Goal: Task Accomplishment & Management: Complete application form

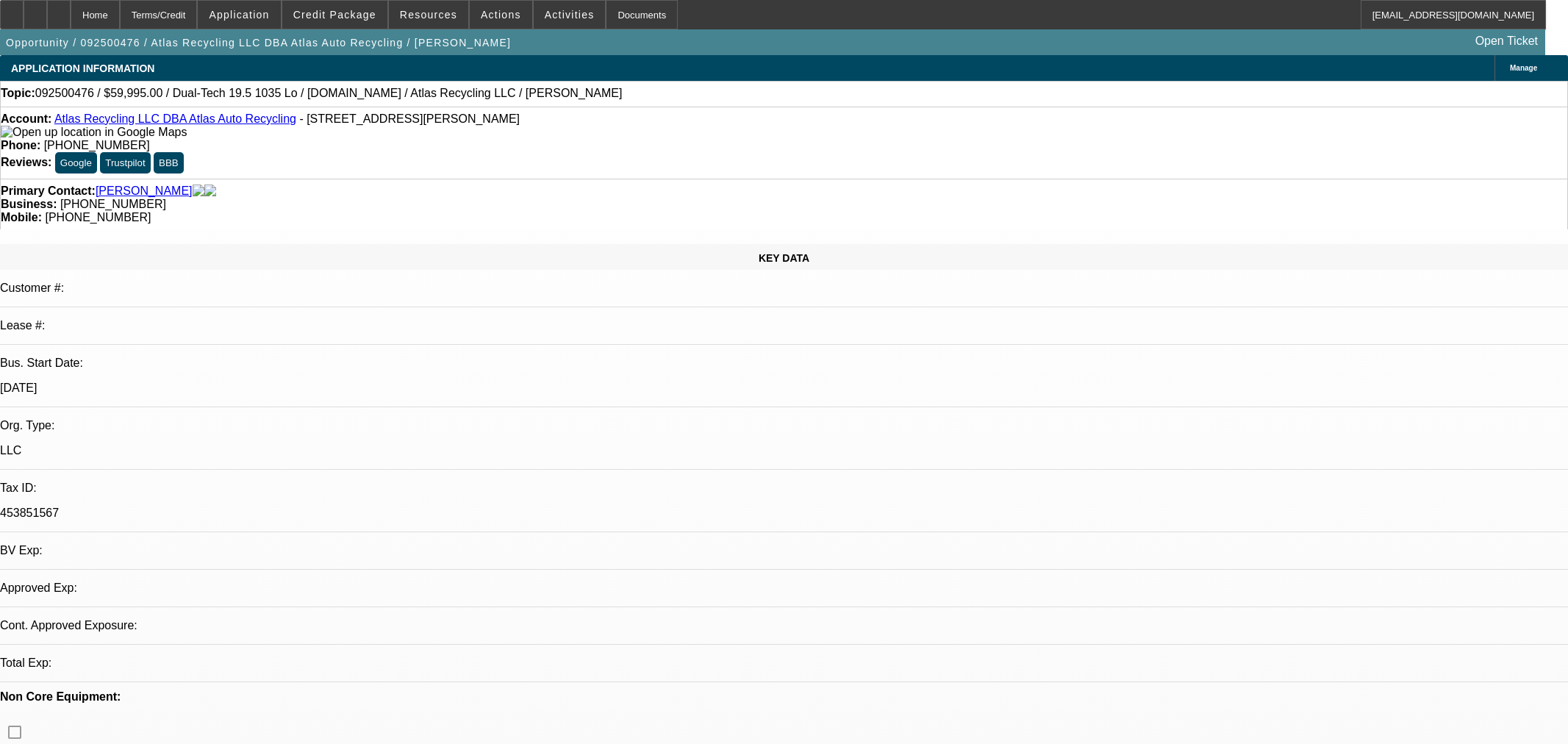
select select "0"
select select "6"
select select "0"
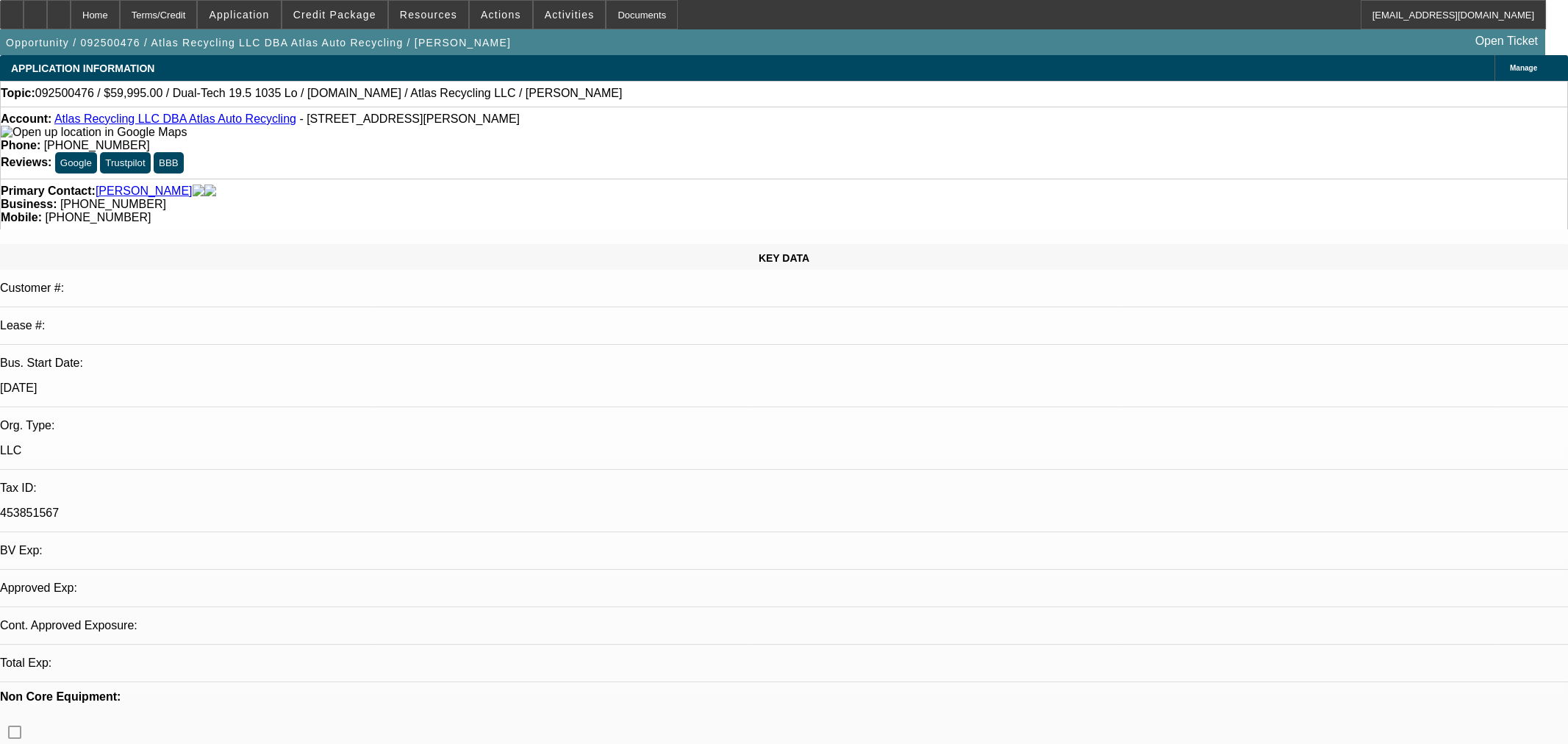
select select "0"
select select "6"
select select "0"
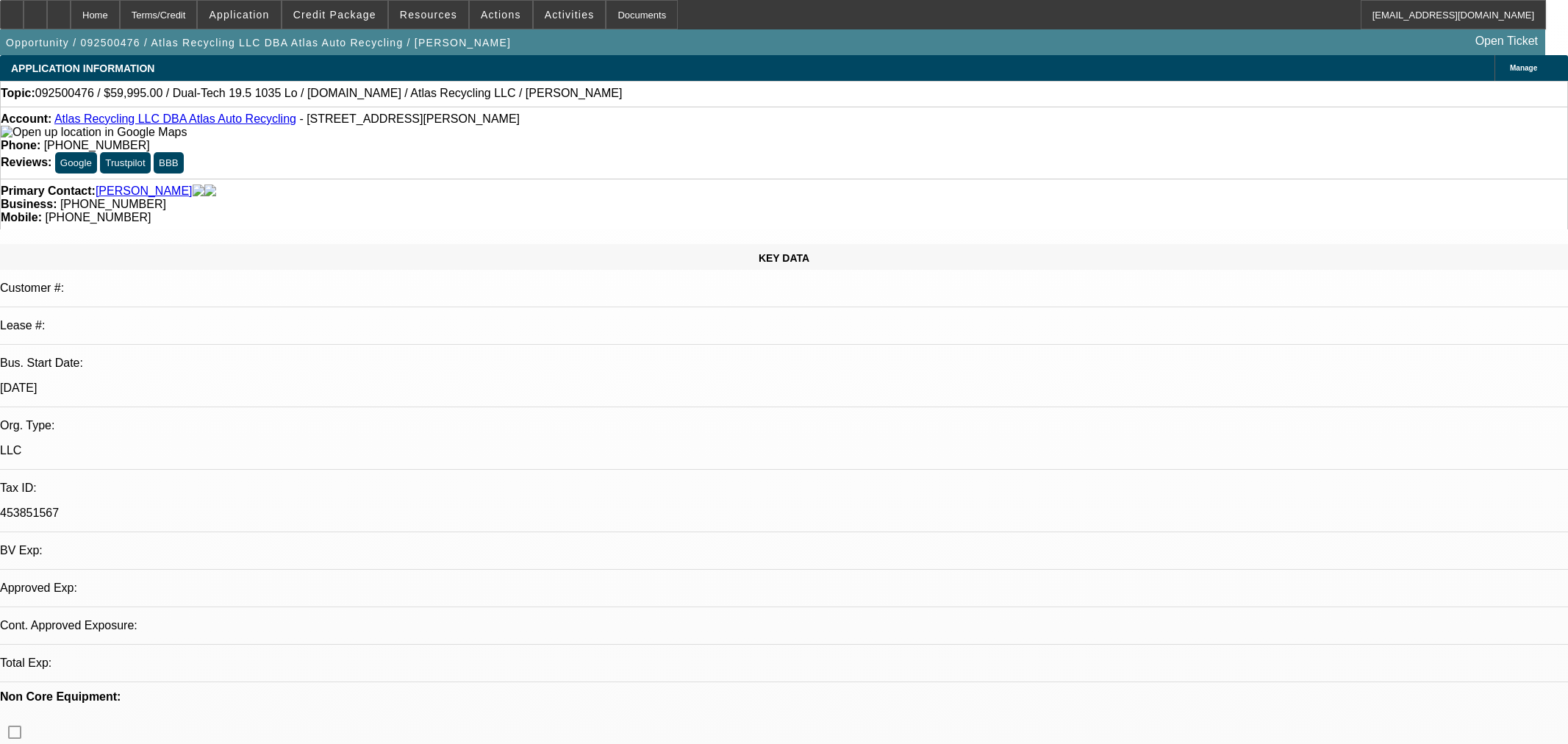
select select "0"
select select "6"
select select "0"
select select "2"
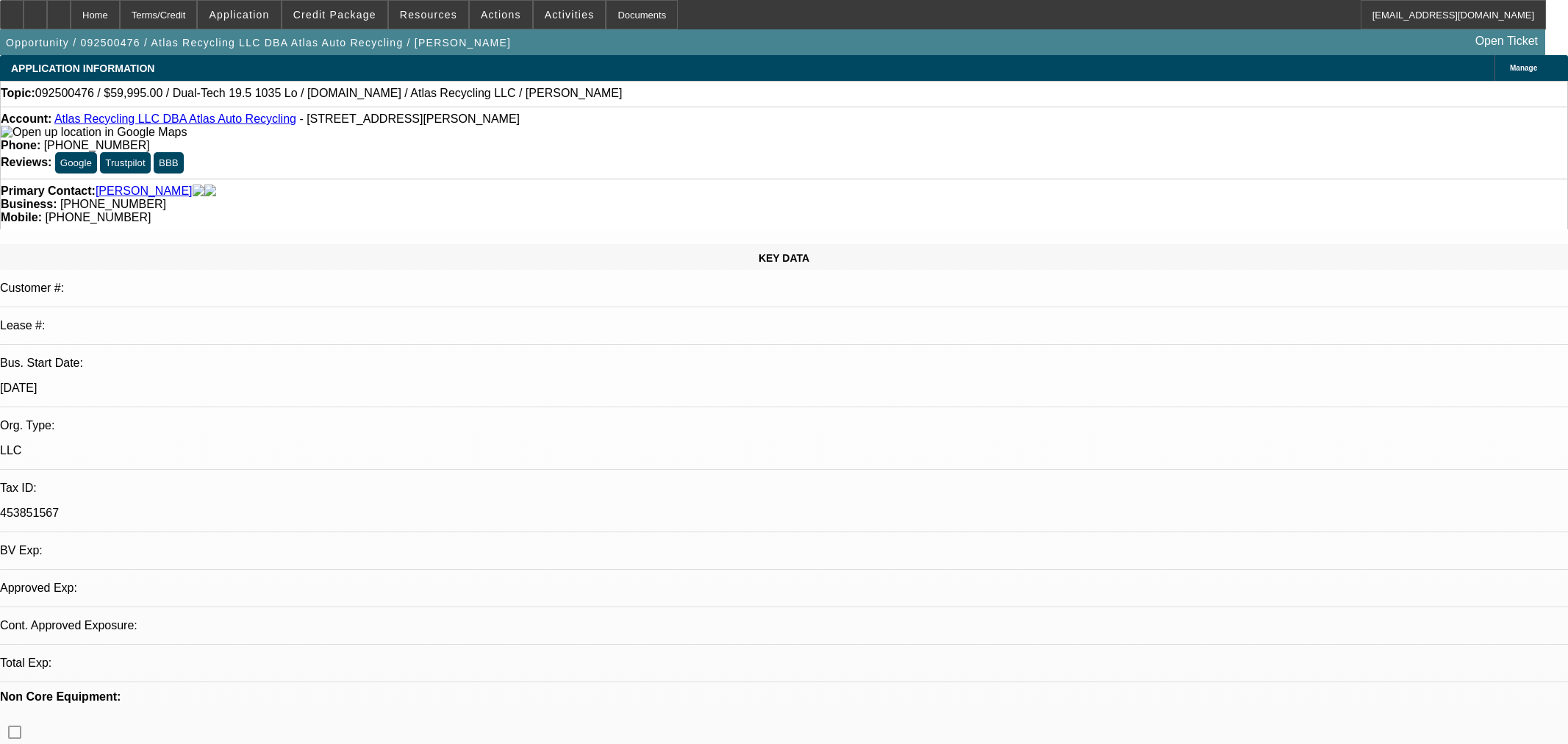
select select "0"
select select "6"
click at [58, 9] on icon at bounding box center [58, 9] width 0 height 0
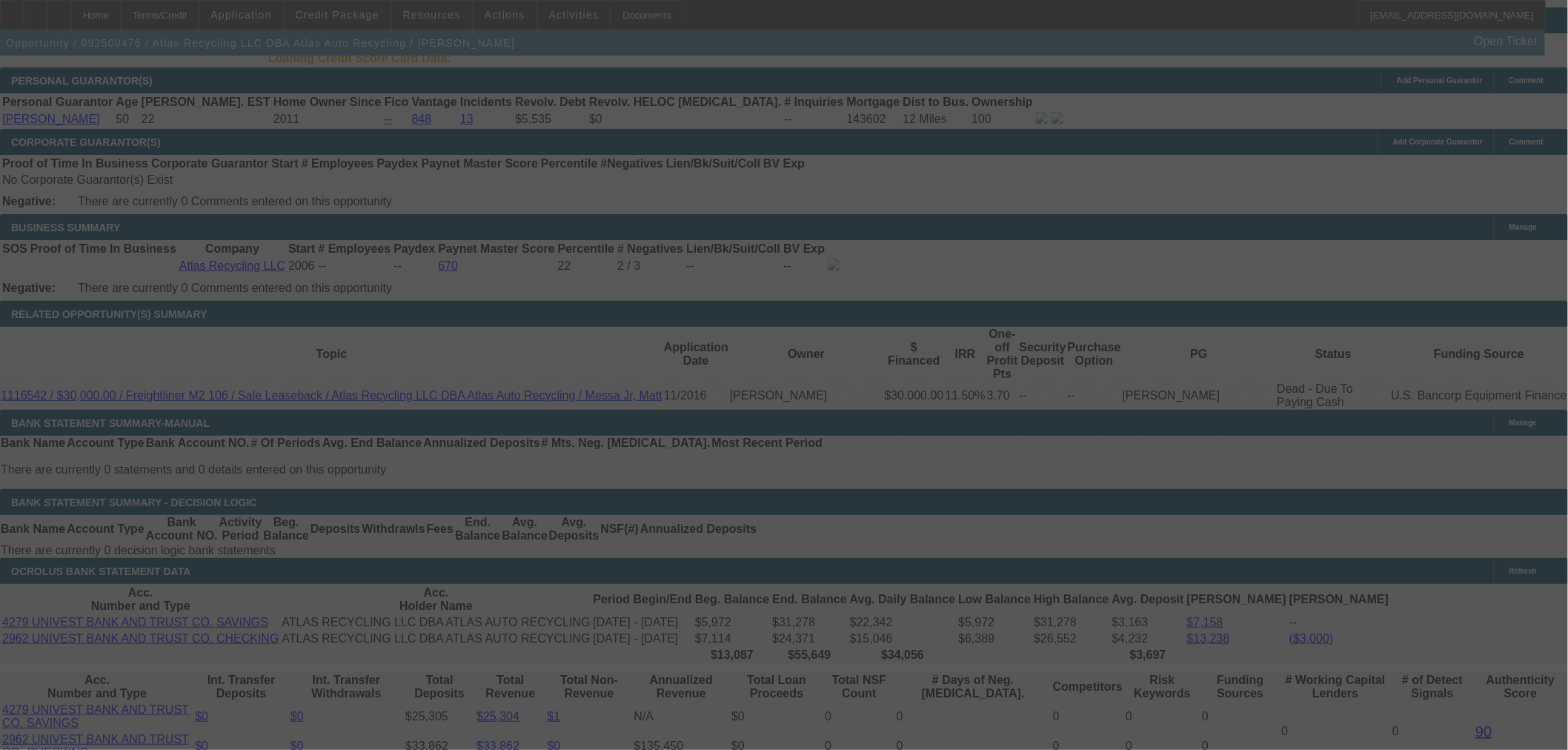
scroll to position [2139, 0]
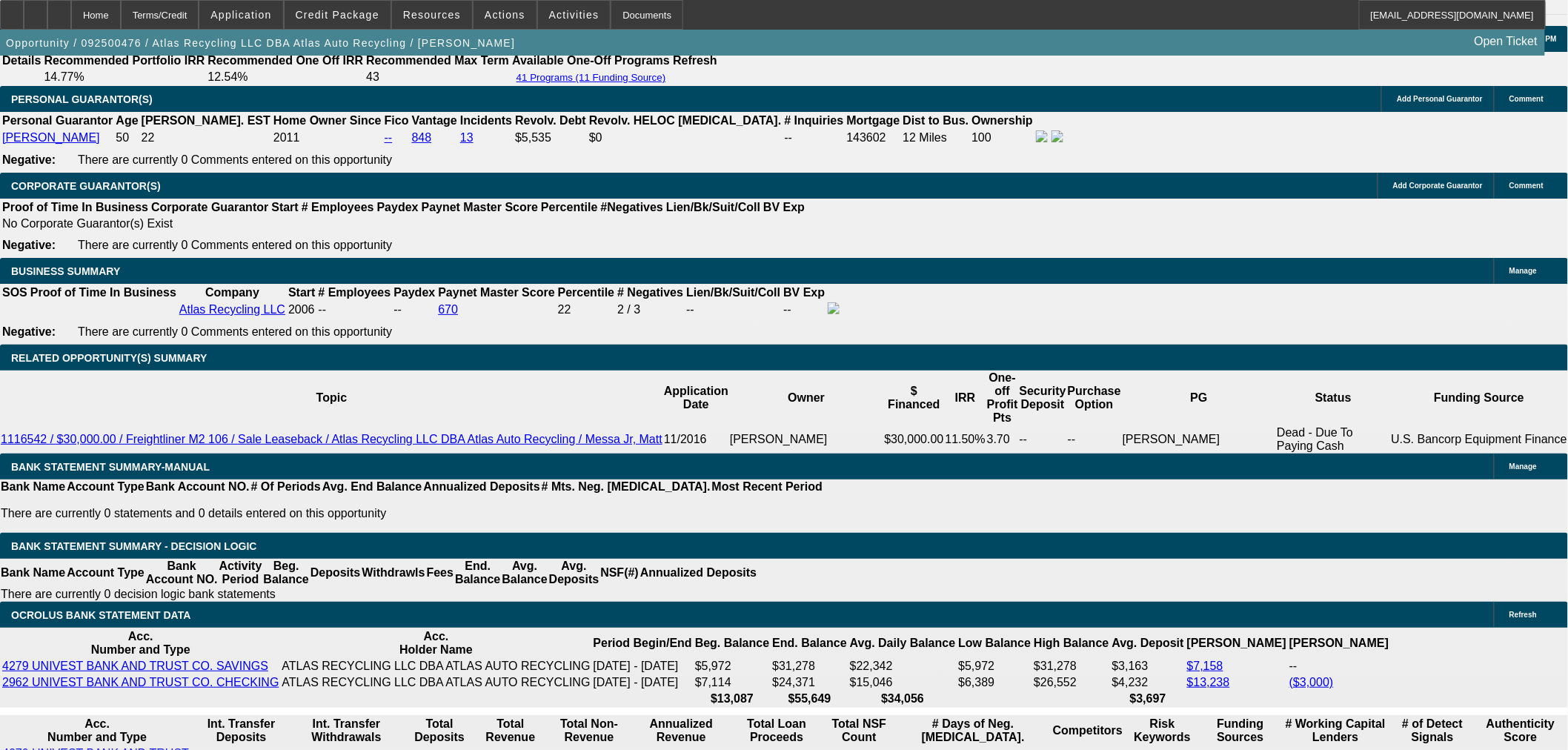
select select "0"
select select "6"
select select "0"
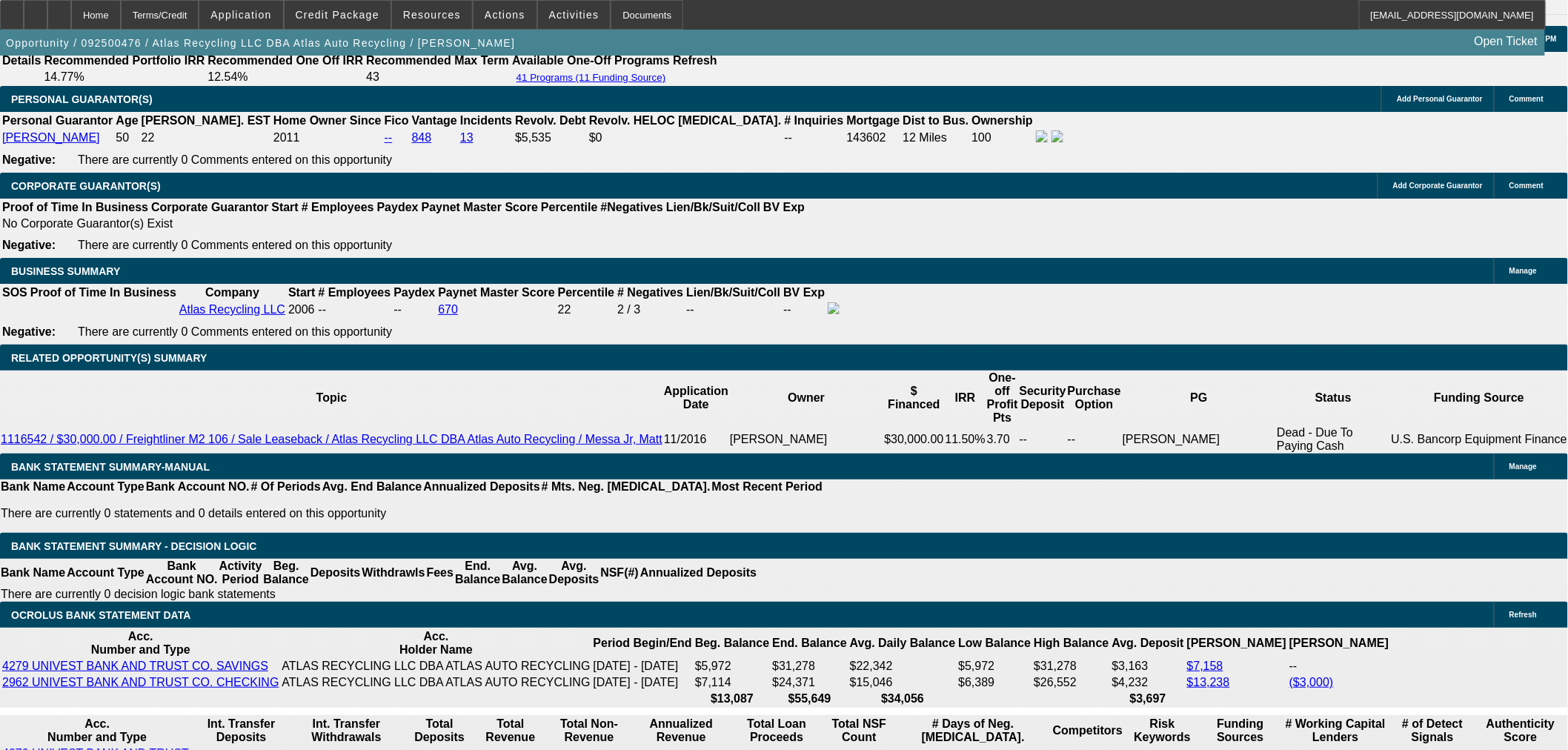
select select "0"
select select "6"
select select "0"
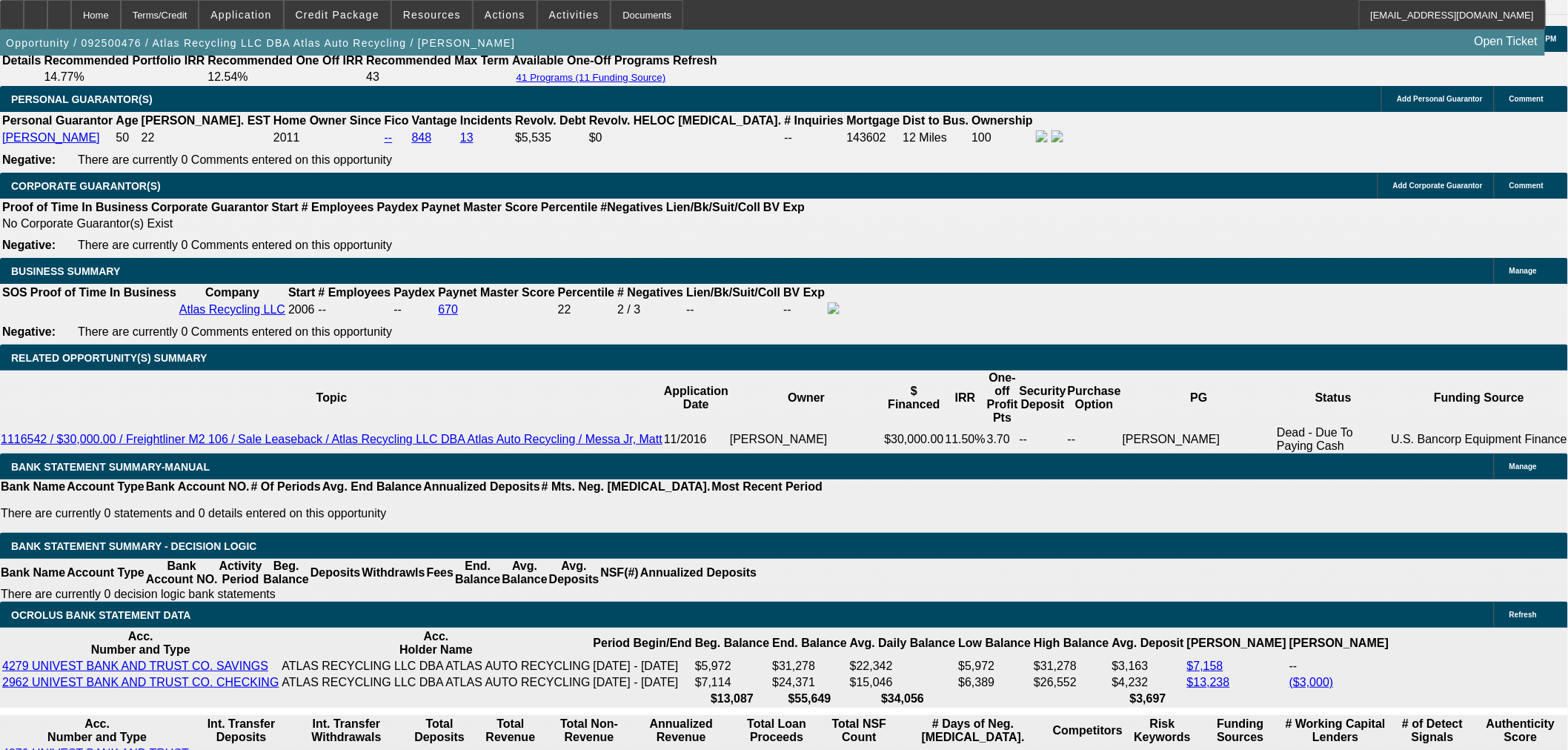
select select "0"
select select "6"
select select "0"
select select "2"
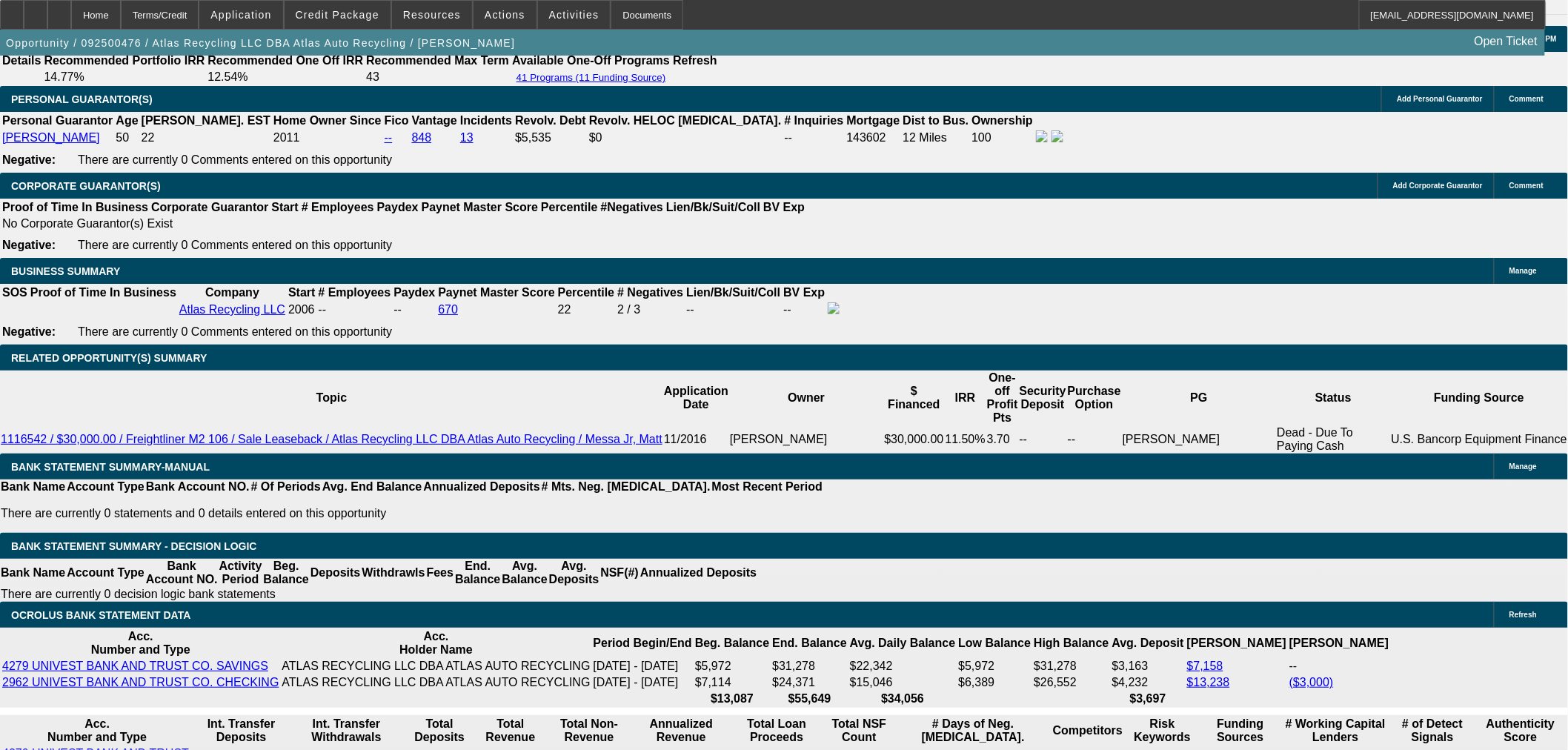
select select "0"
select select "6"
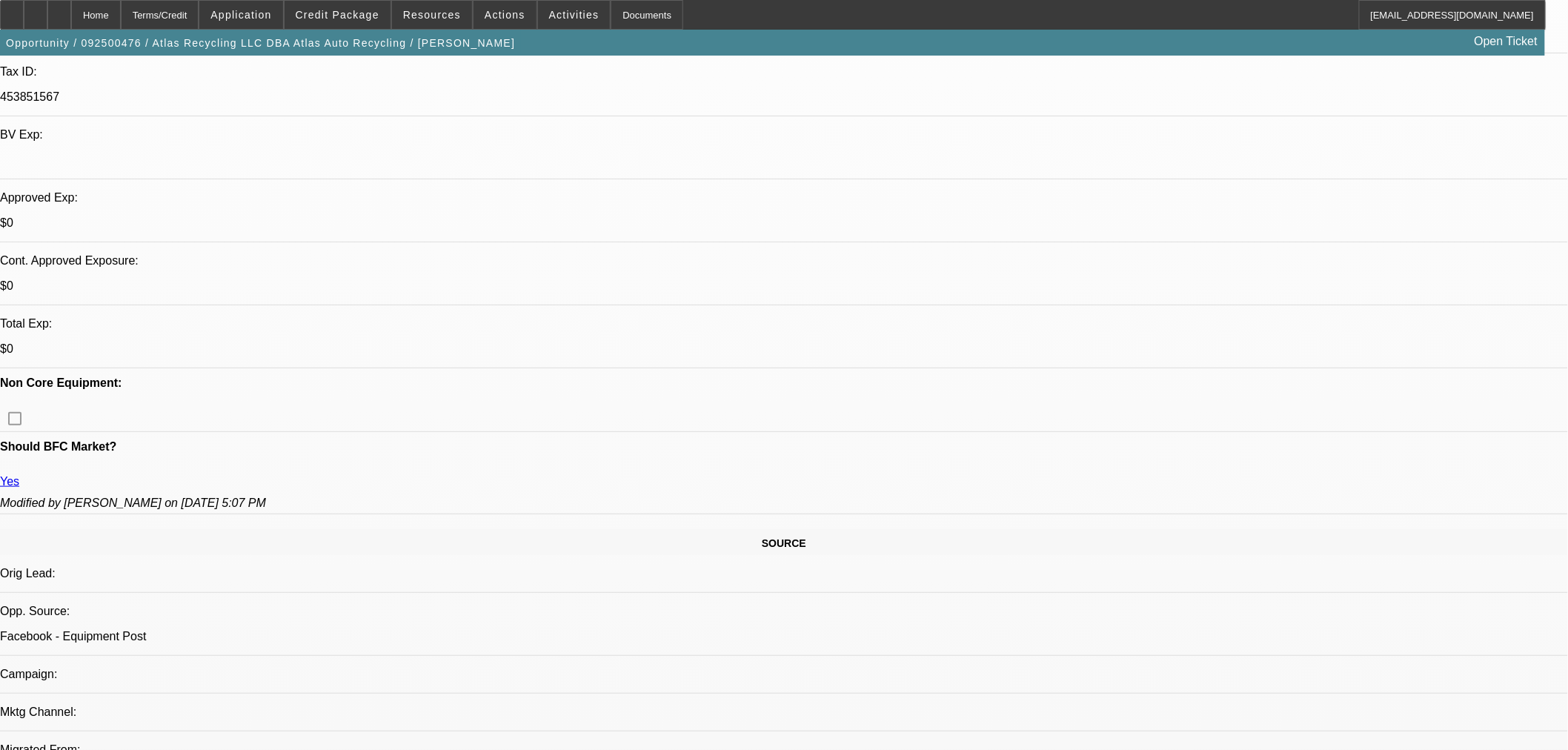
scroll to position [284, 0]
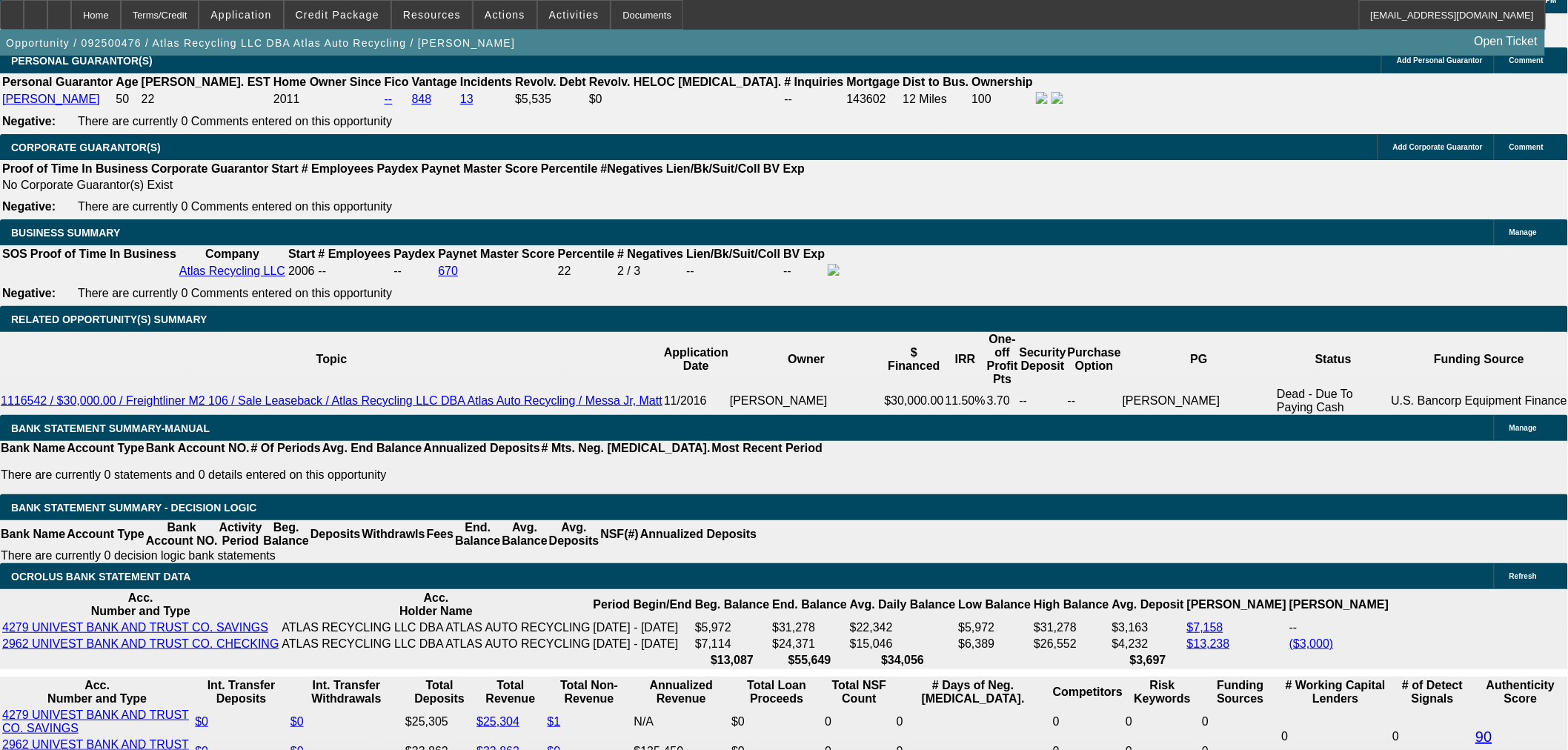
scroll to position [83, 0]
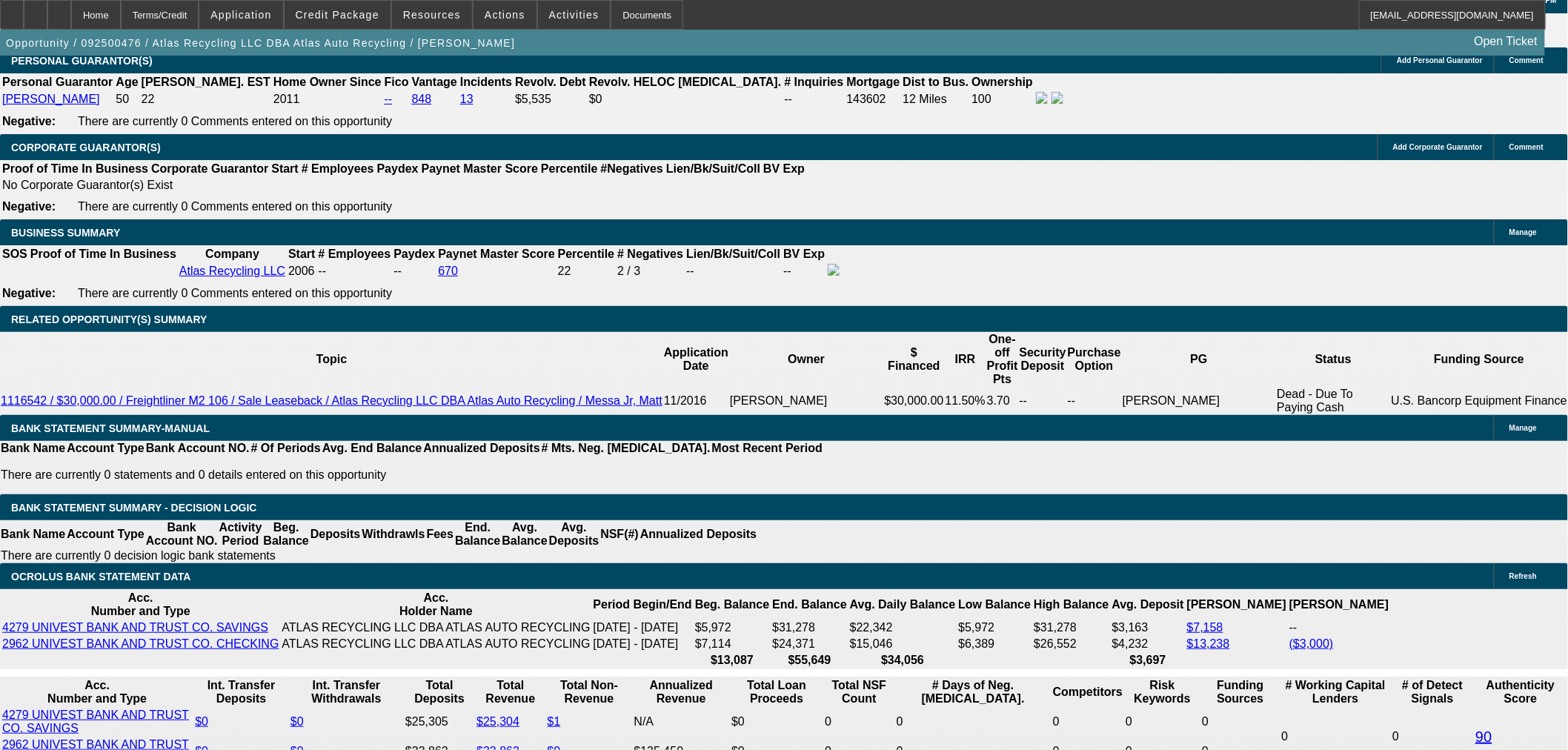
drag, startPoint x: 1117, startPoint y: 512, endPoint x: 1063, endPoint y: 506, distance: 54.3
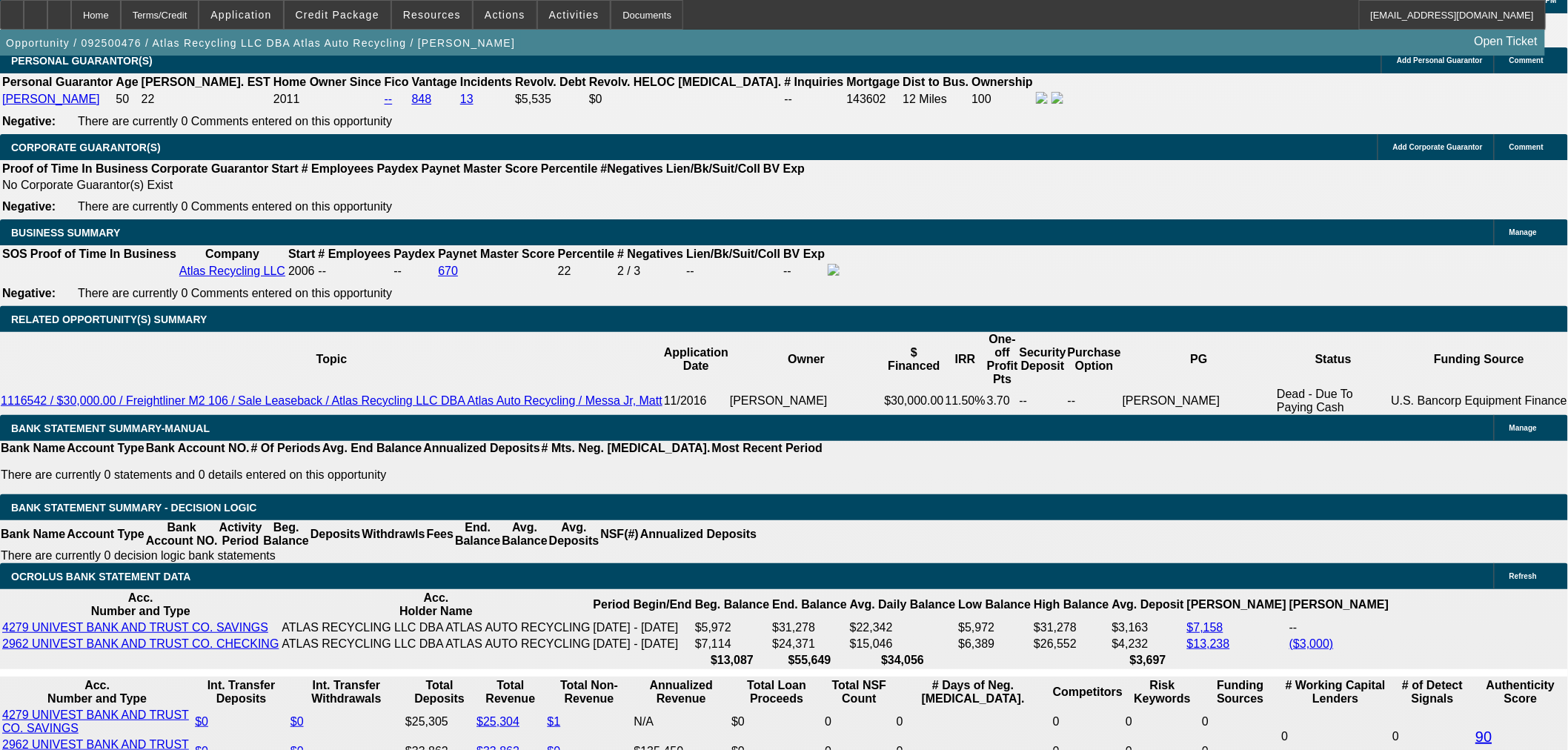
scroll to position [83, 0]
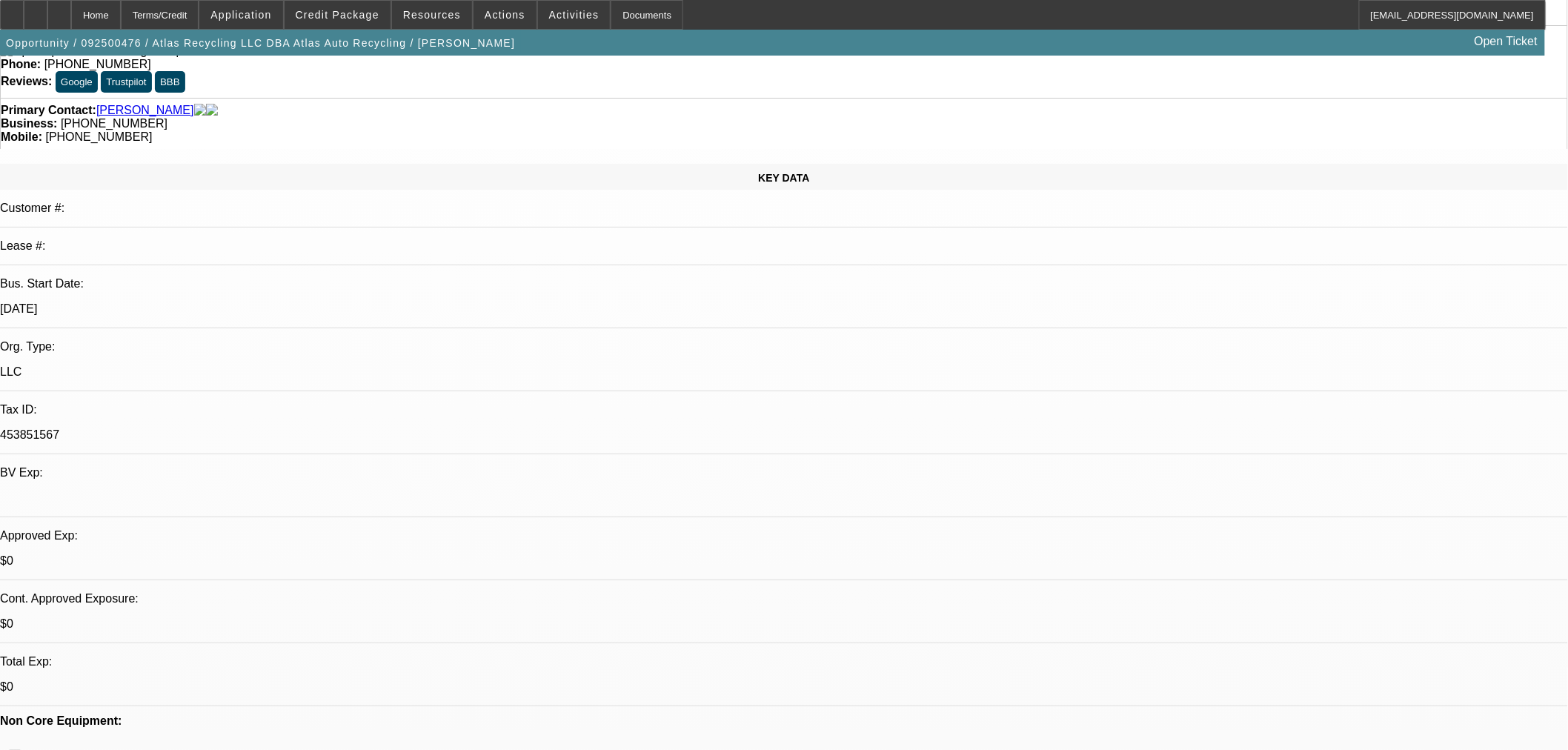
drag, startPoint x: 388, startPoint y: 563, endPoint x: 464, endPoint y: 563, distance: 76.0
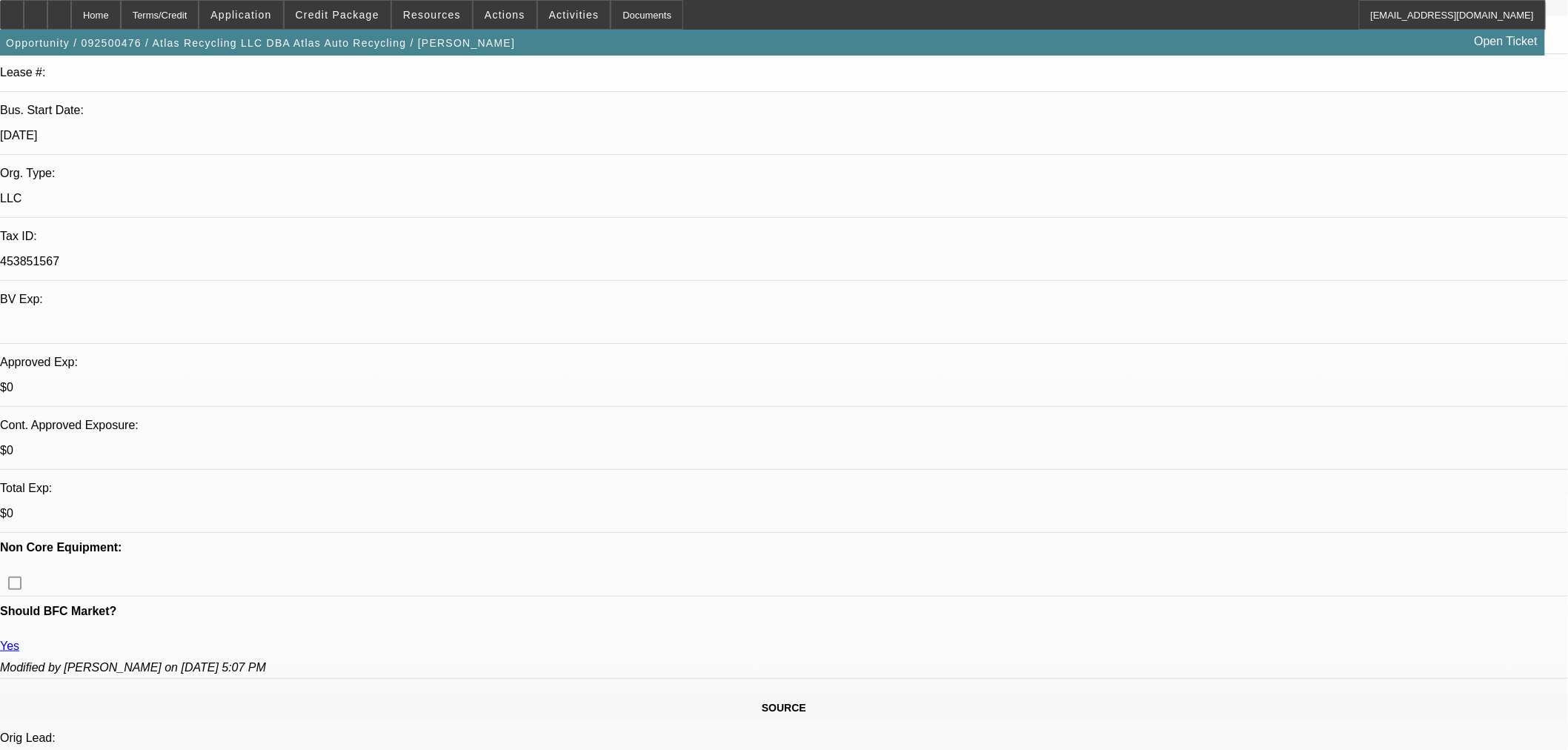
scroll to position [411, 0]
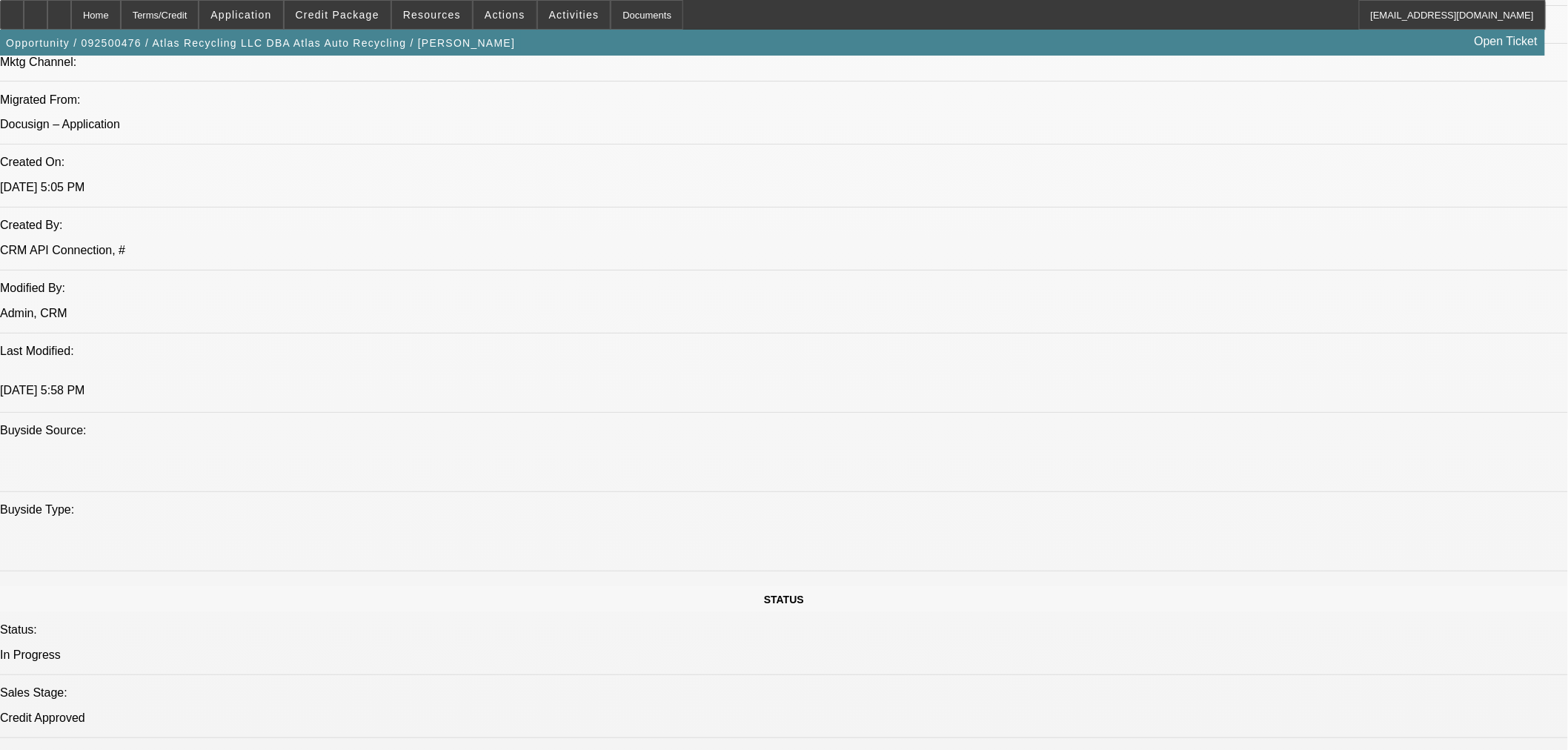
scroll to position [988, 0]
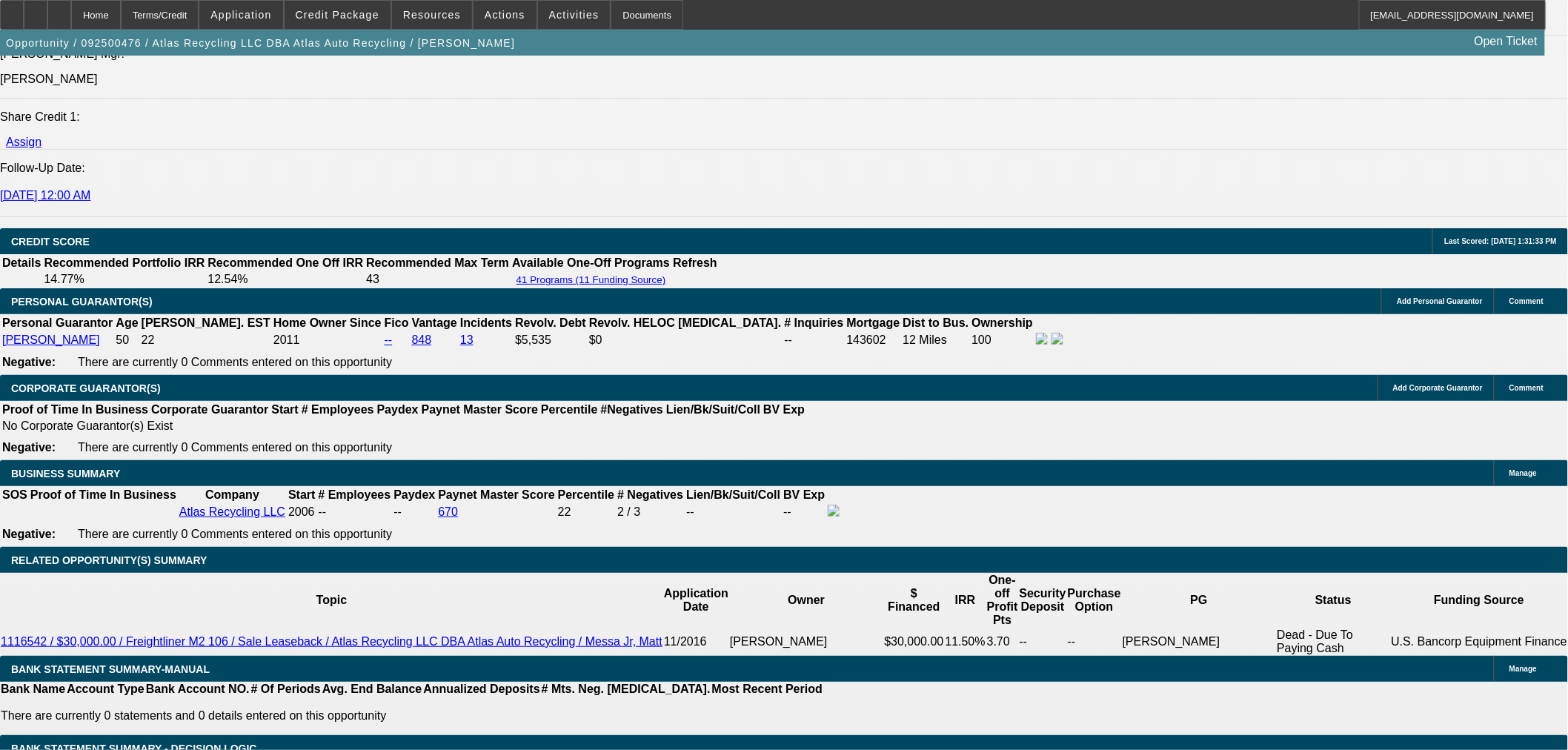
scroll to position [2058, 0]
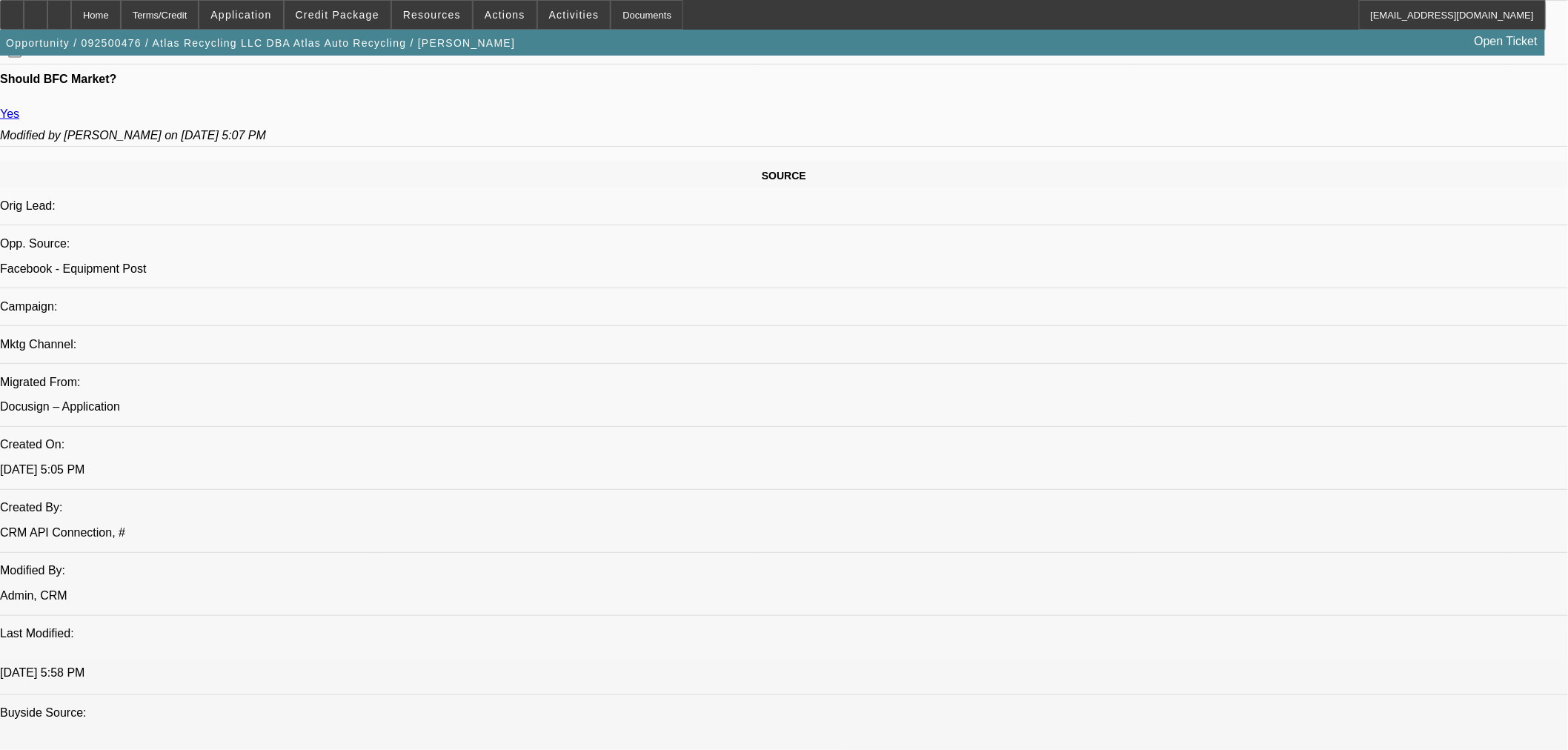
scroll to position [576, 0]
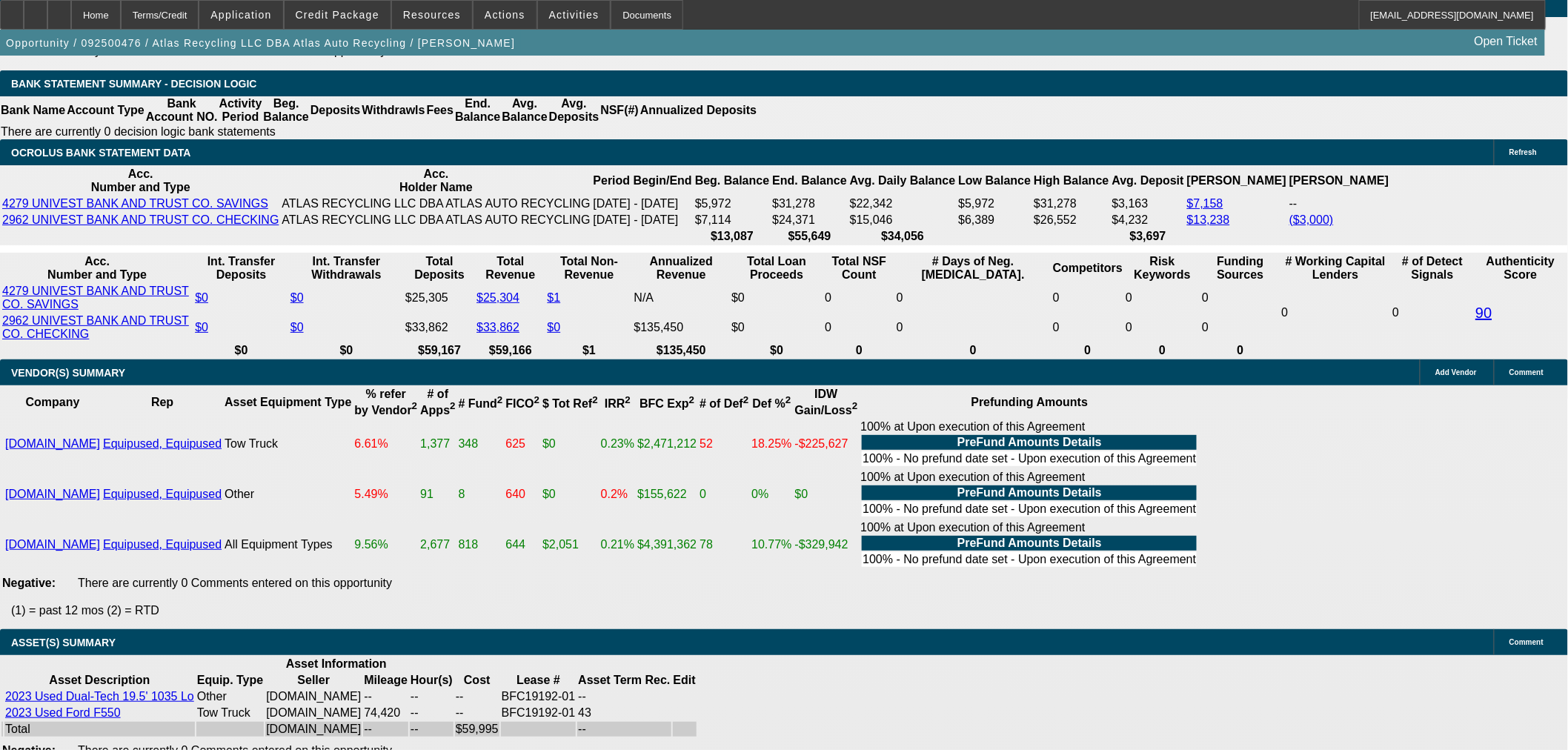
scroll to position [2715, 0]
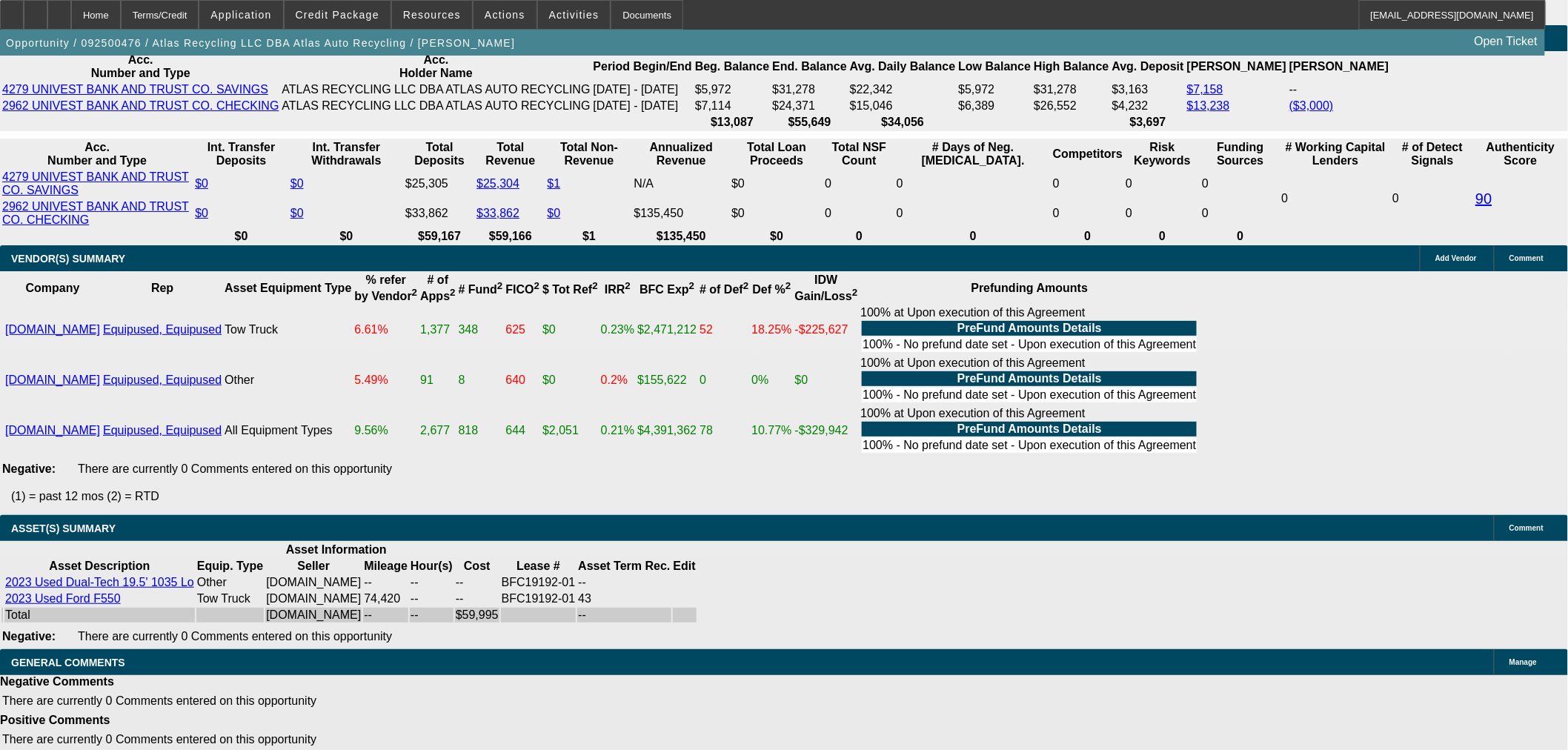
drag, startPoint x: 101, startPoint y: 522, endPoint x: 887, endPoint y: 522, distance: 786.0
drag, startPoint x: 897, startPoint y: 494, endPoint x: 924, endPoint y: 498, distance: 27.3
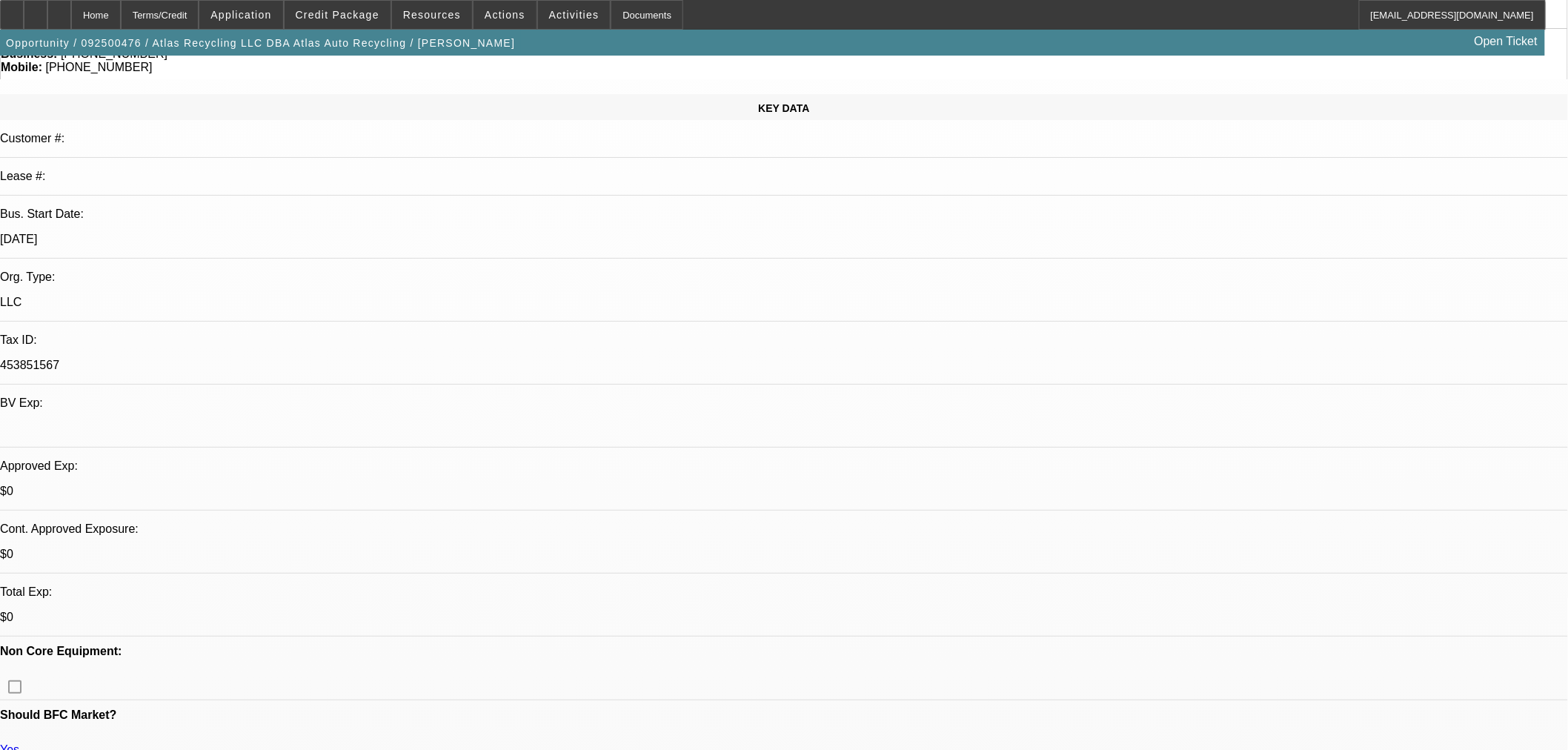
scroll to position [0, 0]
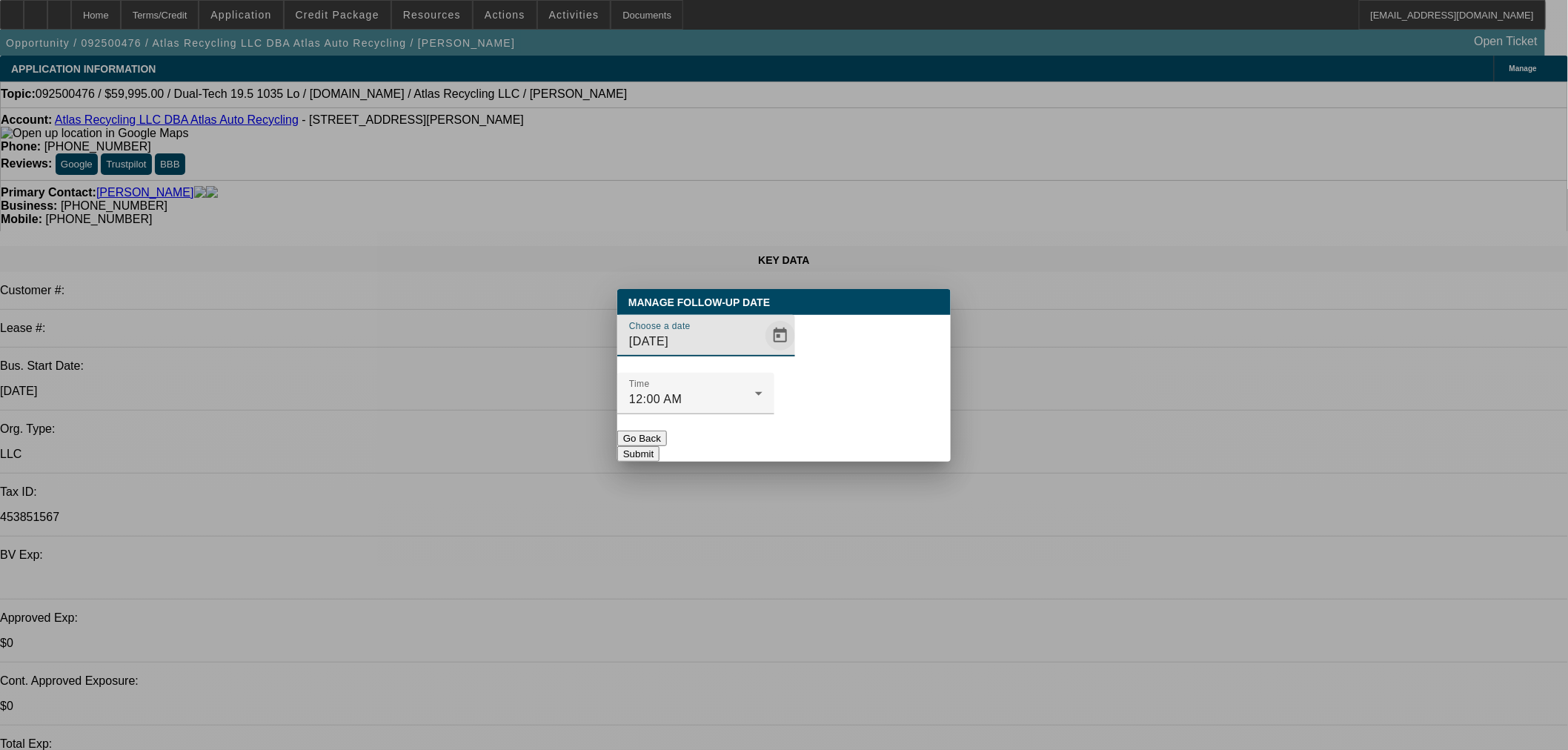
click at [762, 353] on span "Open calendar" at bounding box center [779, 335] width 35 height 35
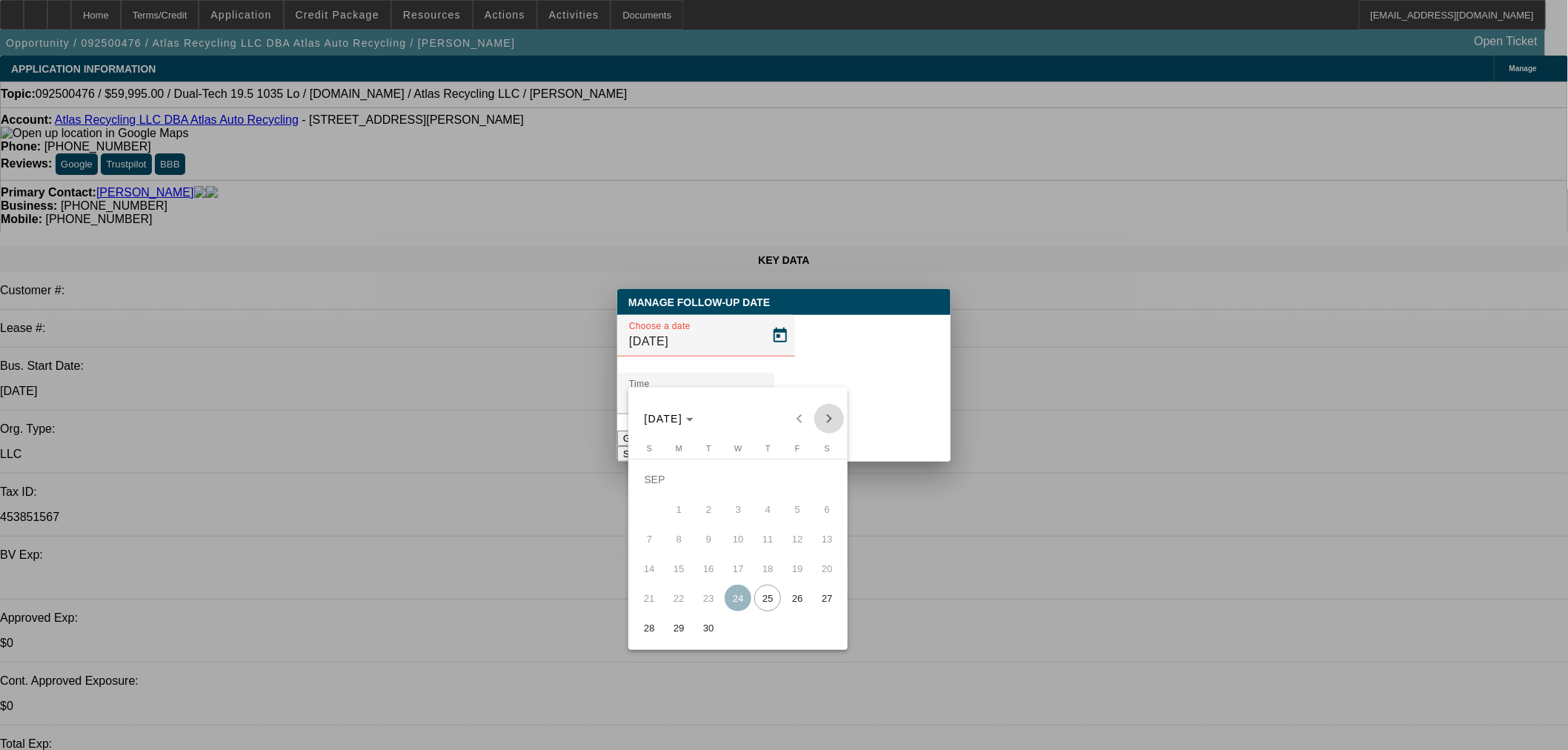
click at [820, 410] on span "Next month" at bounding box center [829, 418] width 29 height 29
click at [804, 516] on span "10" at bounding box center [797, 509] width 27 height 27
type input "10/10/2025"
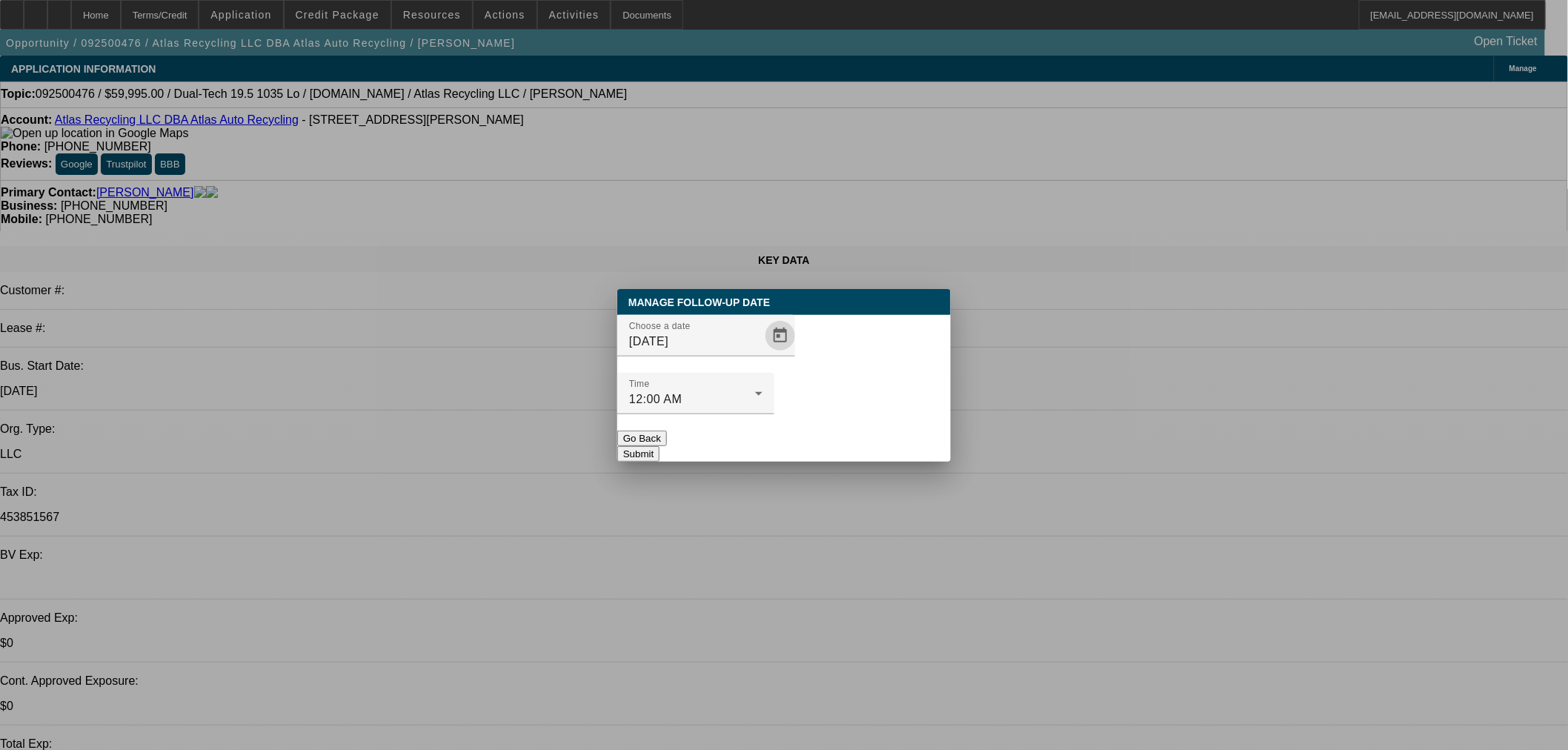
click at [660, 446] on button "Submit" at bounding box center [638, 454] width 42 height 15
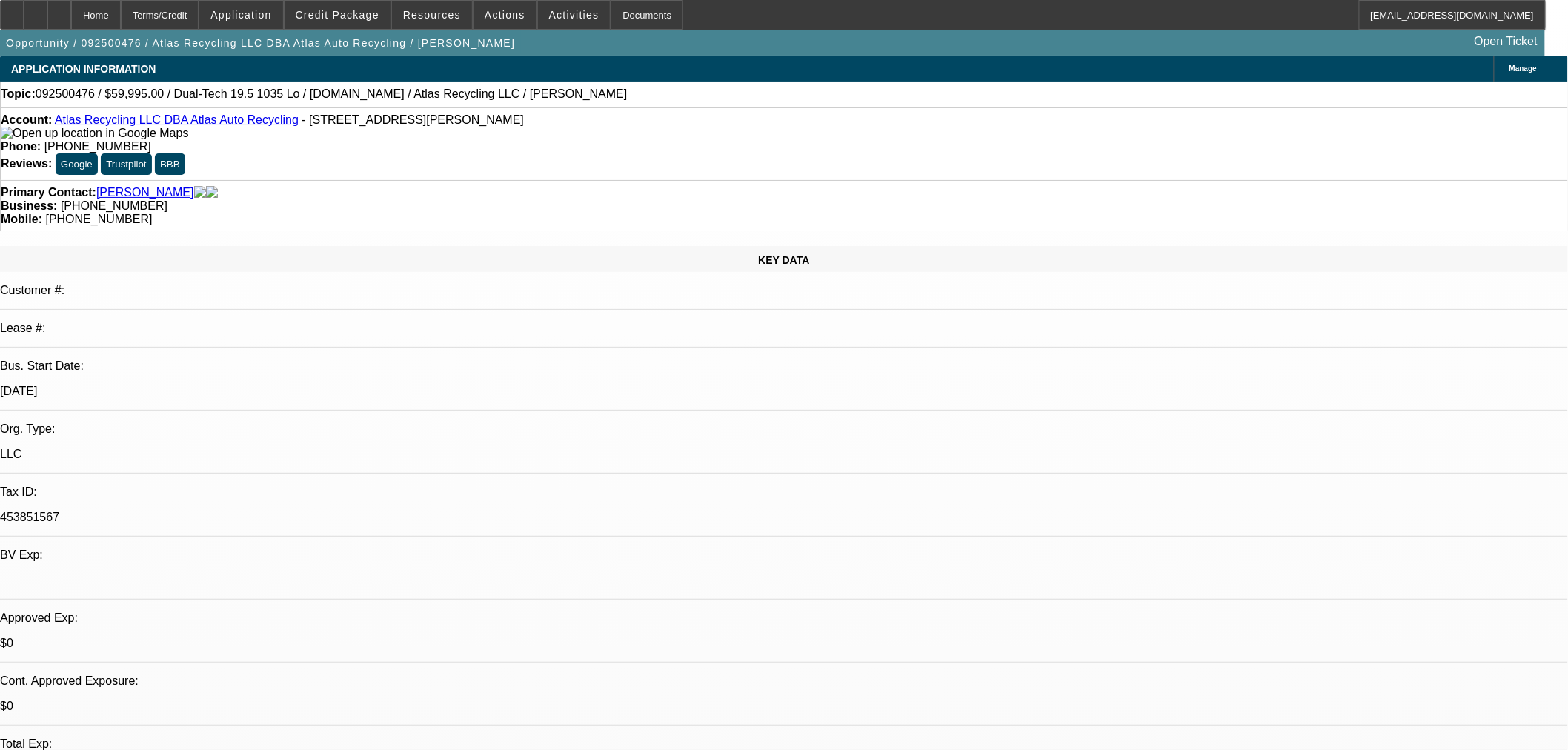
radio input "true"
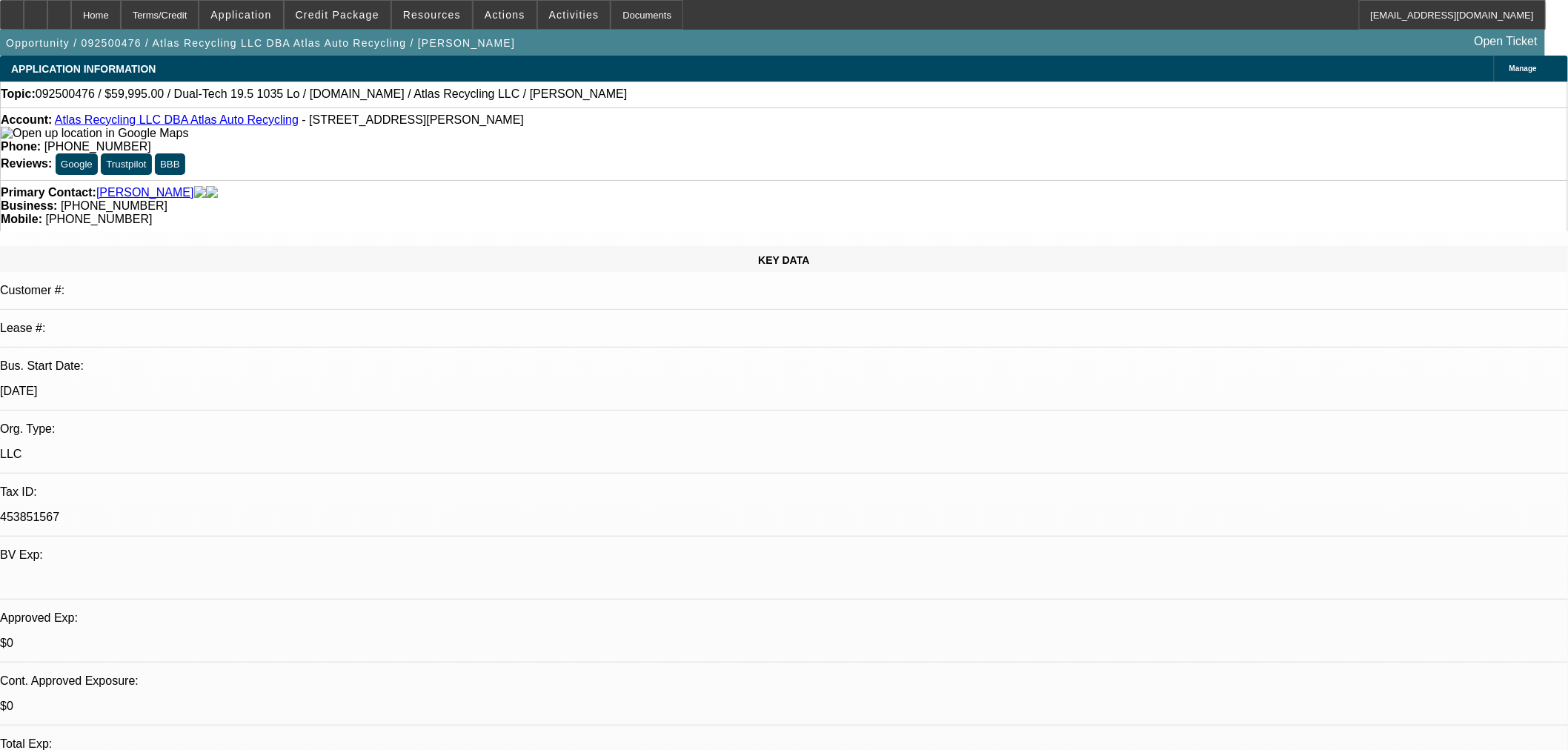
drag, startPoint x: 1257, startPoint y: 274, endPoint x: 1260, endPoint y: 284, distance: 10.4
type textarea "Send any gas fords his way."
radio input "true"
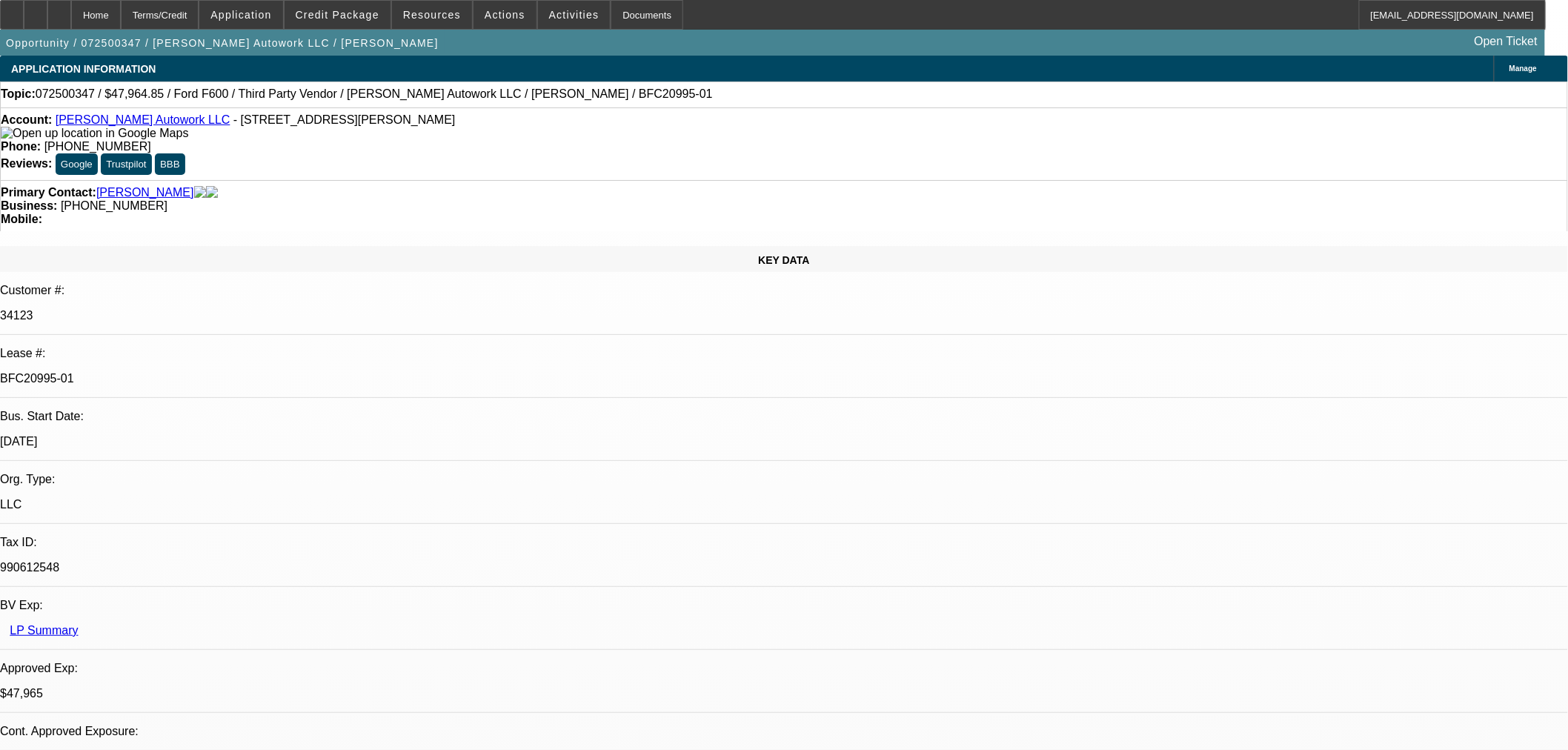
select select "0"
select select "2"
select select "0"
select select "6"
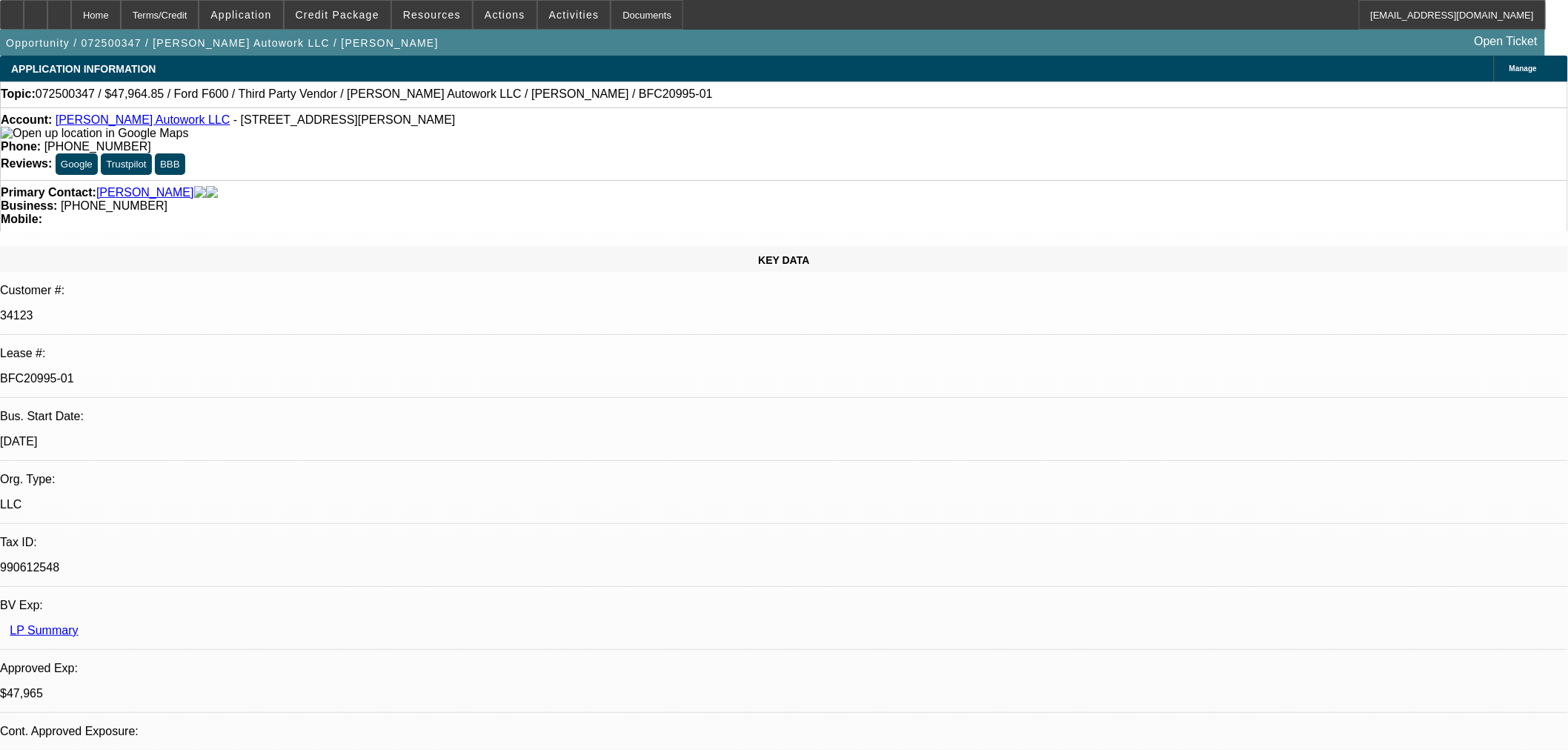
select select "0"
select select "2"
select select "0.1"
select select "4"
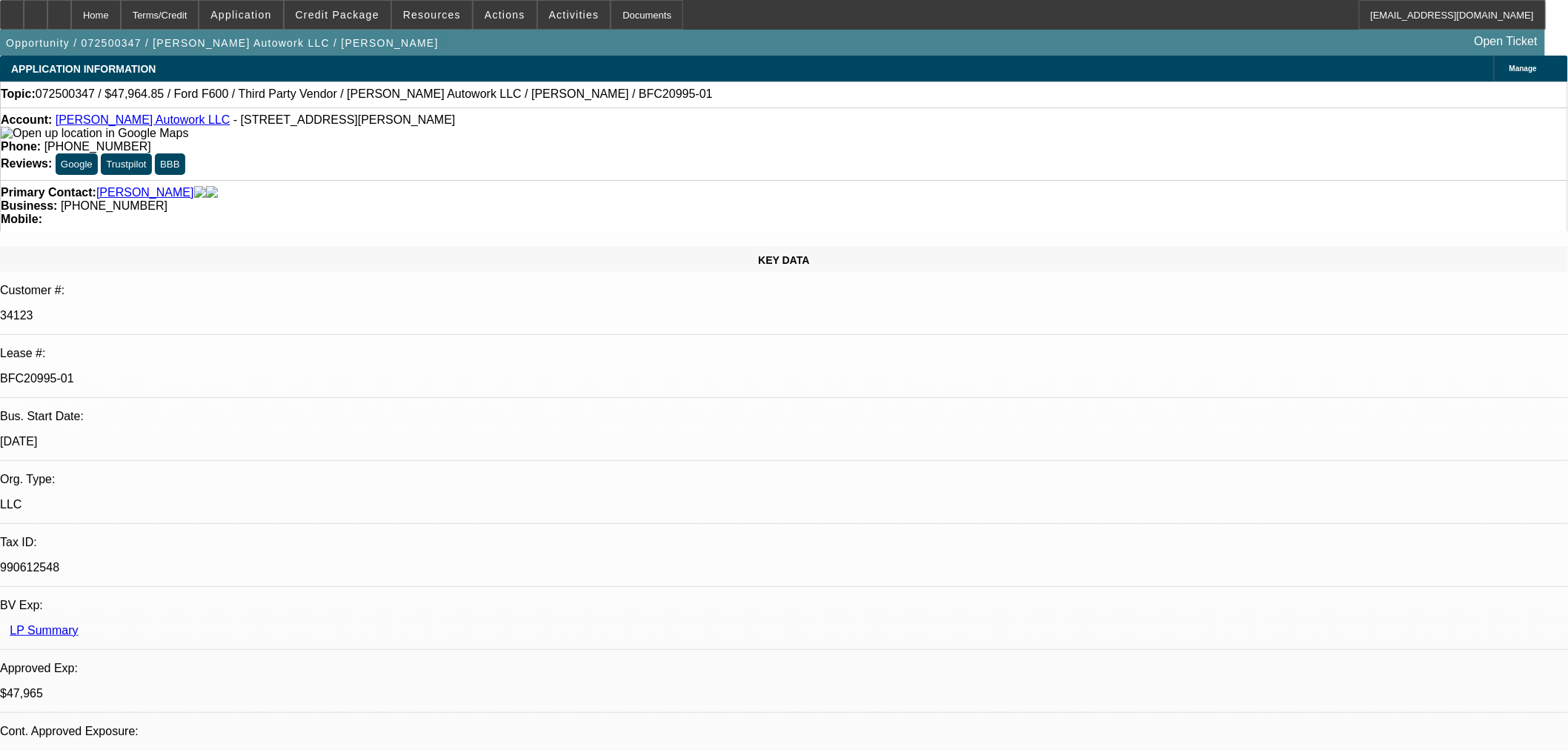
select select "0"
select select "2"
select select "0"
select select "6"
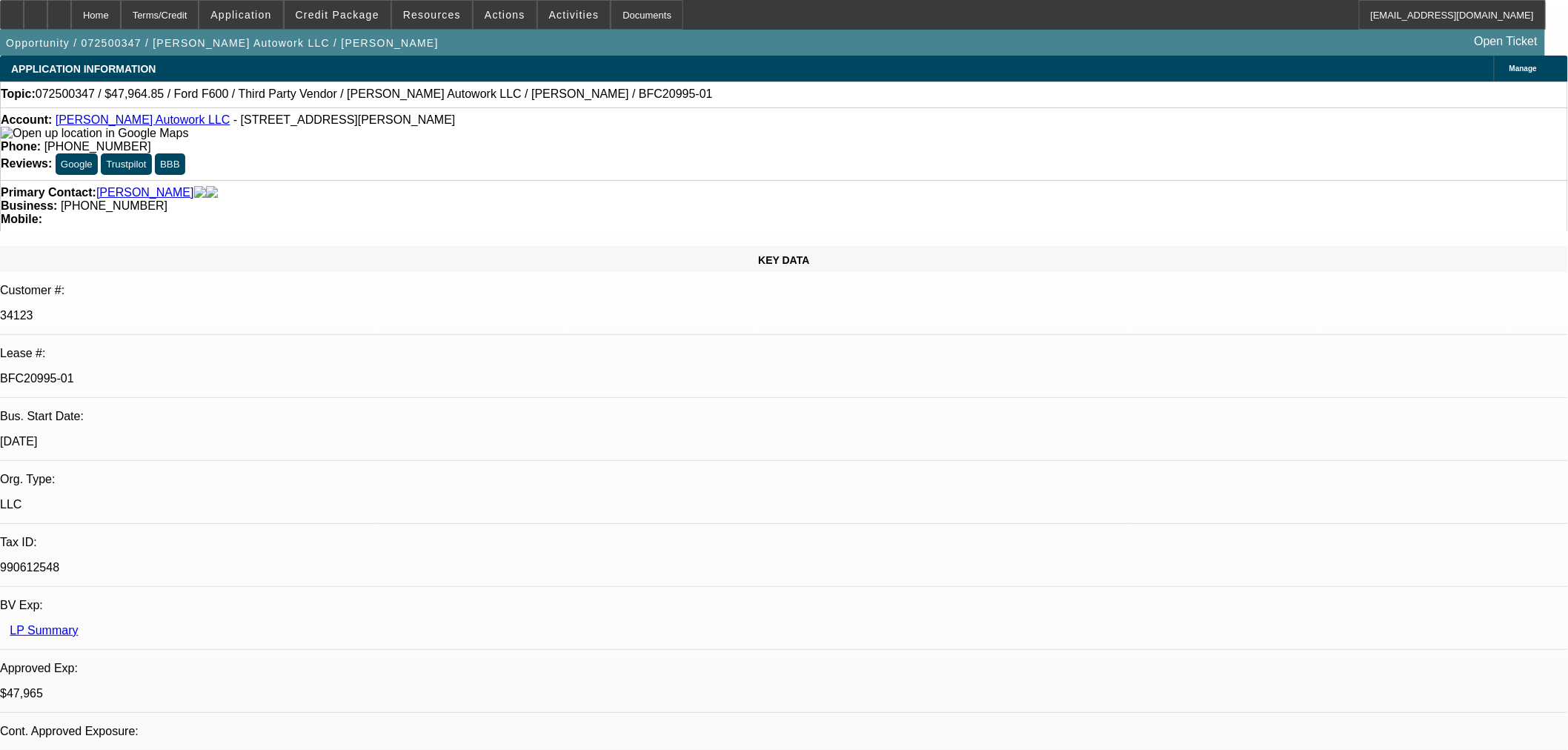
select select "0"
select select "2"
select select "0.1"
select select "4"
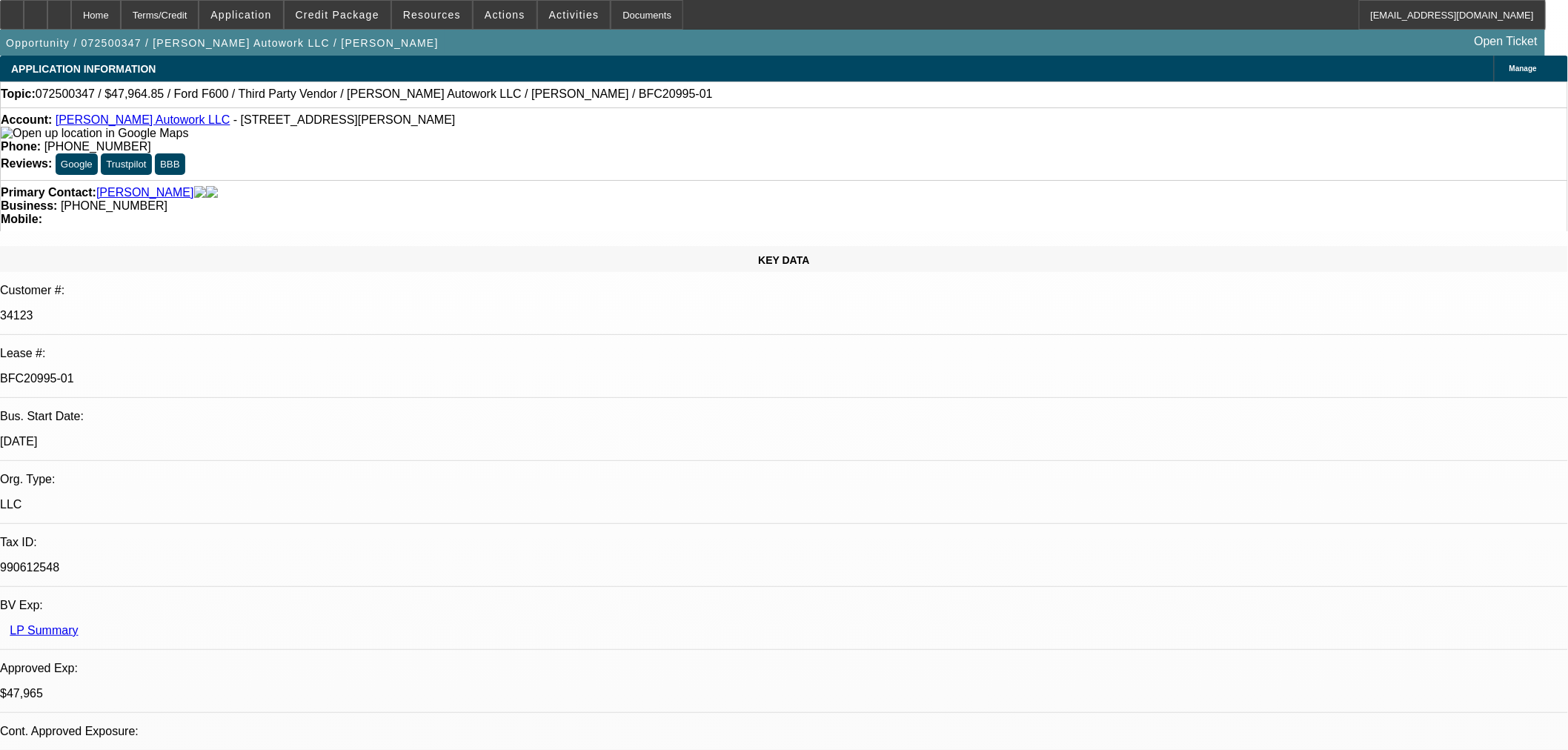
scroll to position [83, 0]
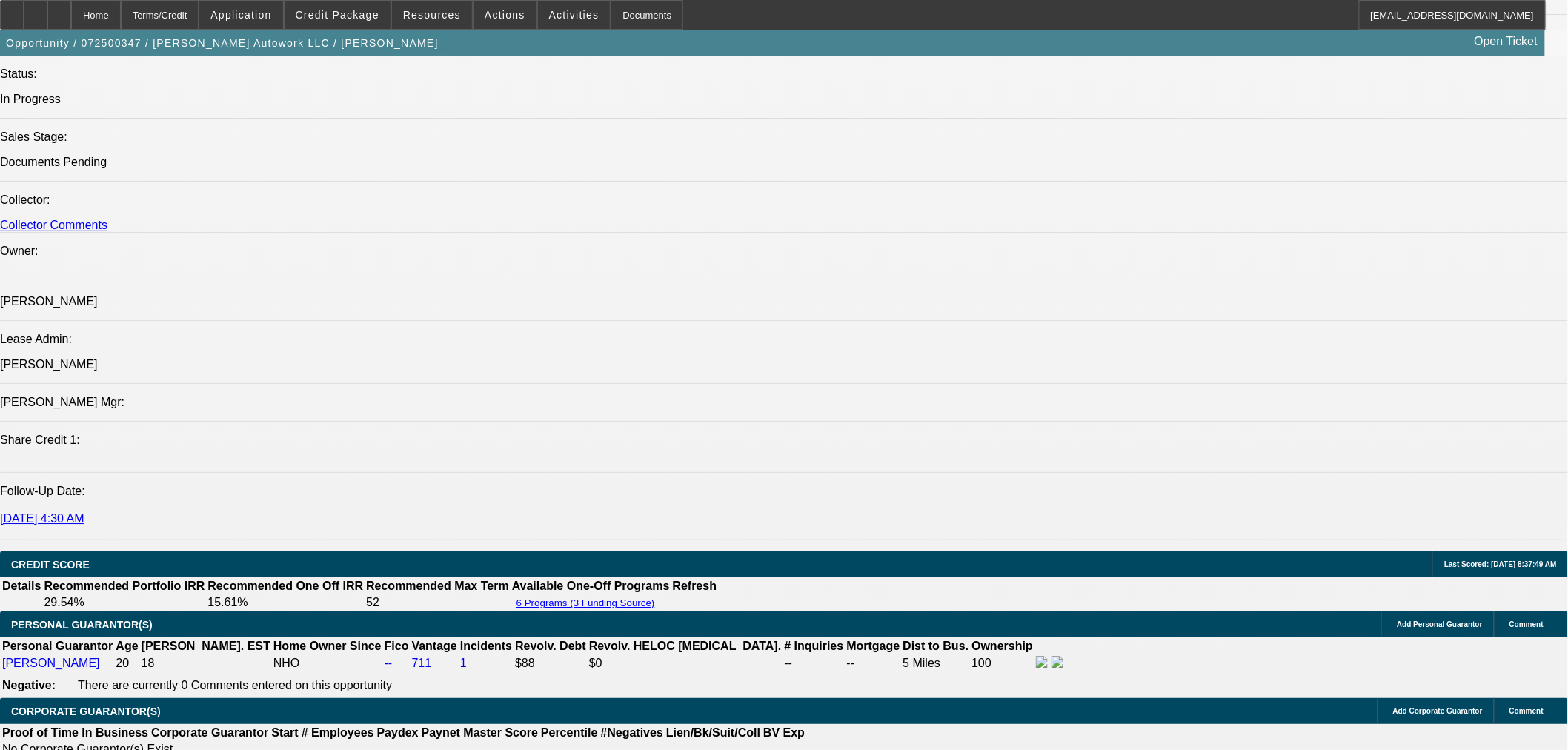
scroll to position [2223, 0]
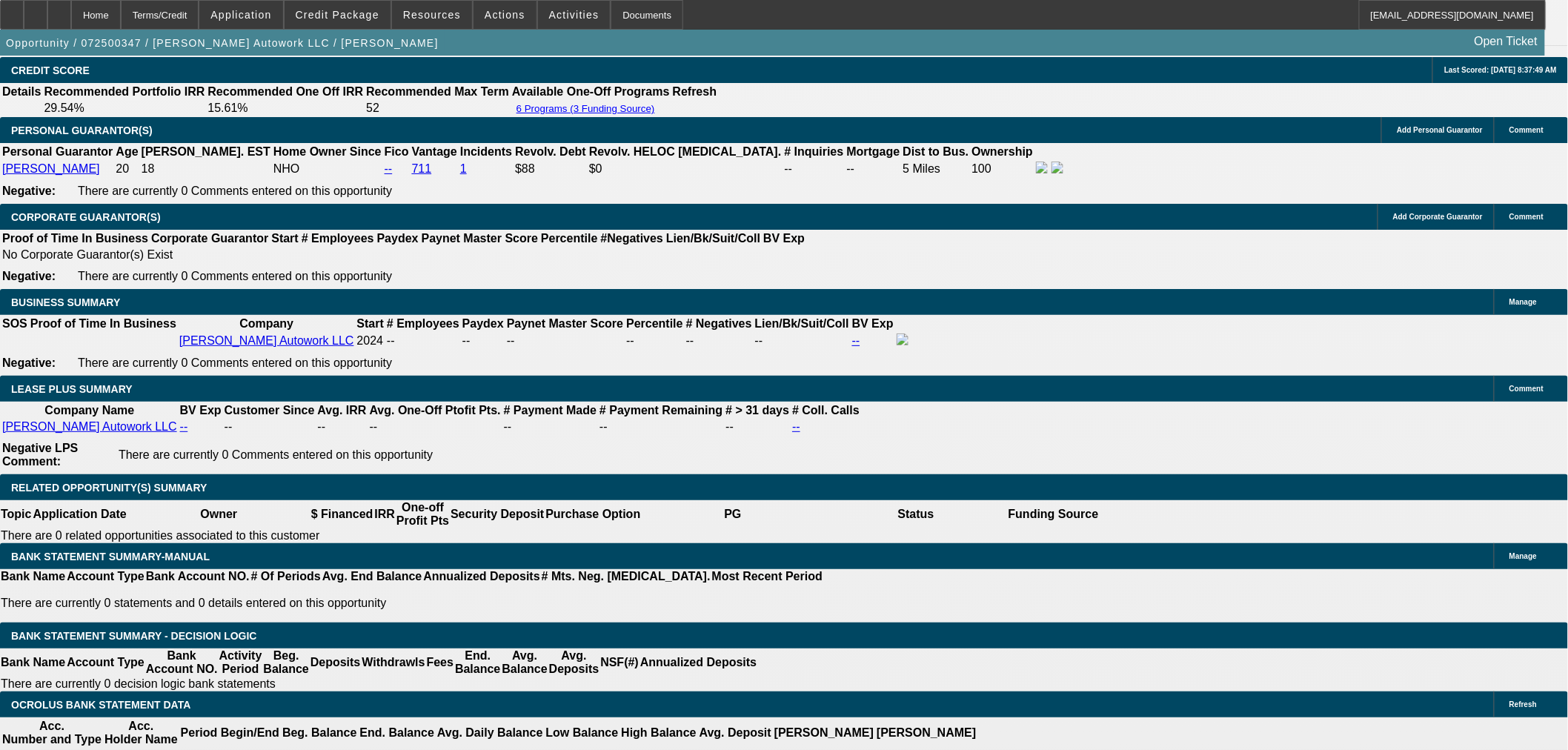
scroll to position [0, 0]
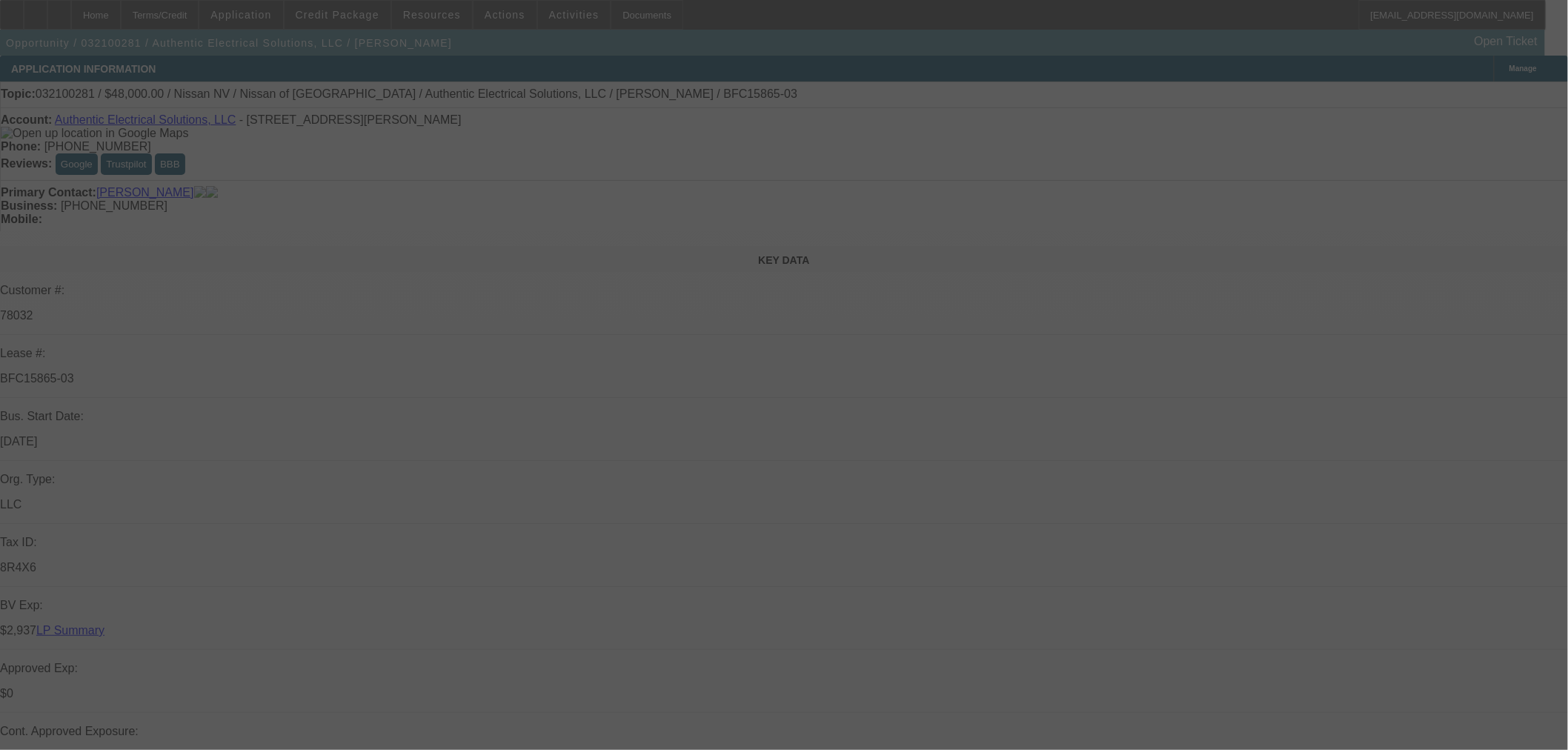
select select "0"
select select "0.1"
select select "4"
select select "0"
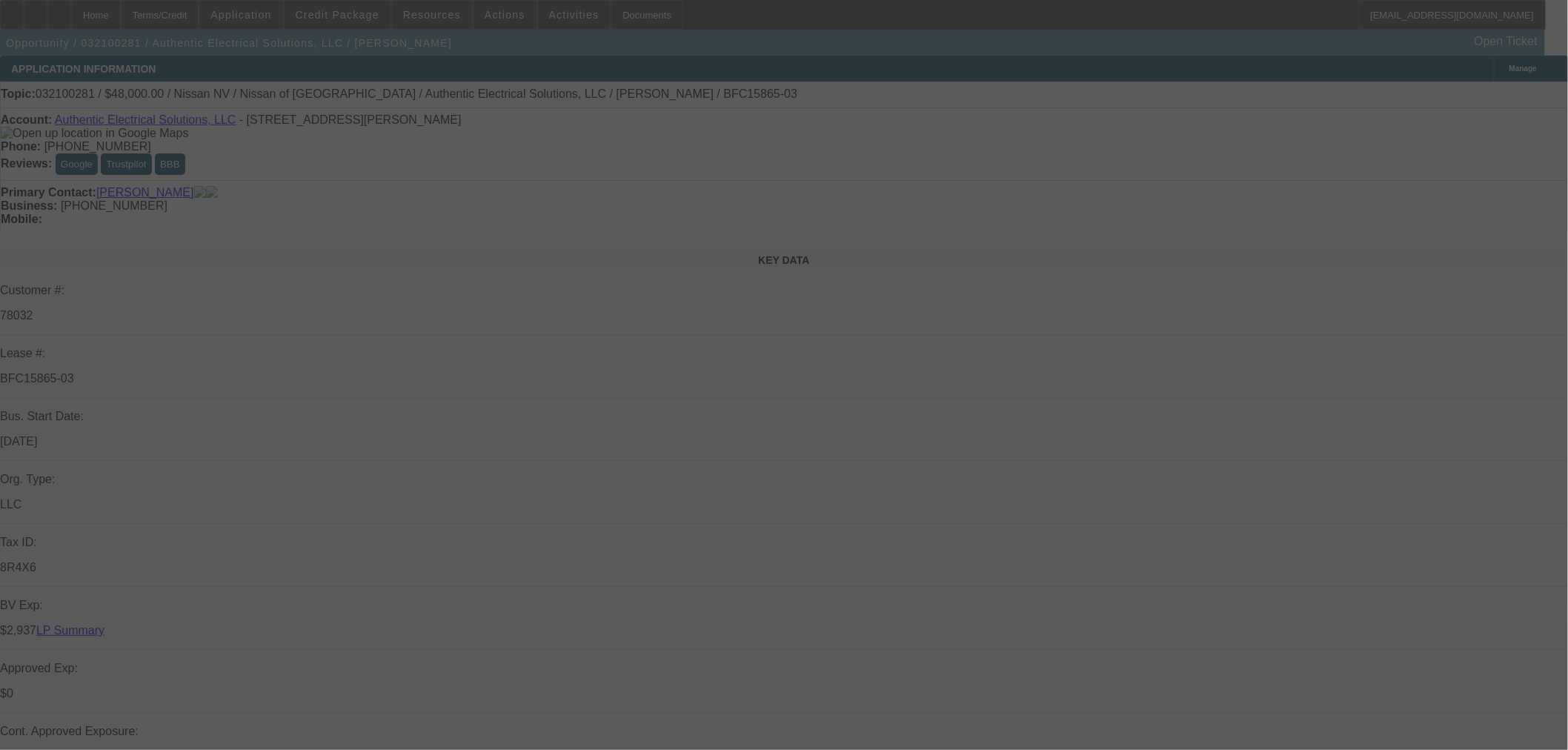
select select "0"
select select "6"
select select "0"
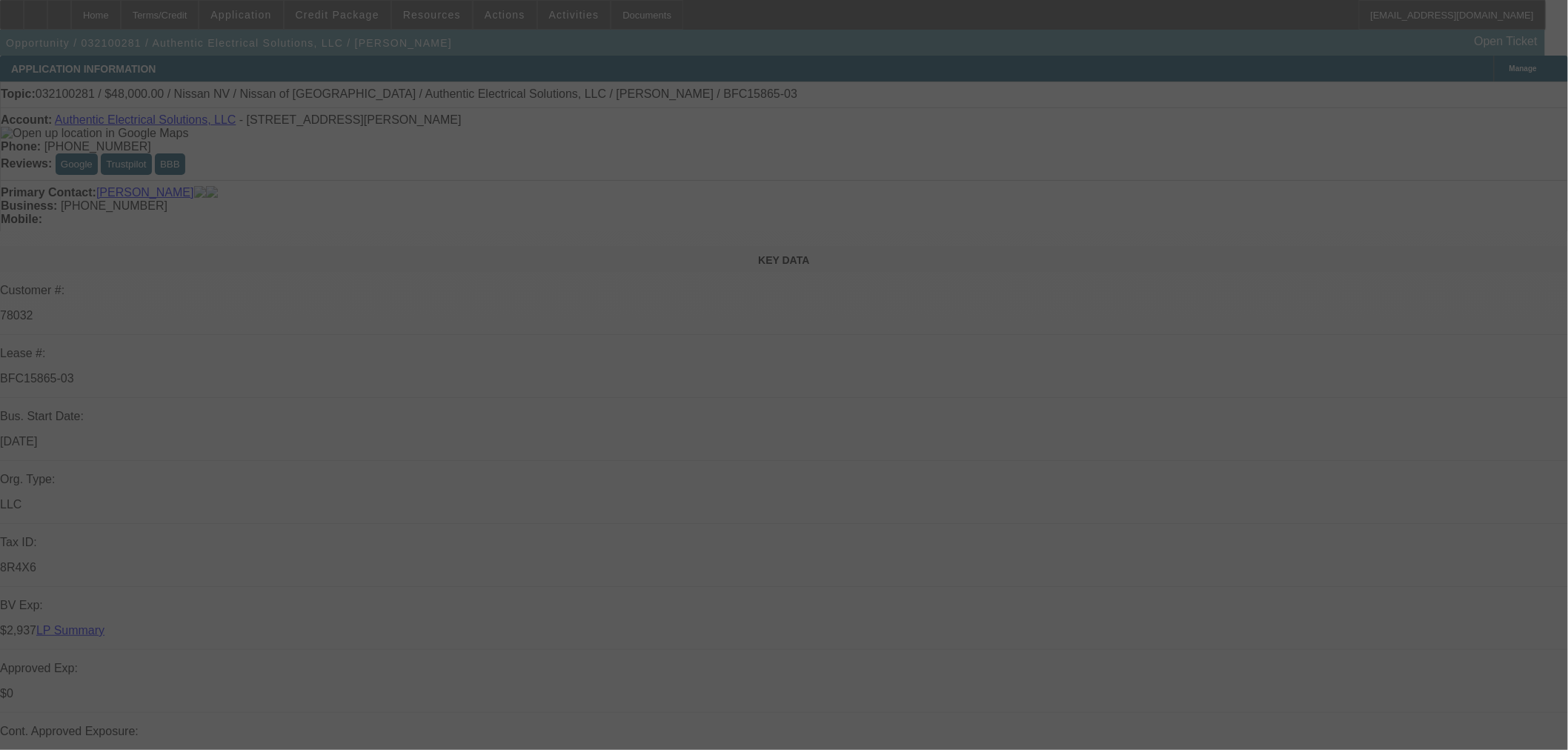
select select "0.1"
select select "4"
select select "0"
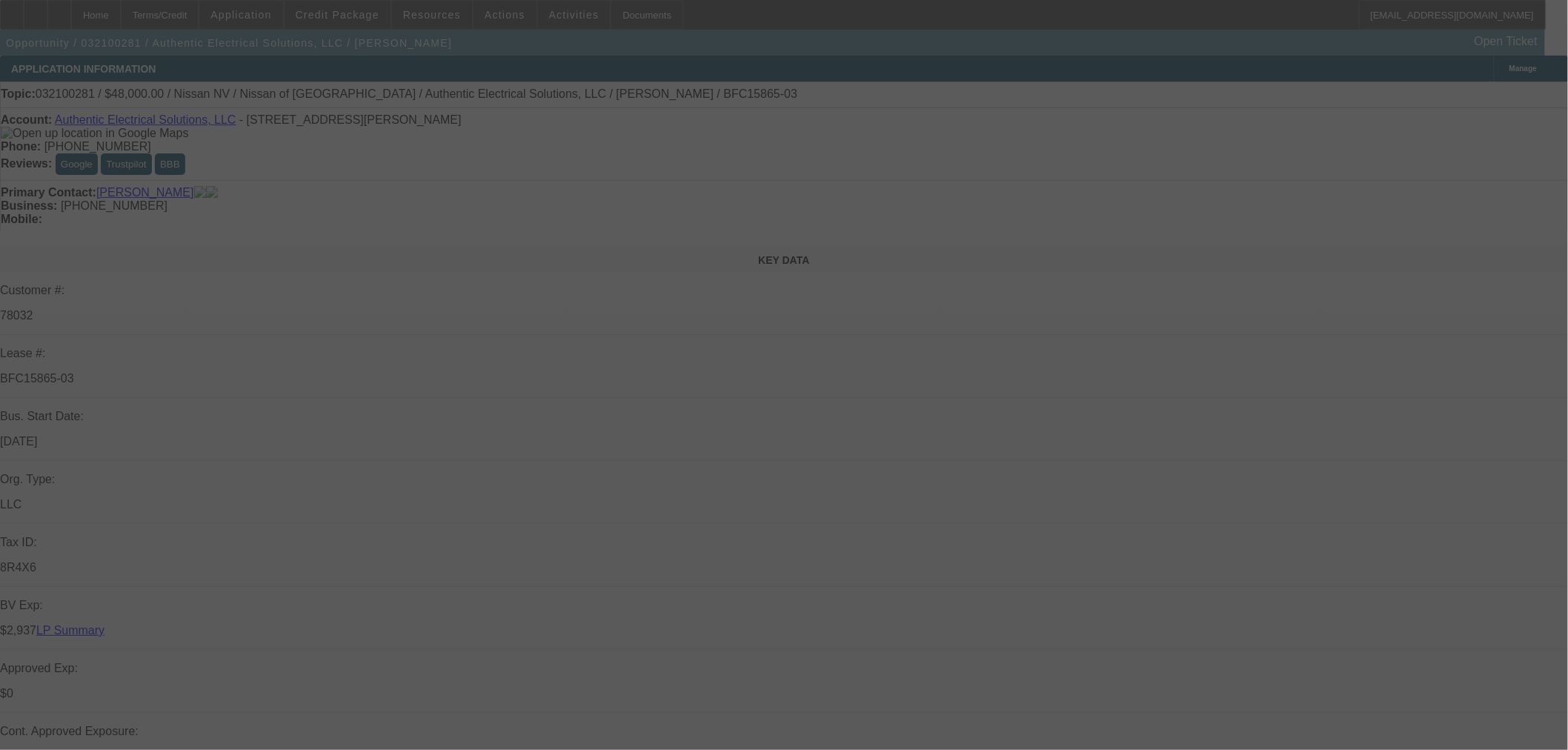
select select "6"
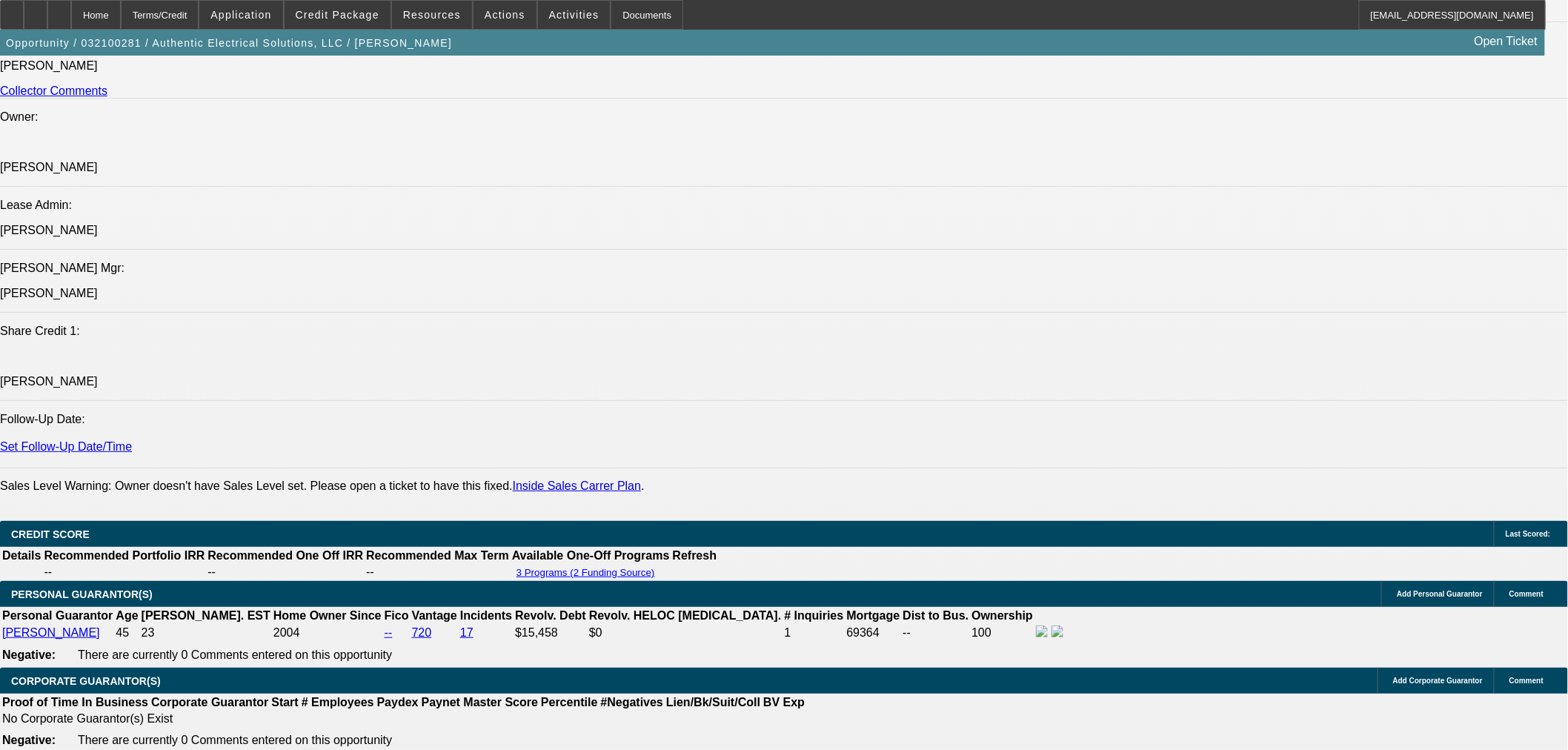
scroll to position [1482, 0]
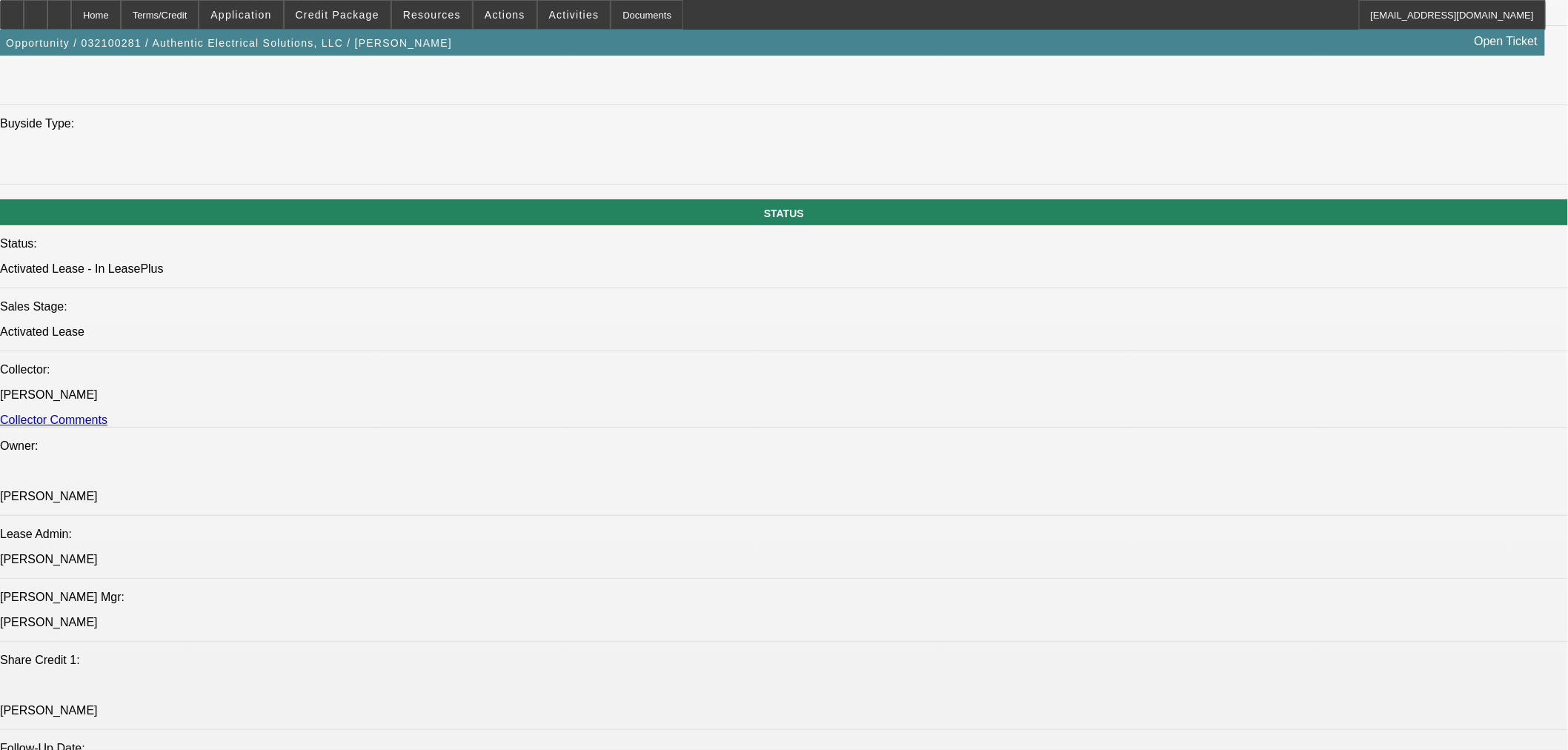
click at [365, 32] on div "Opportunity / 032100281 / Authentic Electrical Solutions, LLC / Torres, Aaron O…" at bounding box center [773, 42] width 1545 height 26
click at [365, 29] on div "Opportunity / 032100281 / Authentic Electrical Solutions, LLC / Torres, Aaron O…" at bounding box center [773, 42] width 1545 height 26
click at [361, 22] on span at bounding box center [338, 14] width 106 height 35
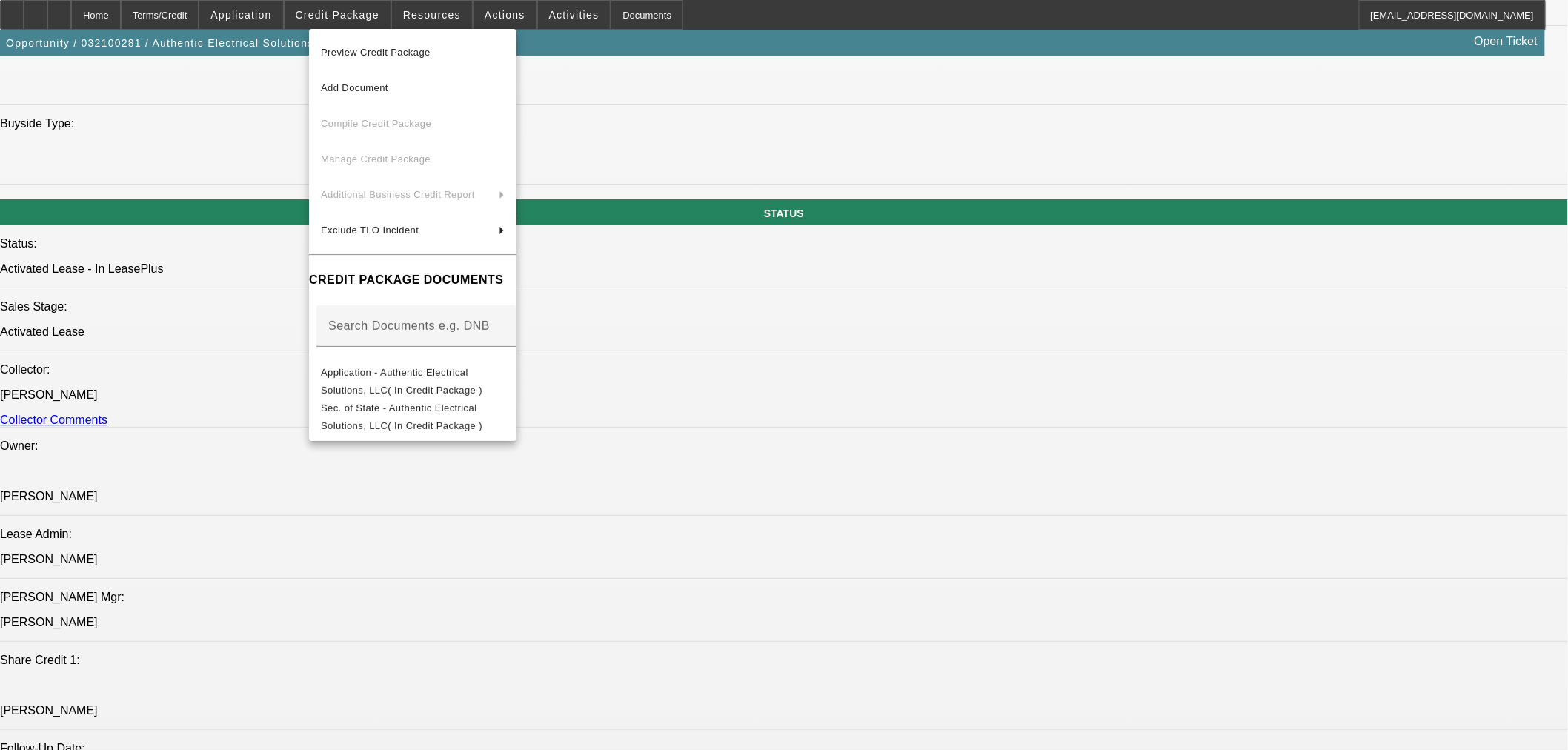
click at [383, 57] on span "Preview Credit Package" at bounding box center [413, 52] width 184 height 18
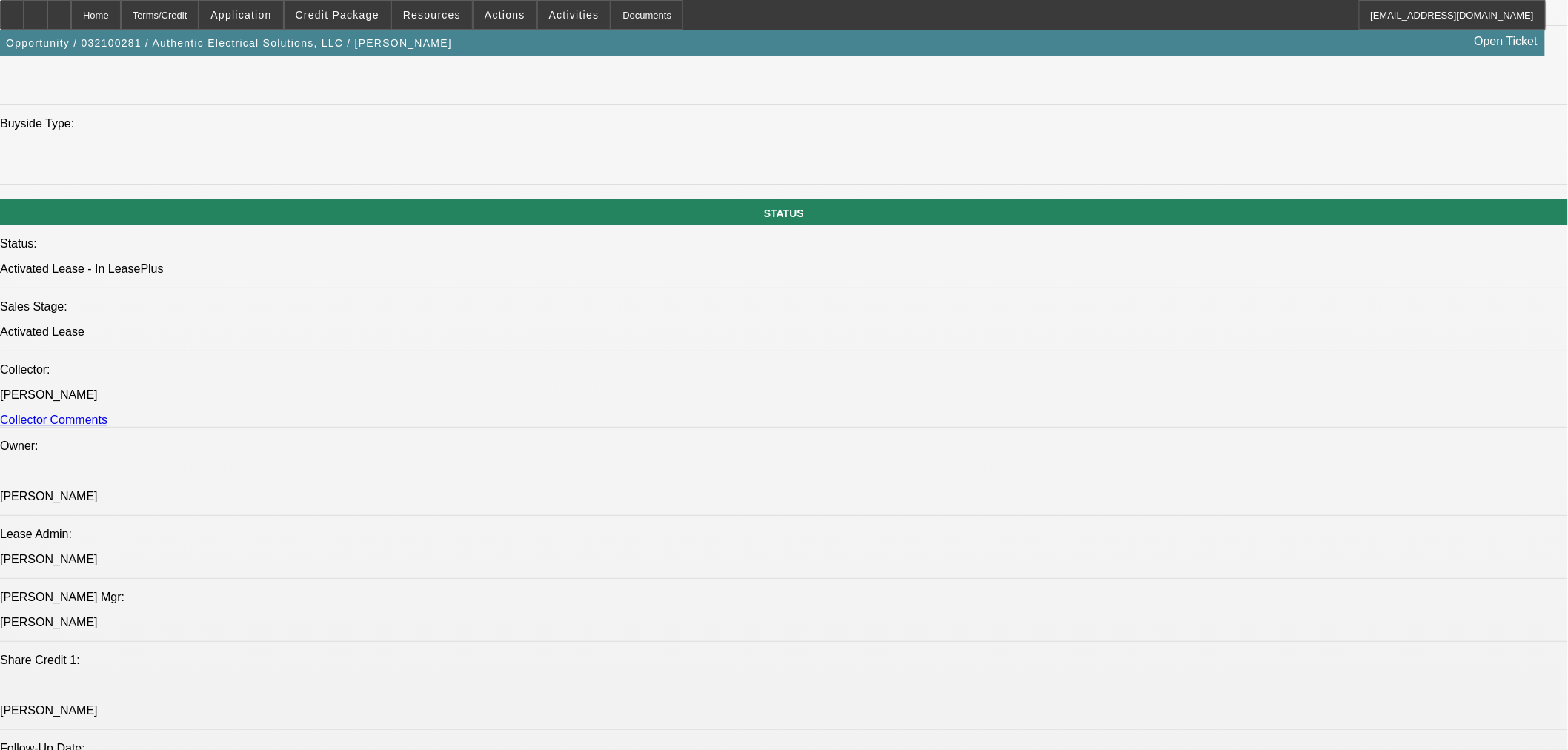
scroll to position [411, 0]
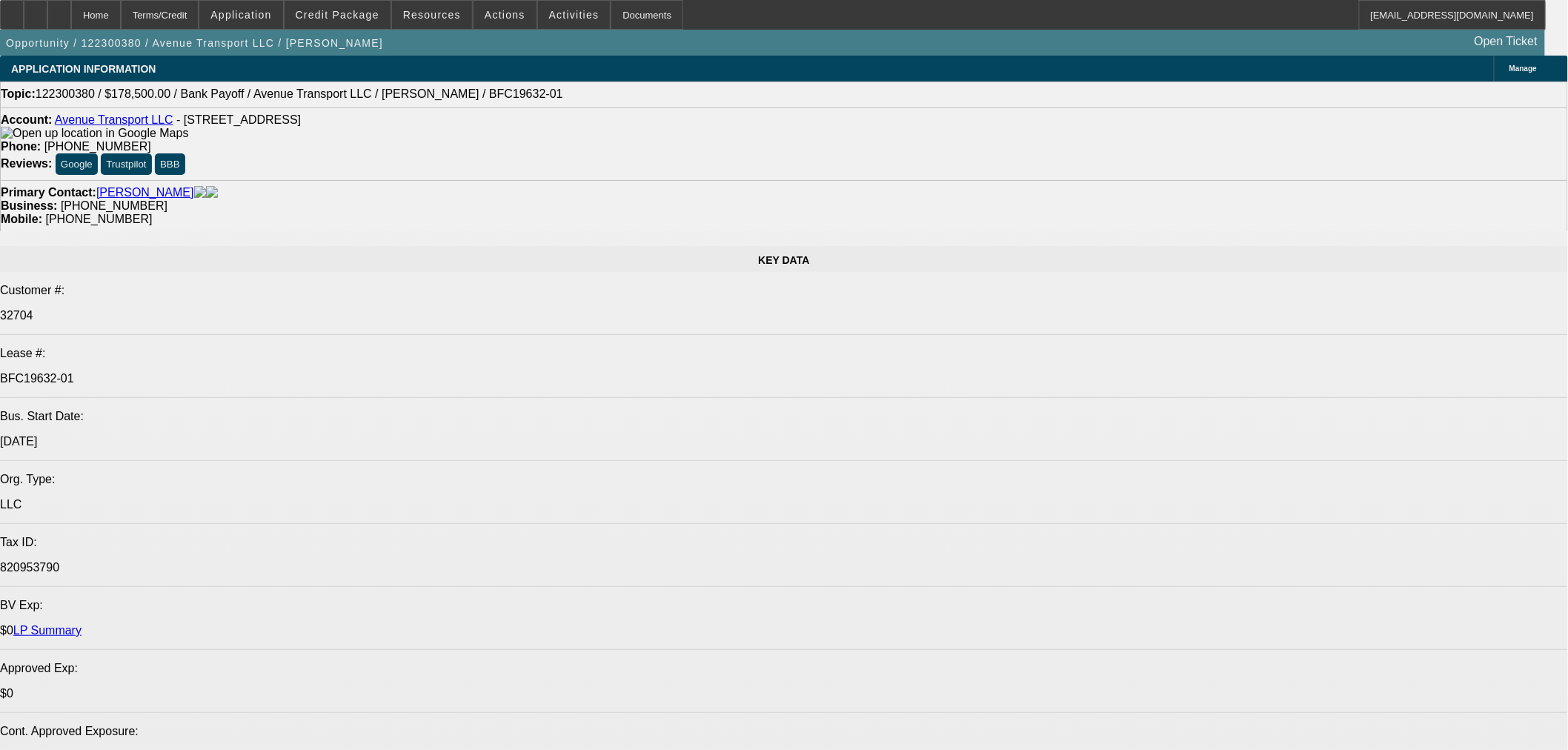
select select "0"
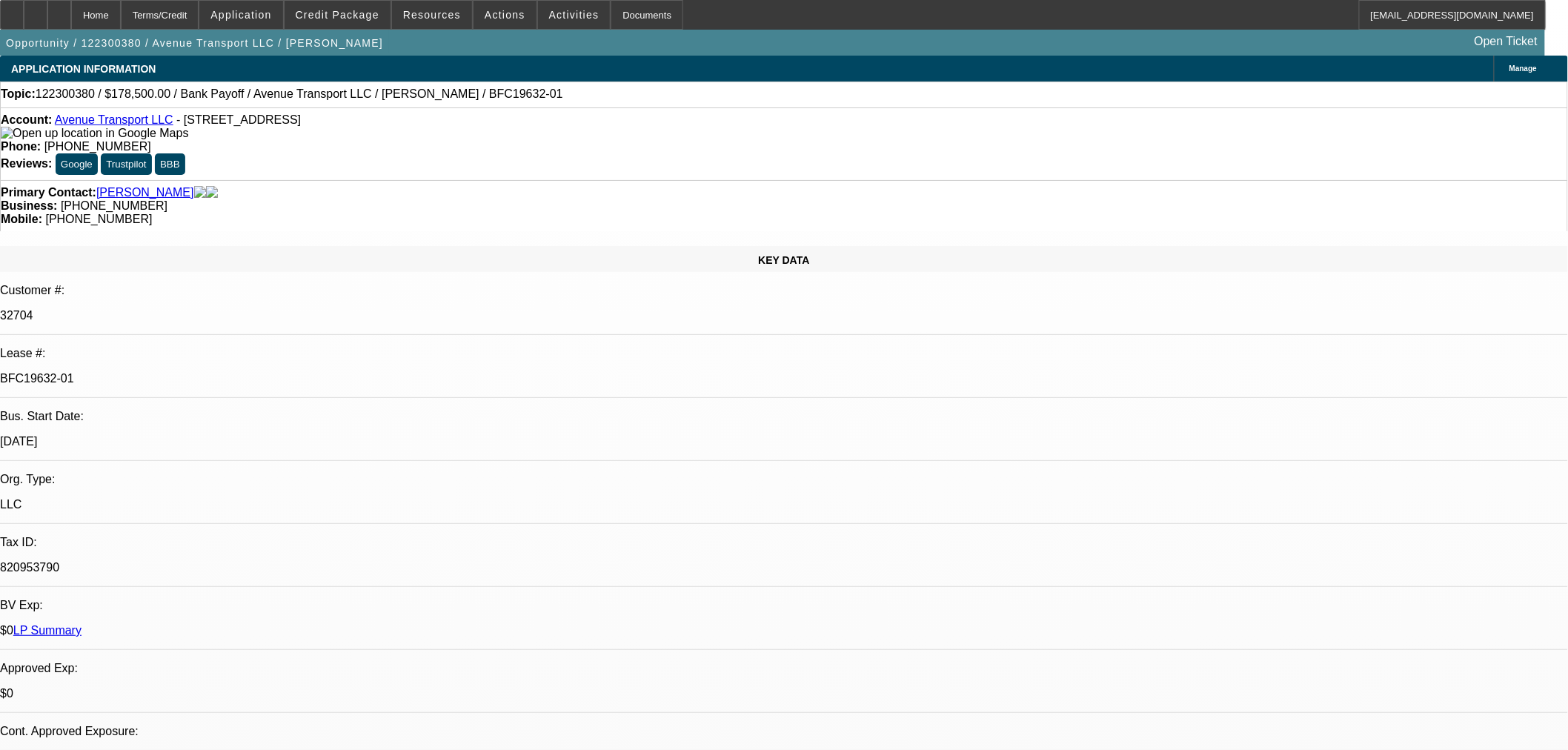
select select "2"
select select "0"
select select "6"
select select "0"
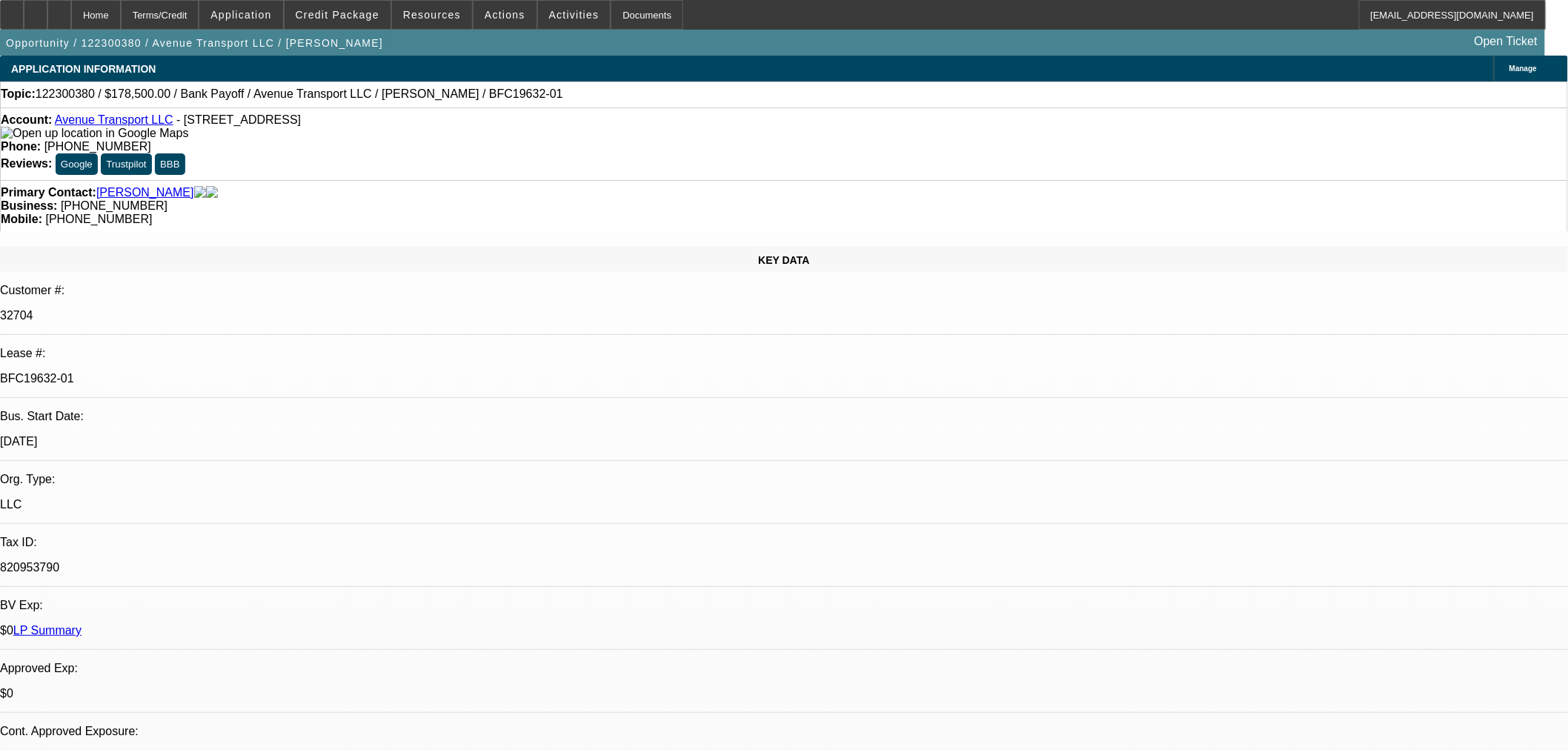
select select "0"
select select "6"
select select "0"
select select "2"
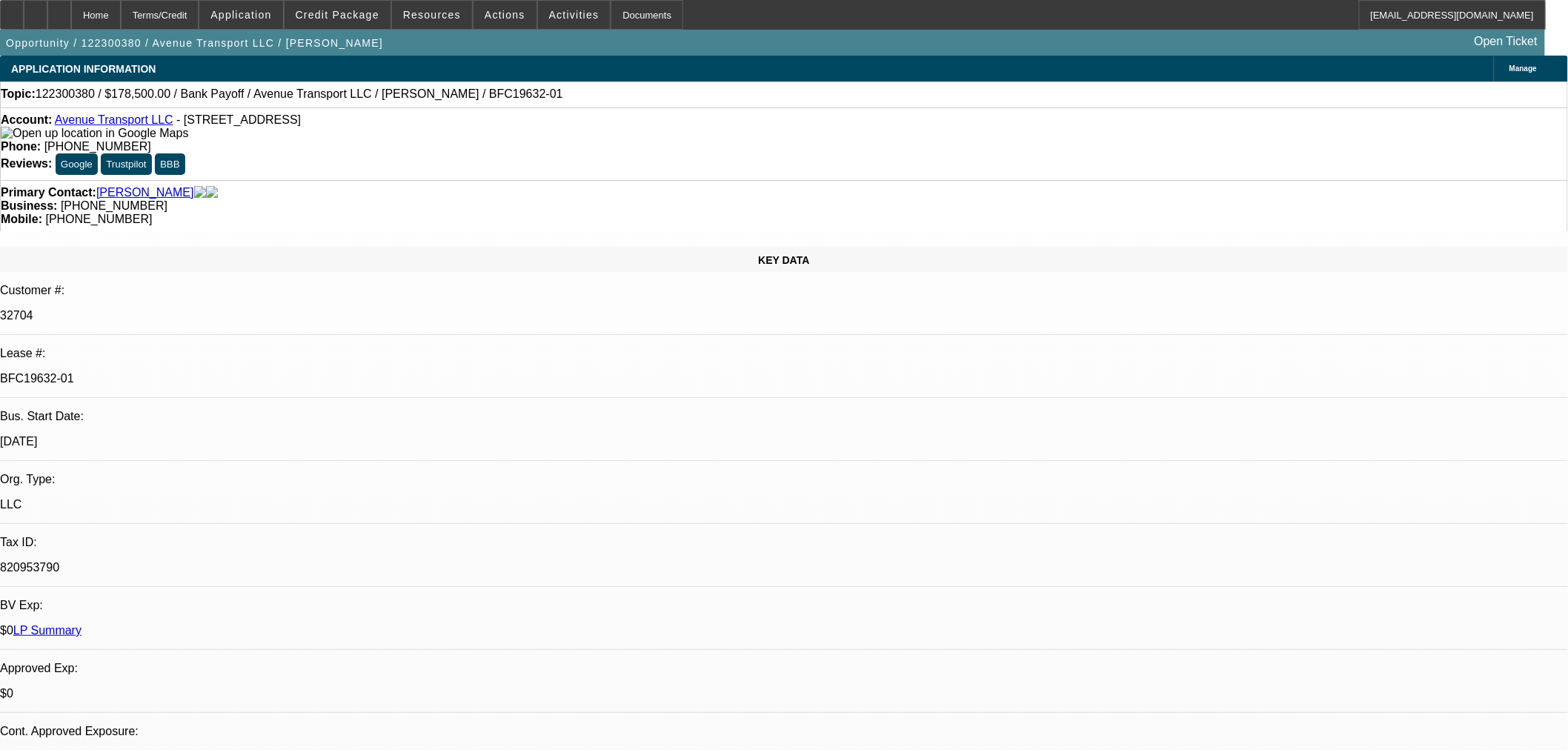
select select "0"
select select "6"
select select "0"
select select "2"
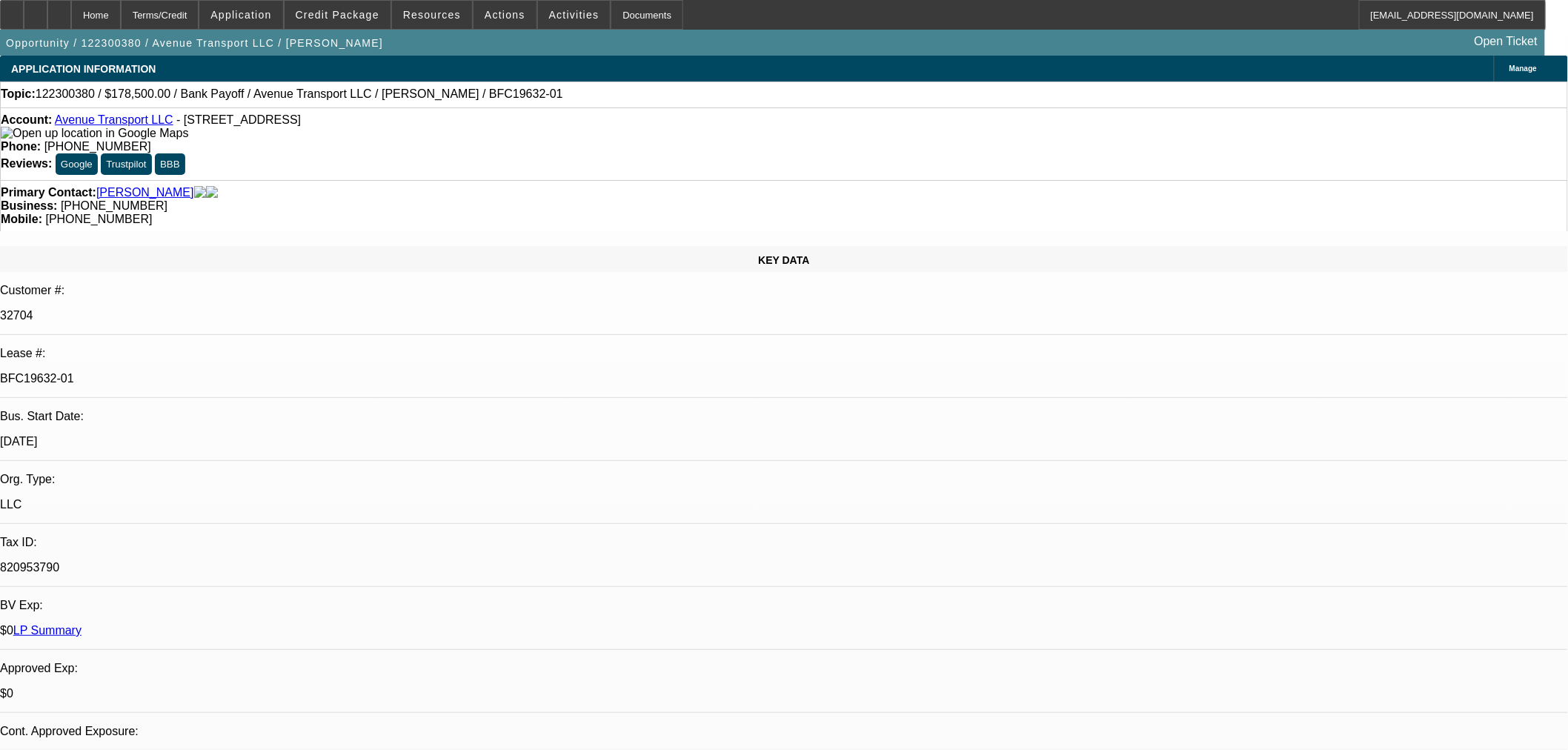
select select "0"
select select "6"
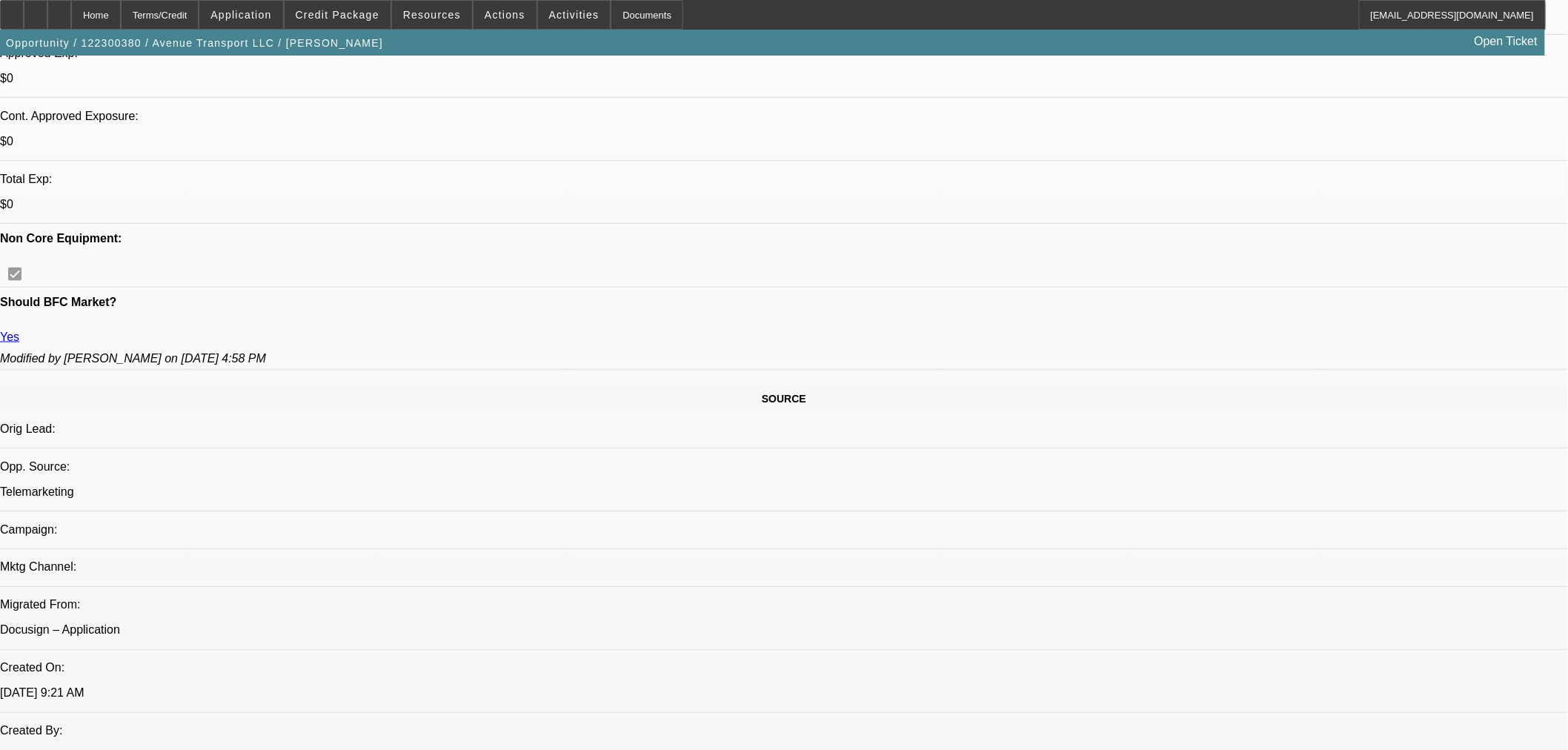
scroll to position [1070, 0]
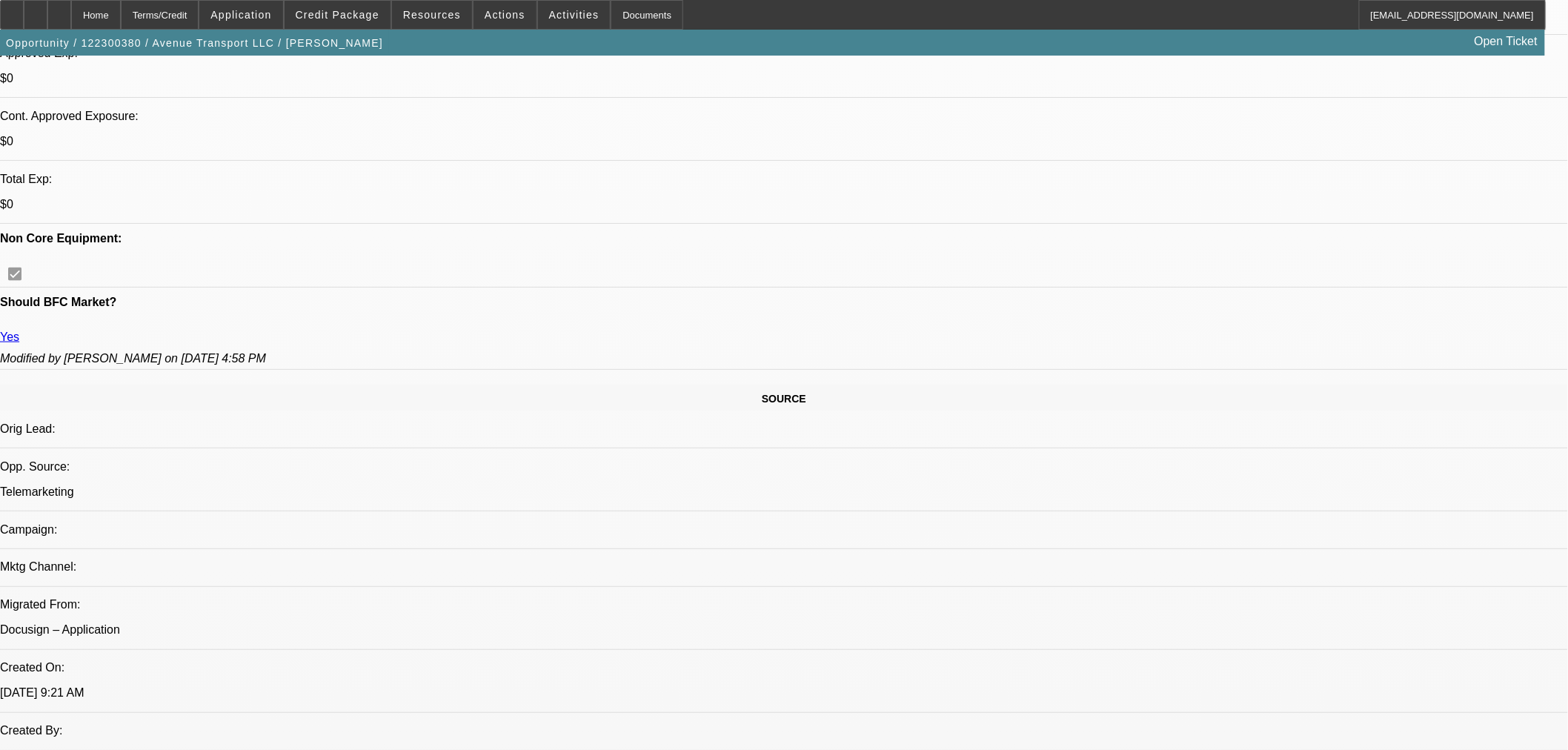
drag, startPoint x: 1185, startPoint y: 180, endPoint x: 1181, endPoint y: 175, distance: 6.4
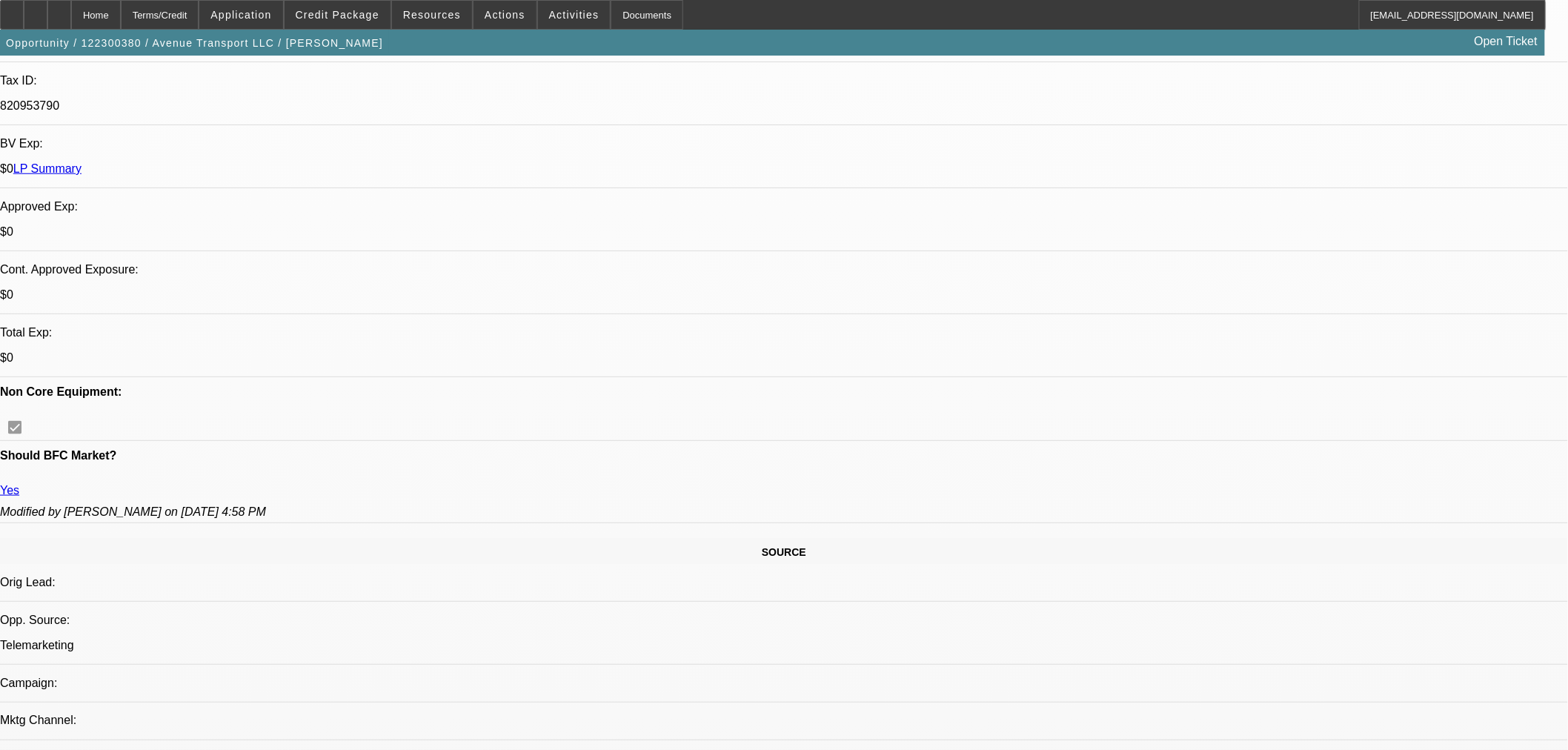
scroll to position [450, 0]
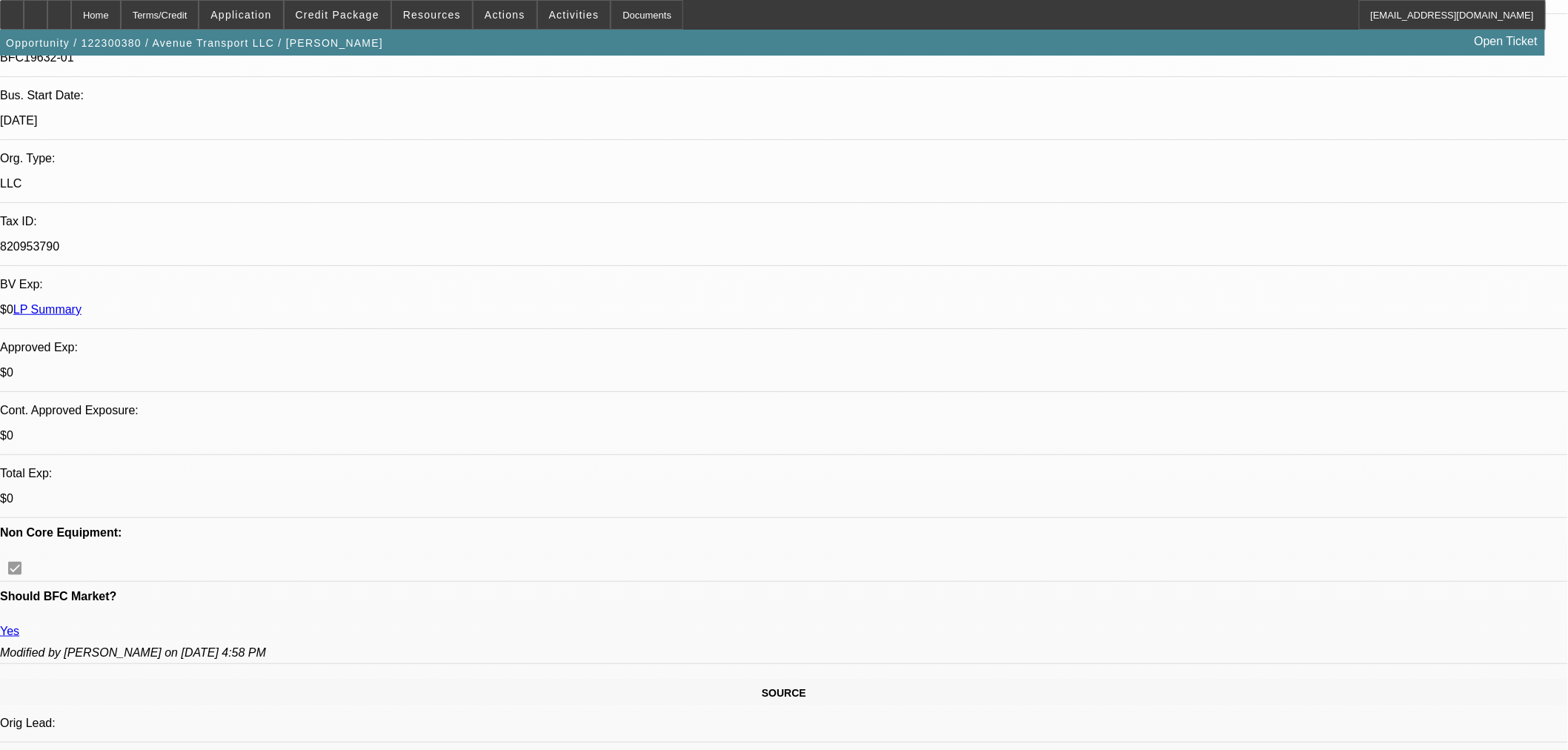
scroll to position [286, 0]
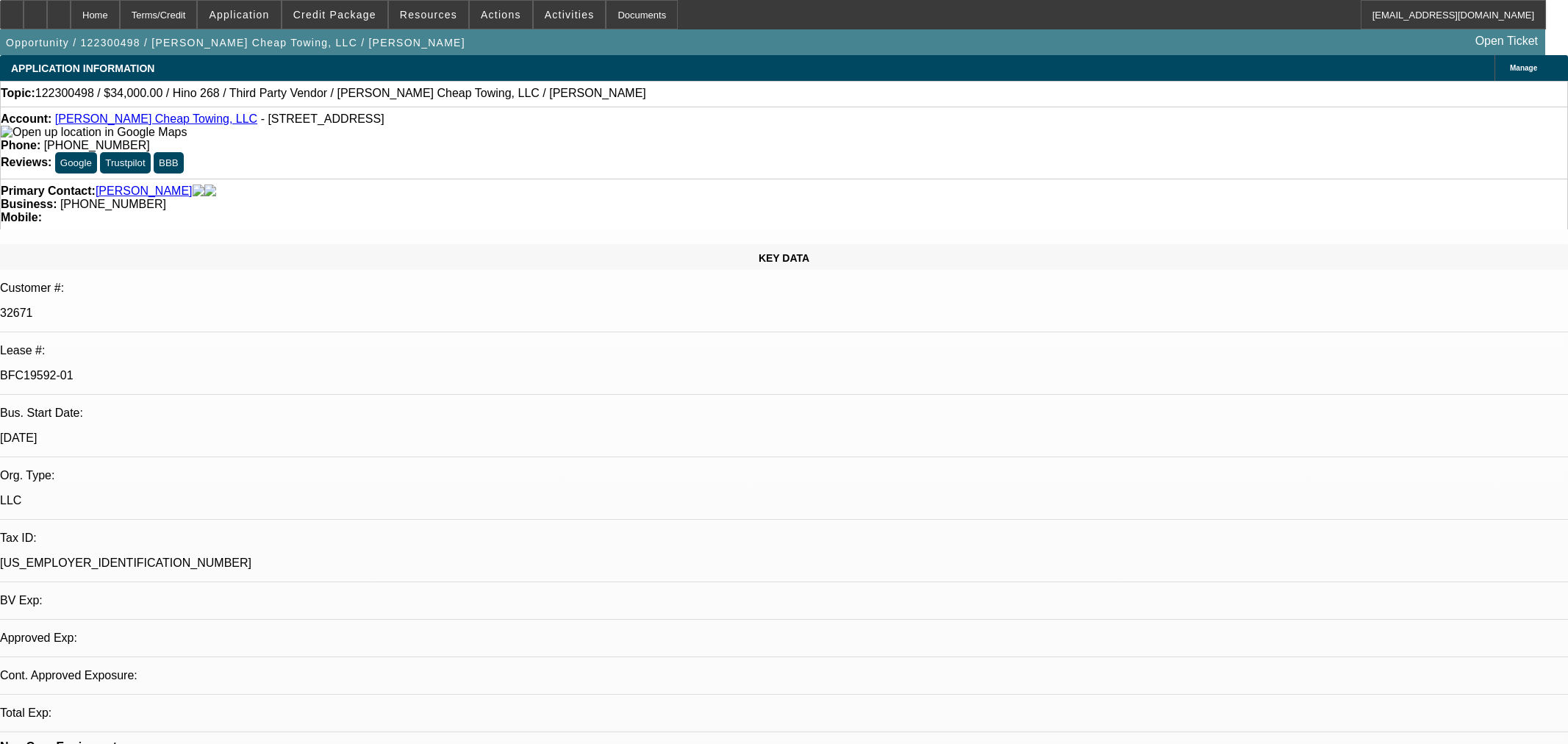
select select "0.15"
select select "2"
select select "0.1"
select select "4"
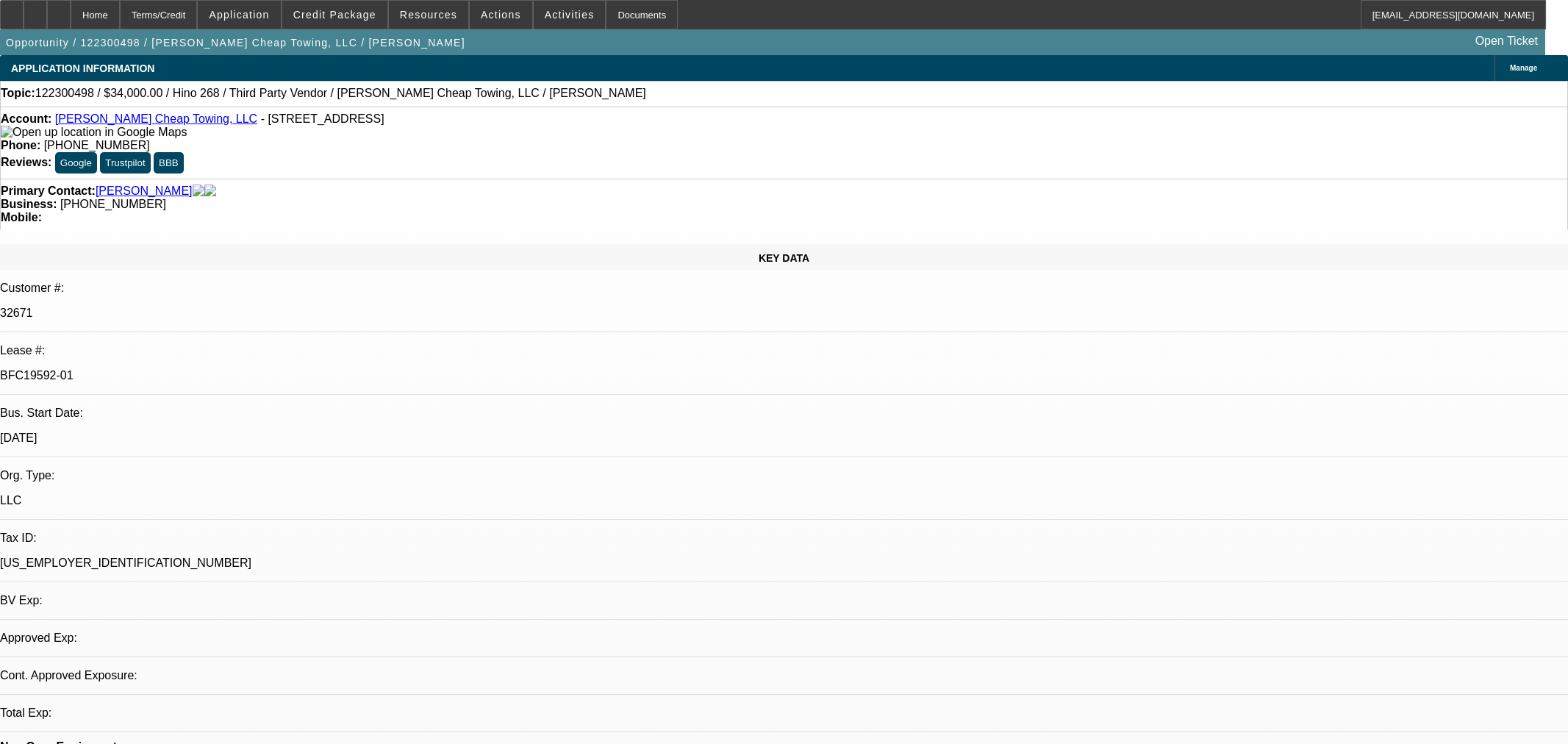
select select "0.15"
select select "2"
select select "0.1"
select select "4"
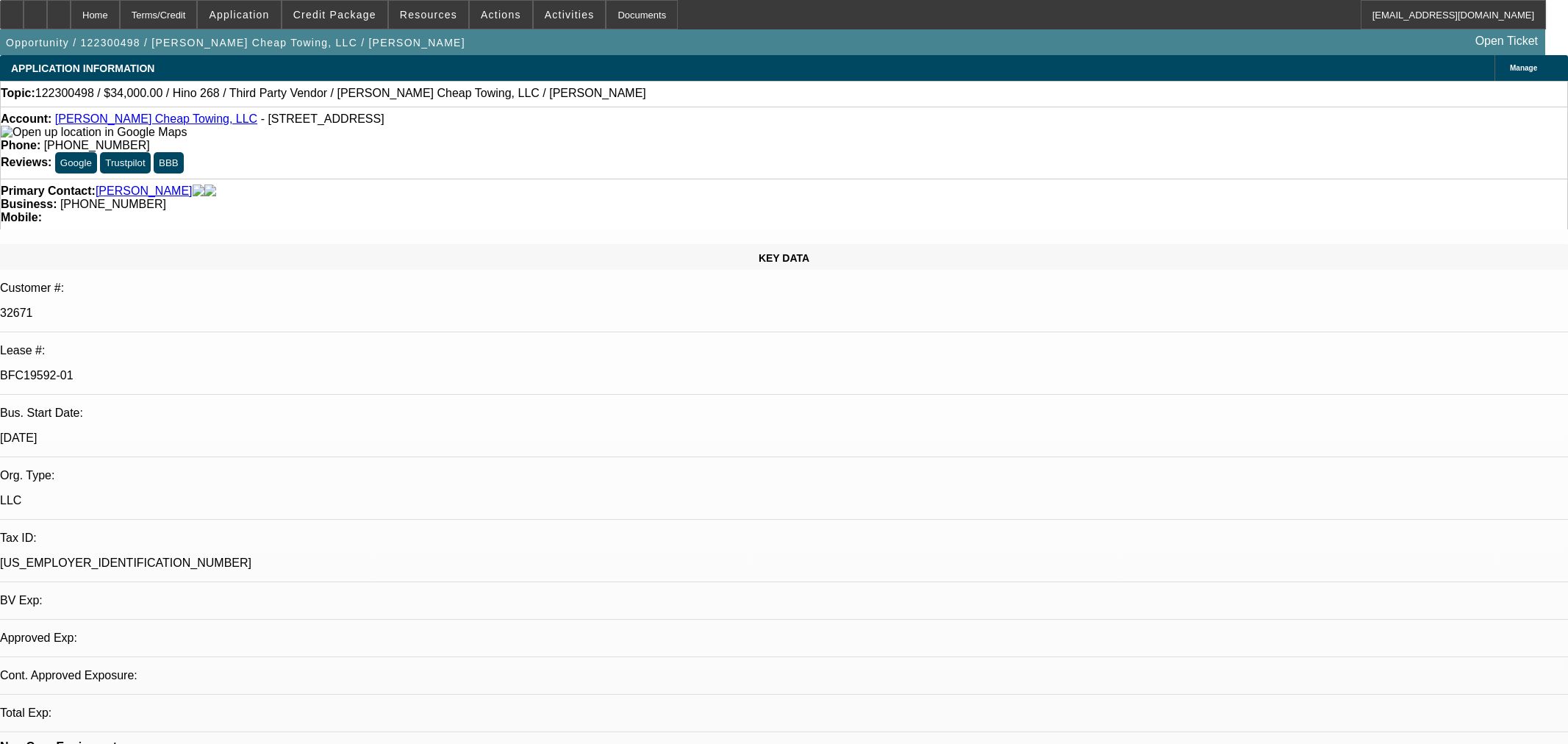
select select "0.15"
select select "2"
select select "0.1"
select select "4"
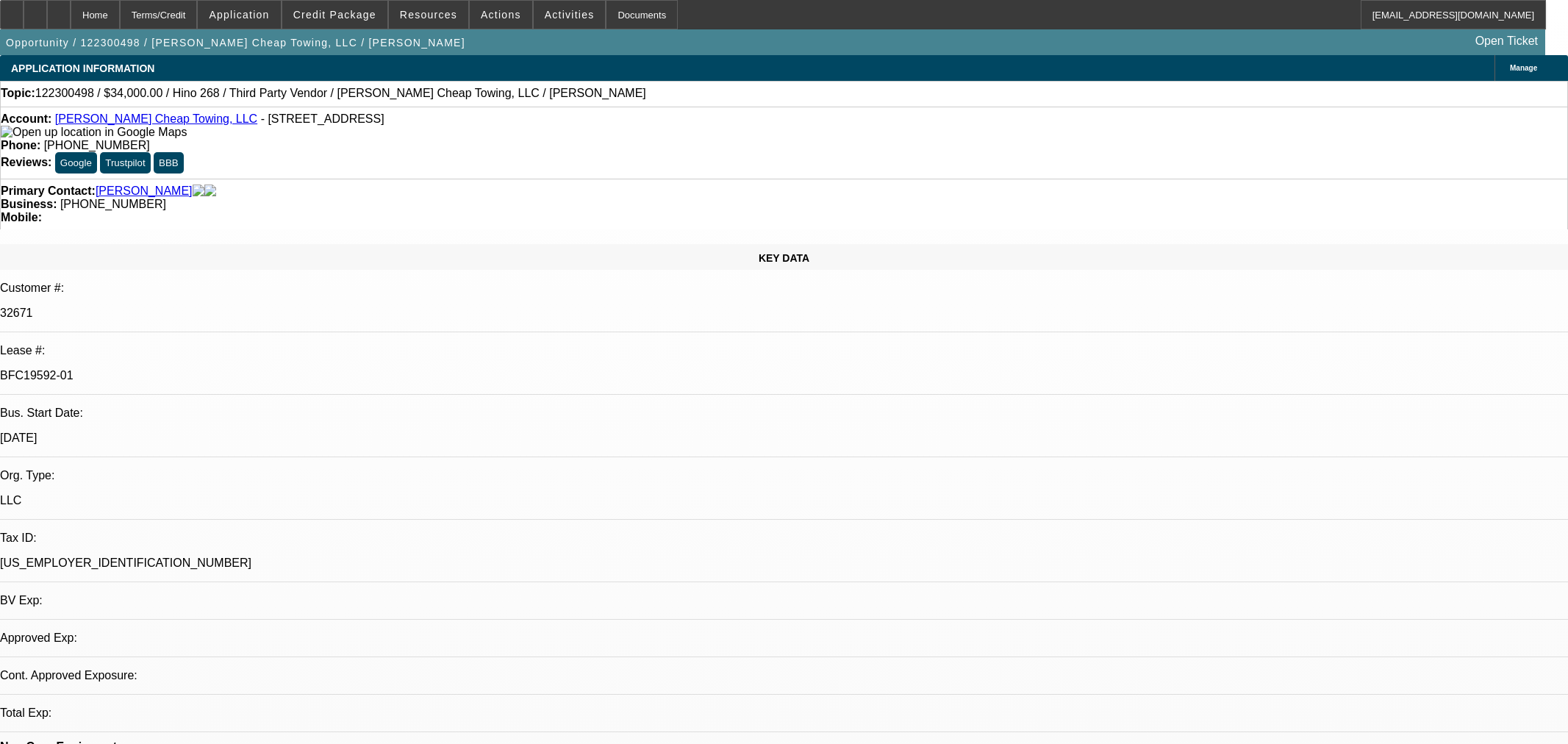
select select "0.15"
select select "2"
select select "0.1"
select select "4"
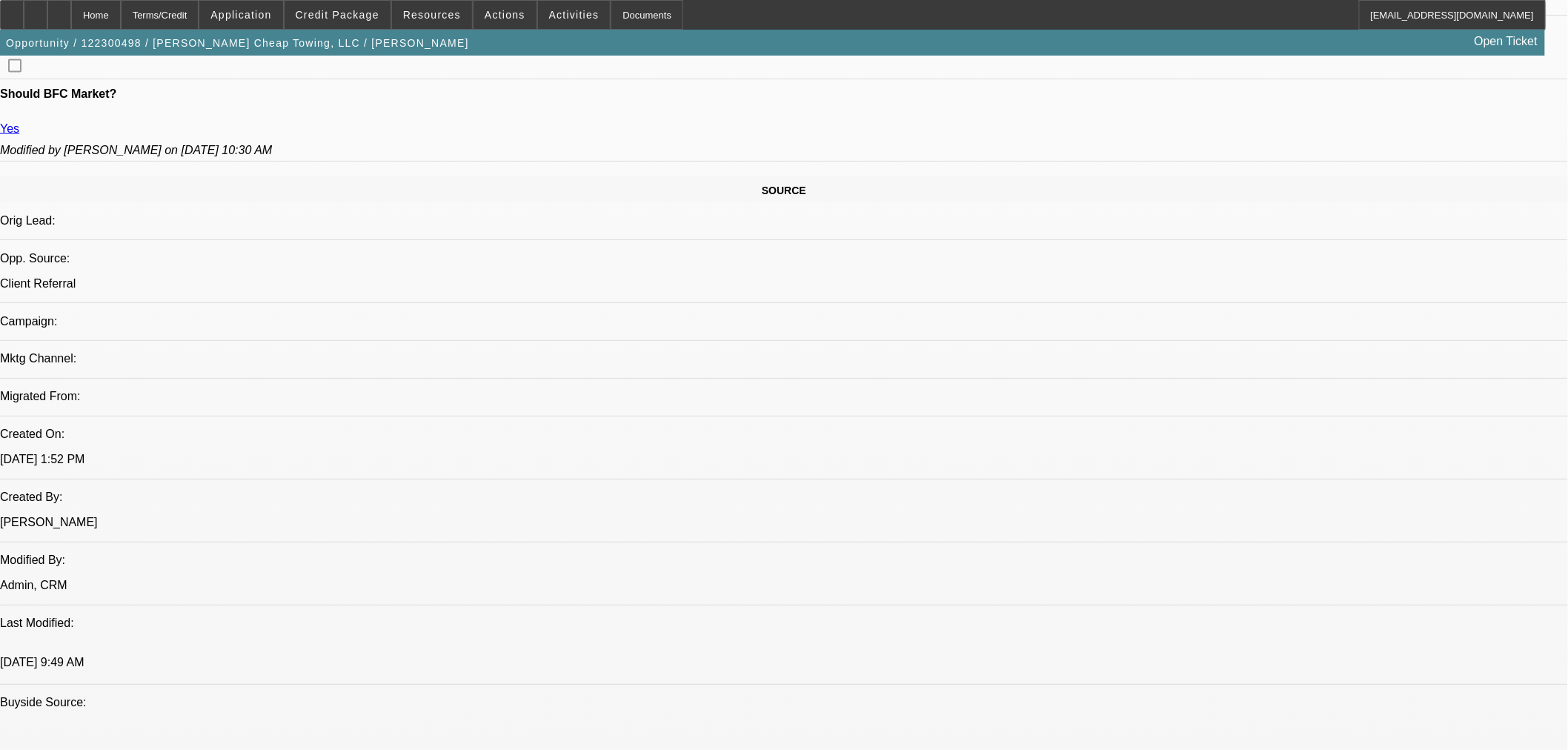
scroll to position [658, 0]
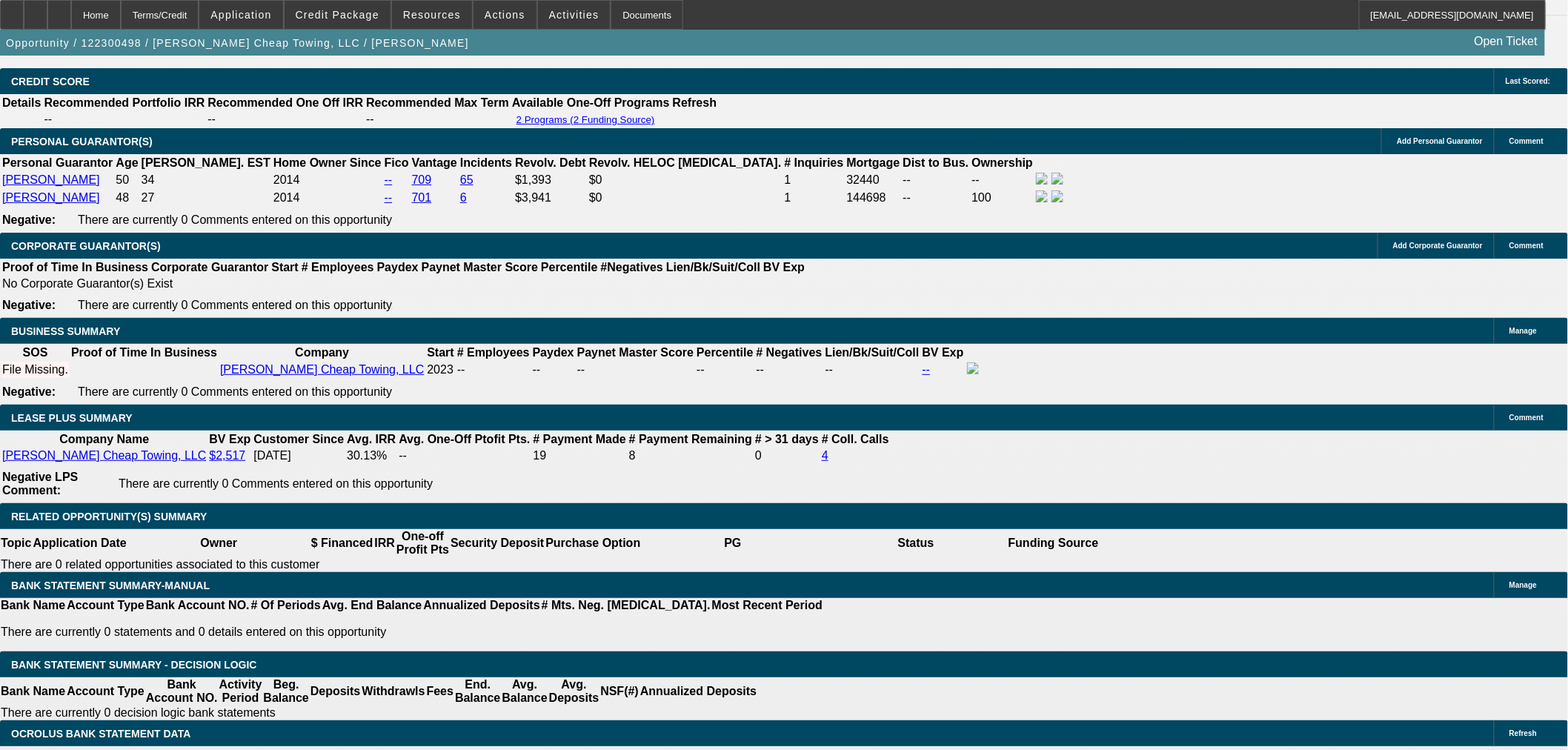
scroll to position [2470, 0]
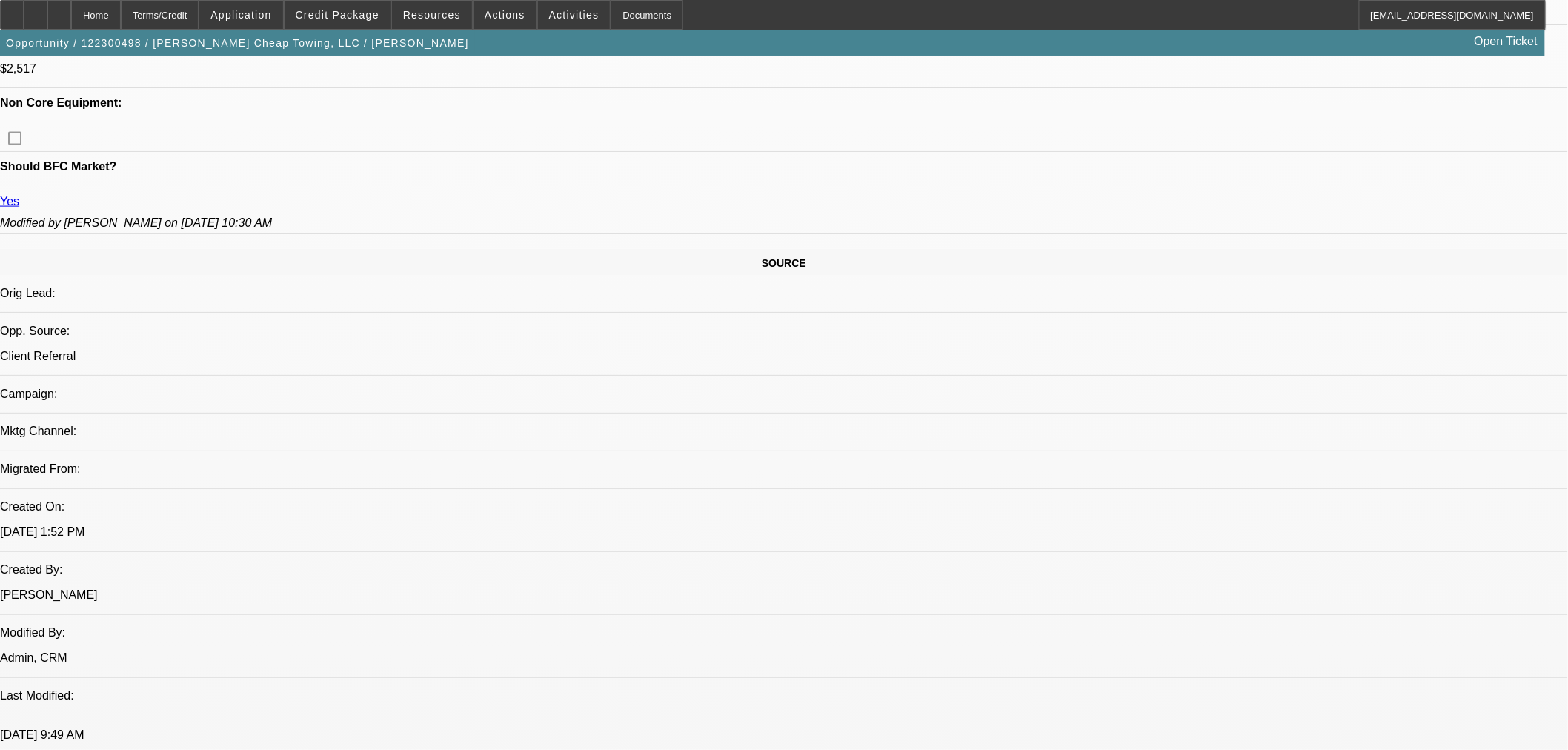
scroll to position [741, 0]
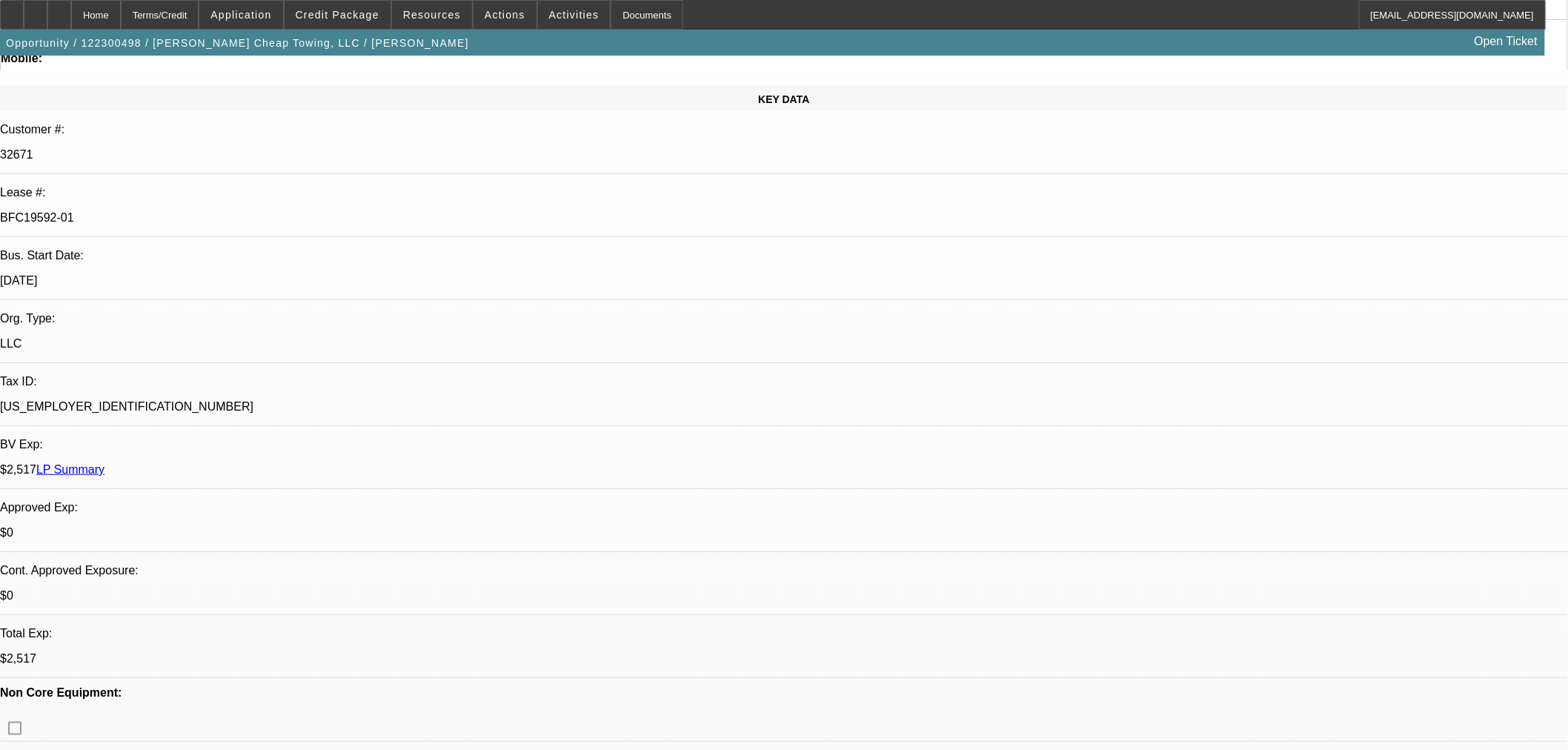
scroll to position [83, 0]
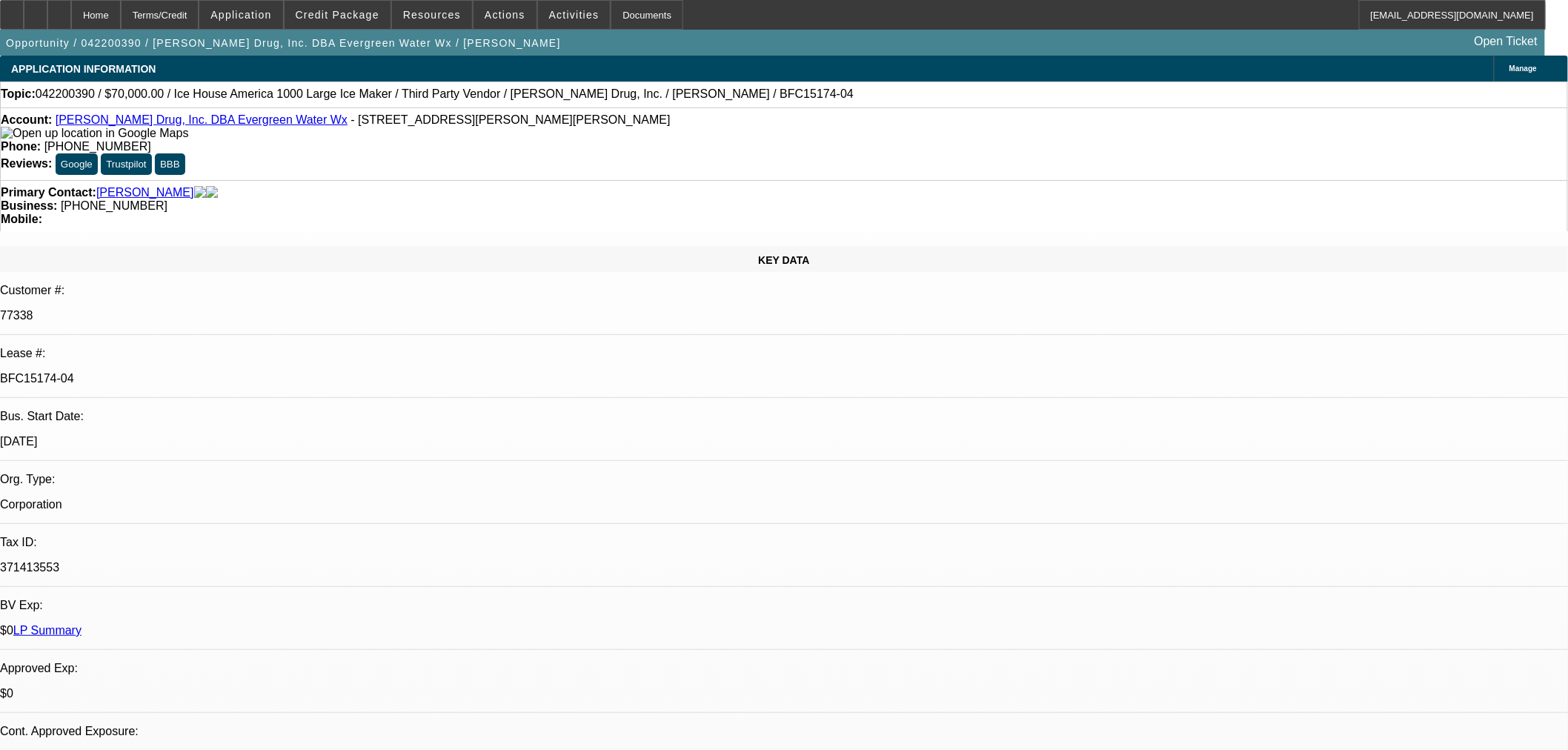
select select "0"
select select "2"
select select "0"
select select "6"
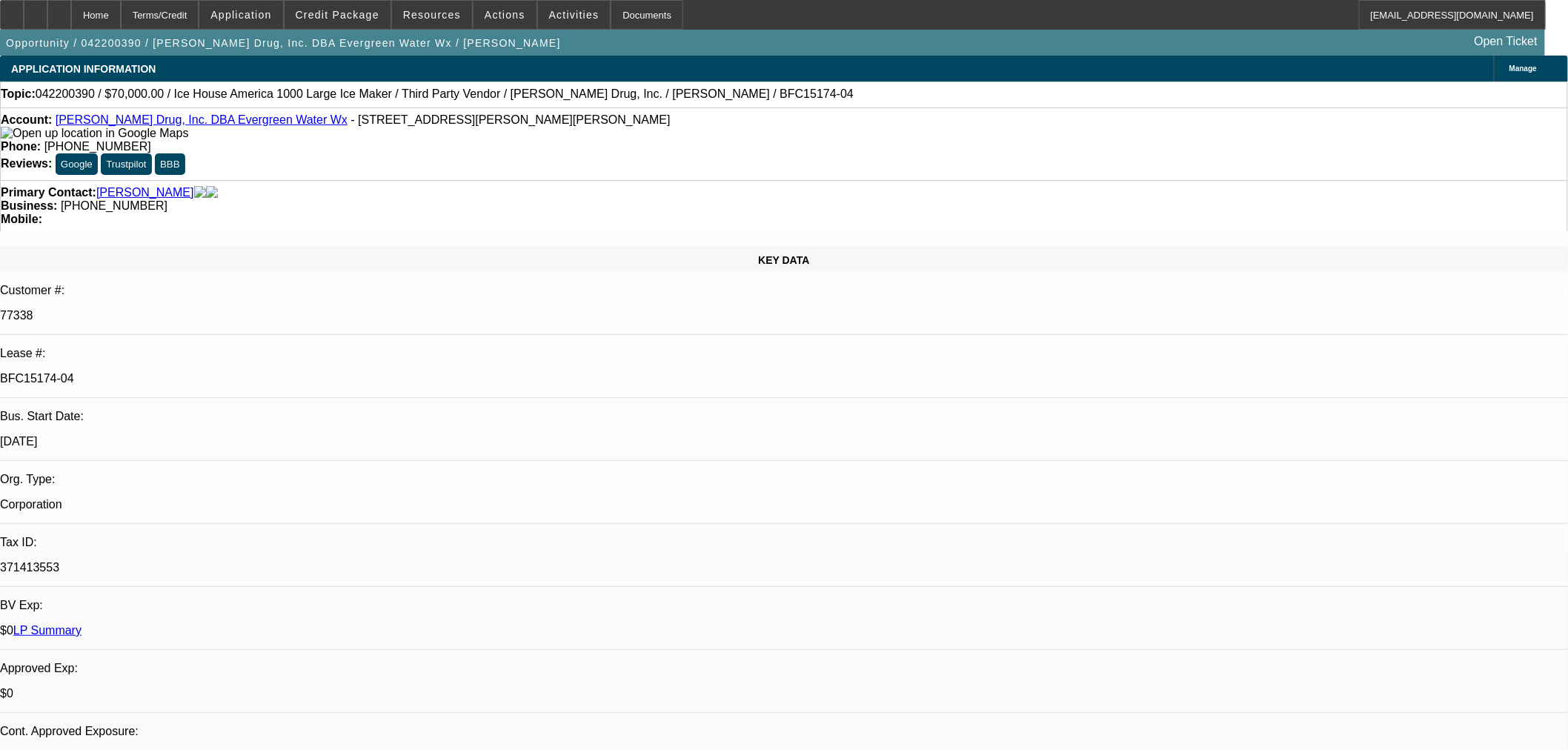
select select "0"
select select "2"
select select "0"
select select "6"
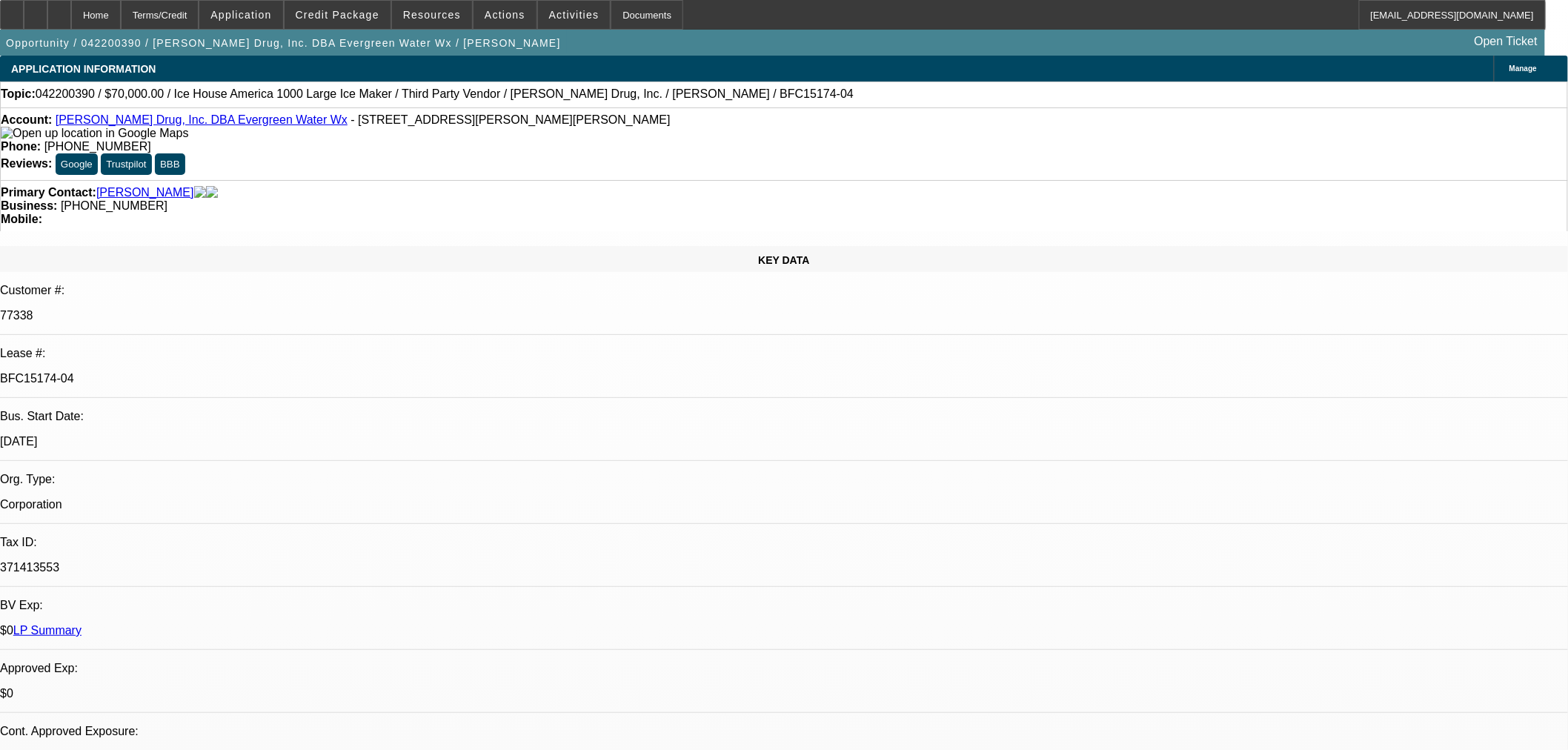
select select "0"
select select "2"
select select "0"
select select "6"
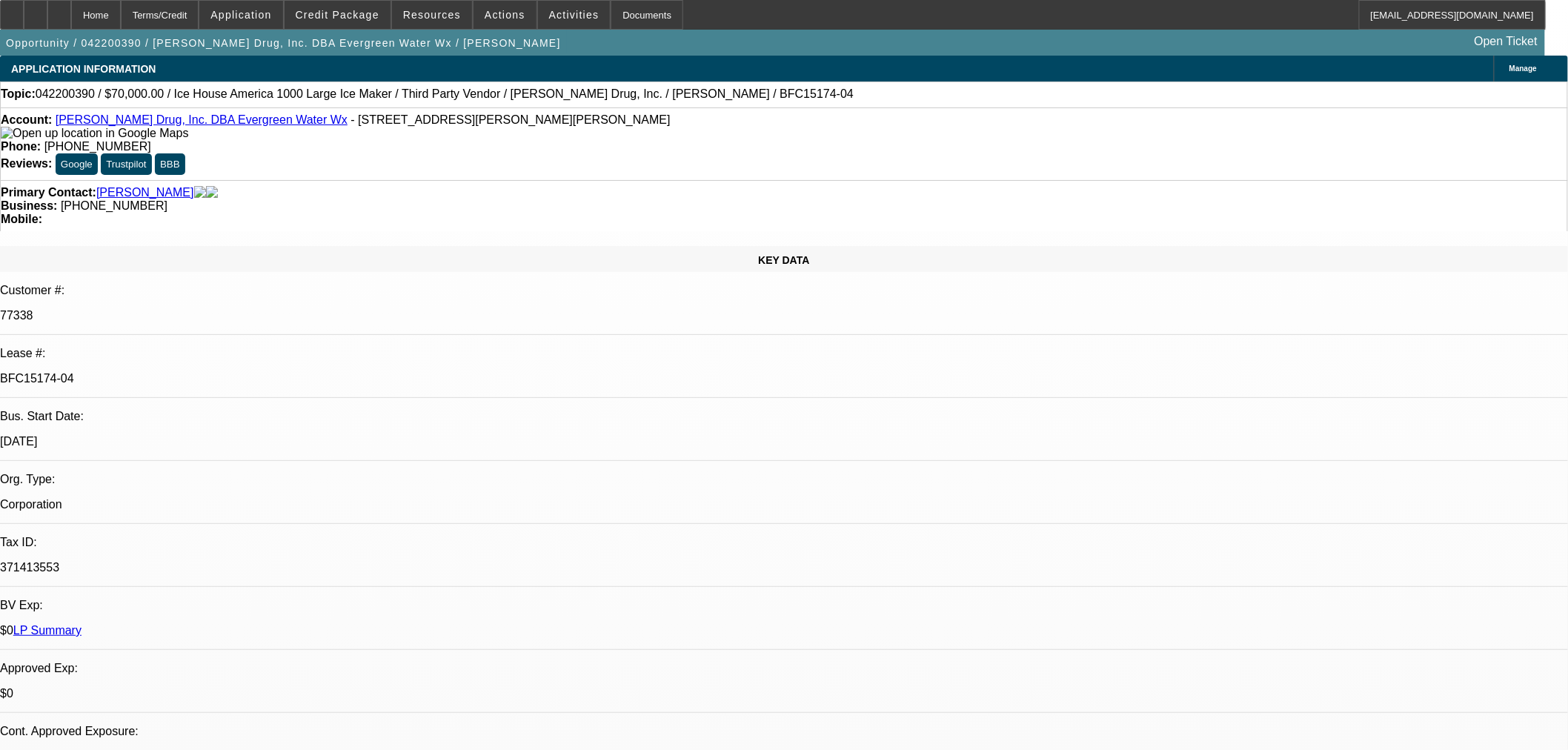
select select "0"
select select "3"
select select "0"
select select "6"
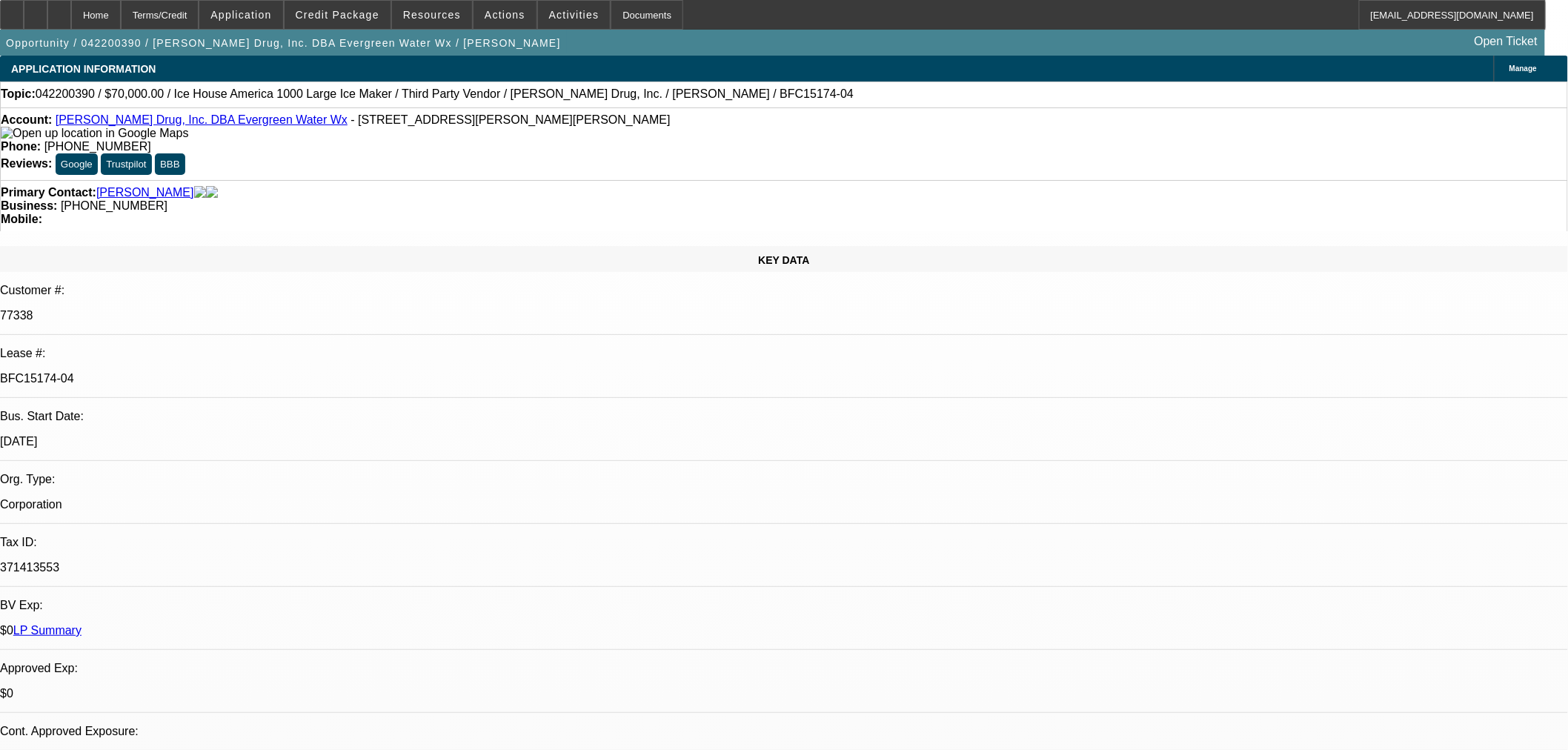
scroll to position [411, 0]
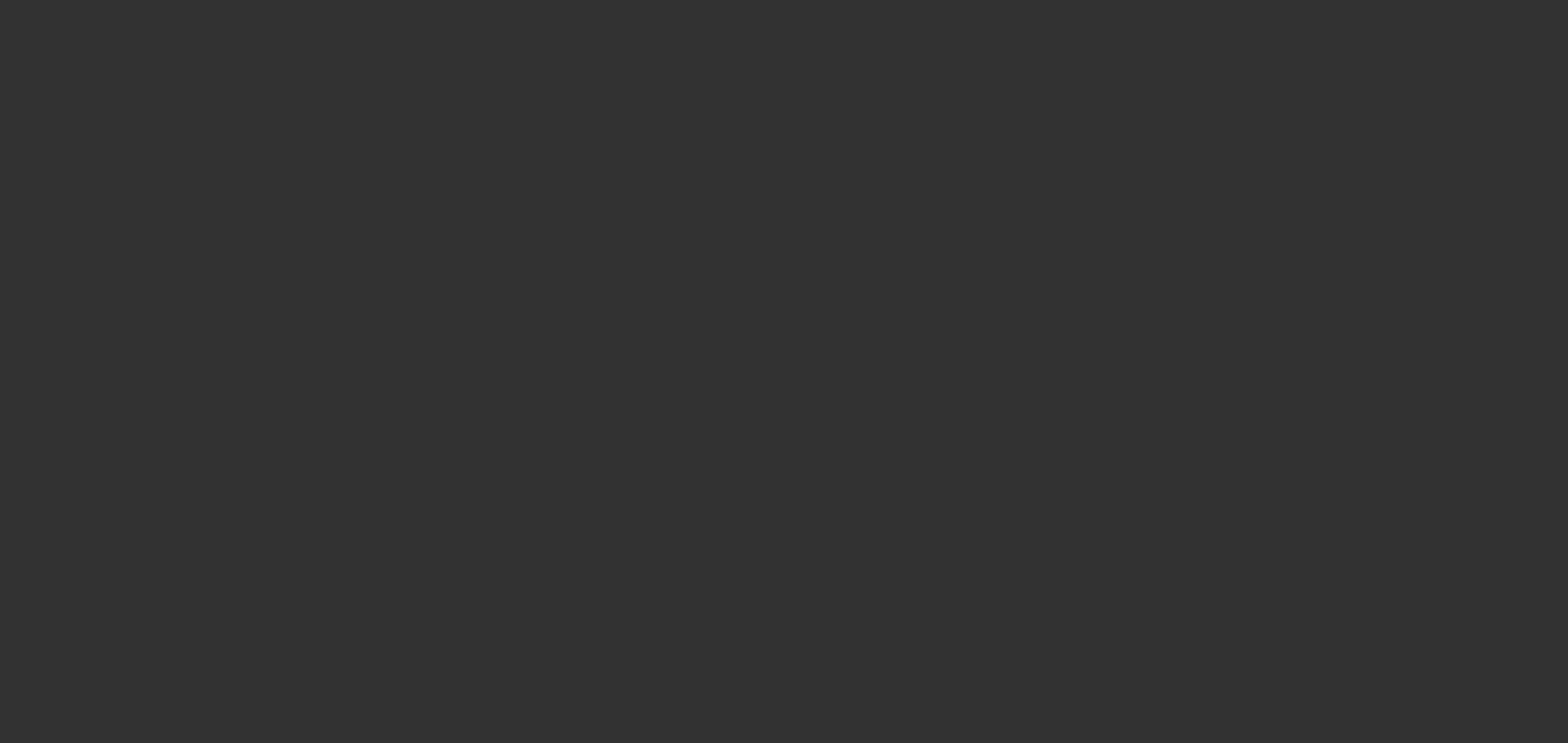
select select "0"
select select "6"
select select "0"
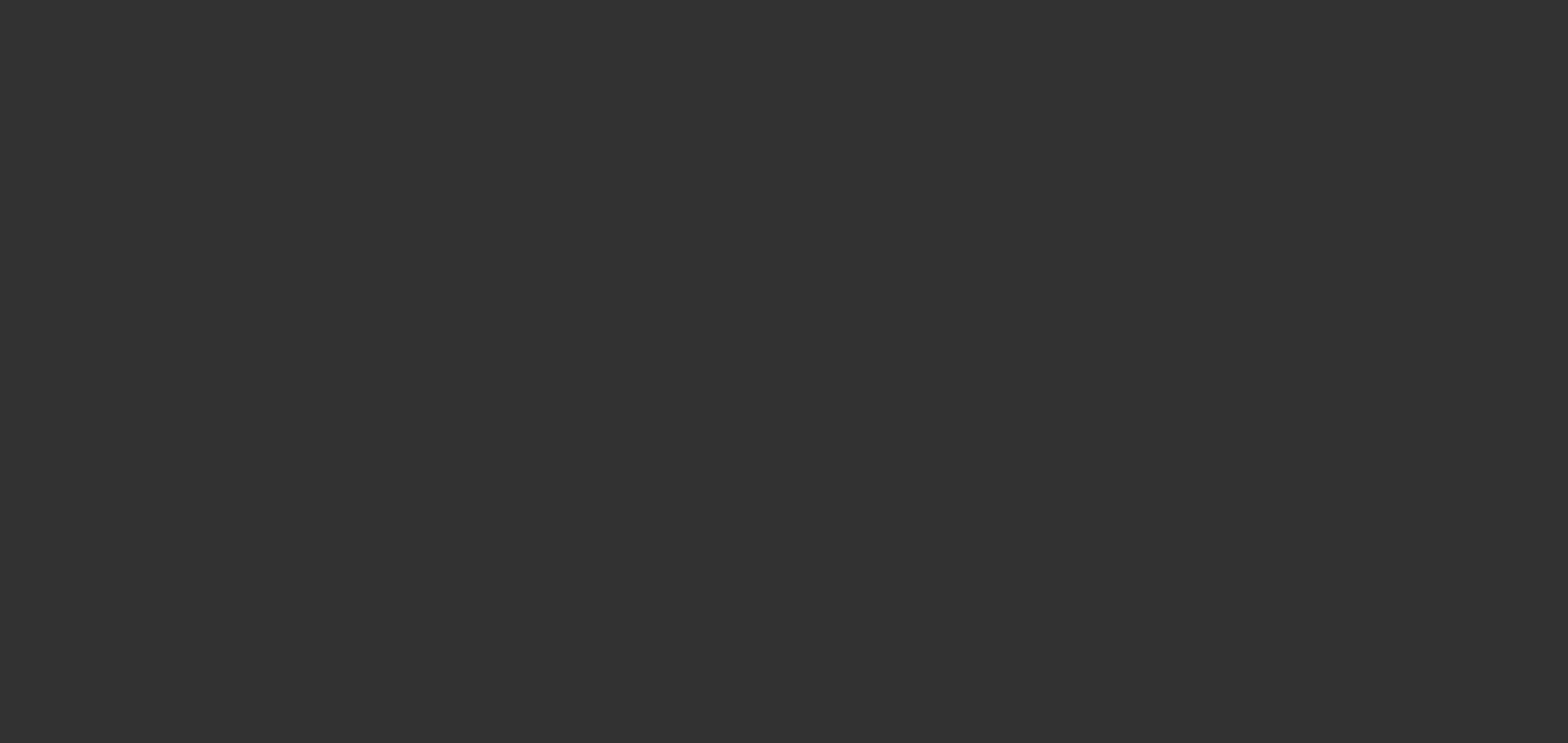
select select "0"
select select "6"
select select "0"
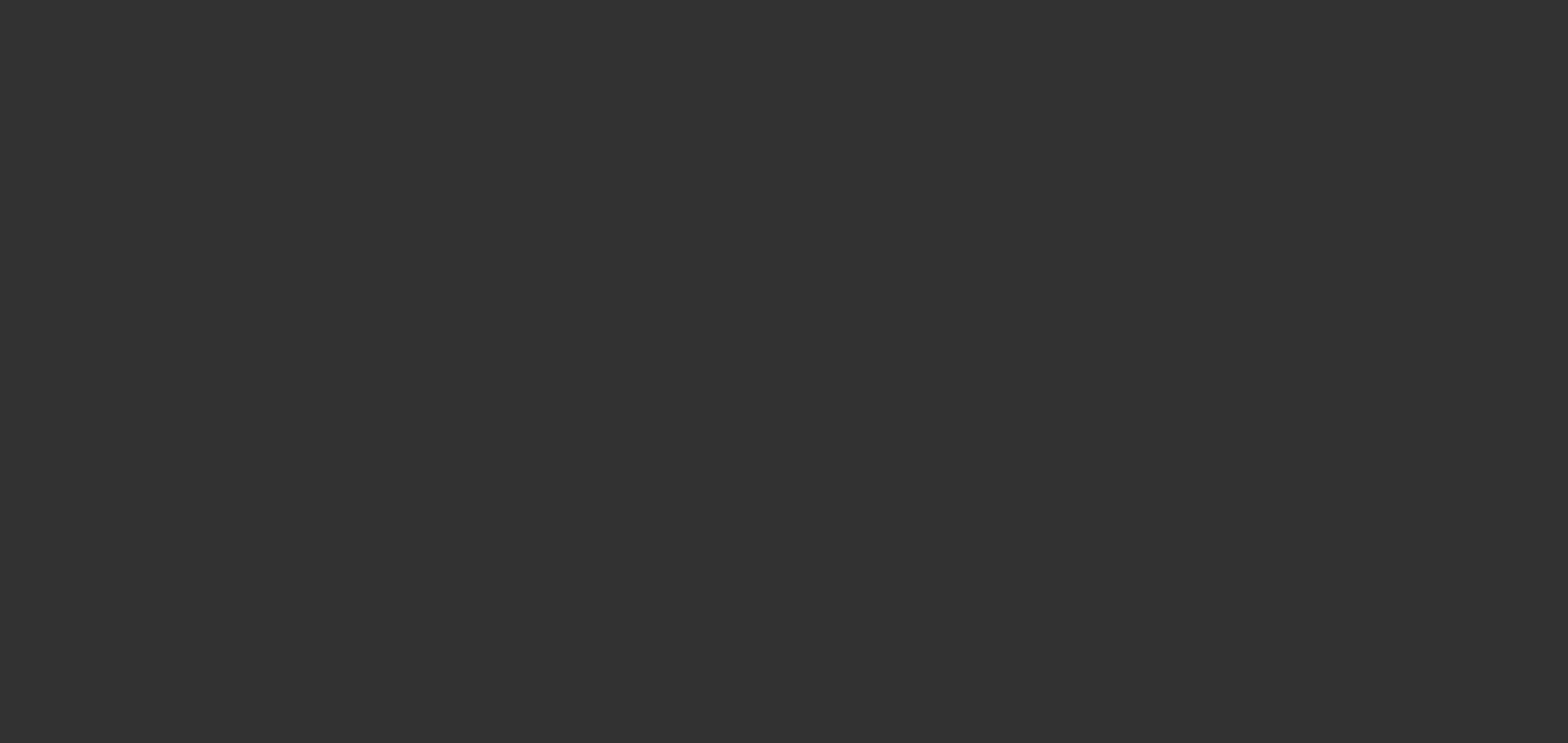
select select "0"
select select "6"
select select "0.1"
select select "0"
select select "2"
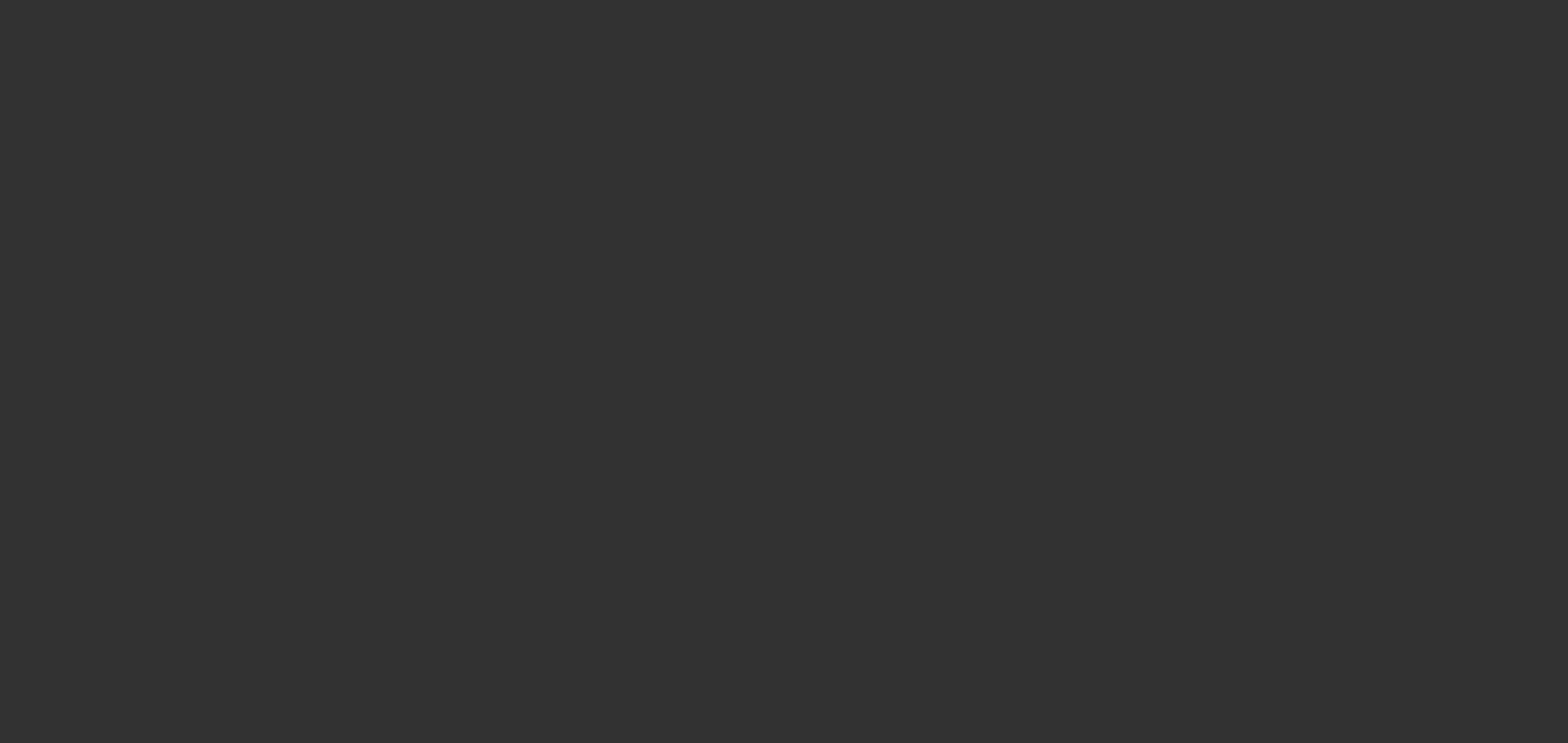
select select "0"
select select "6"
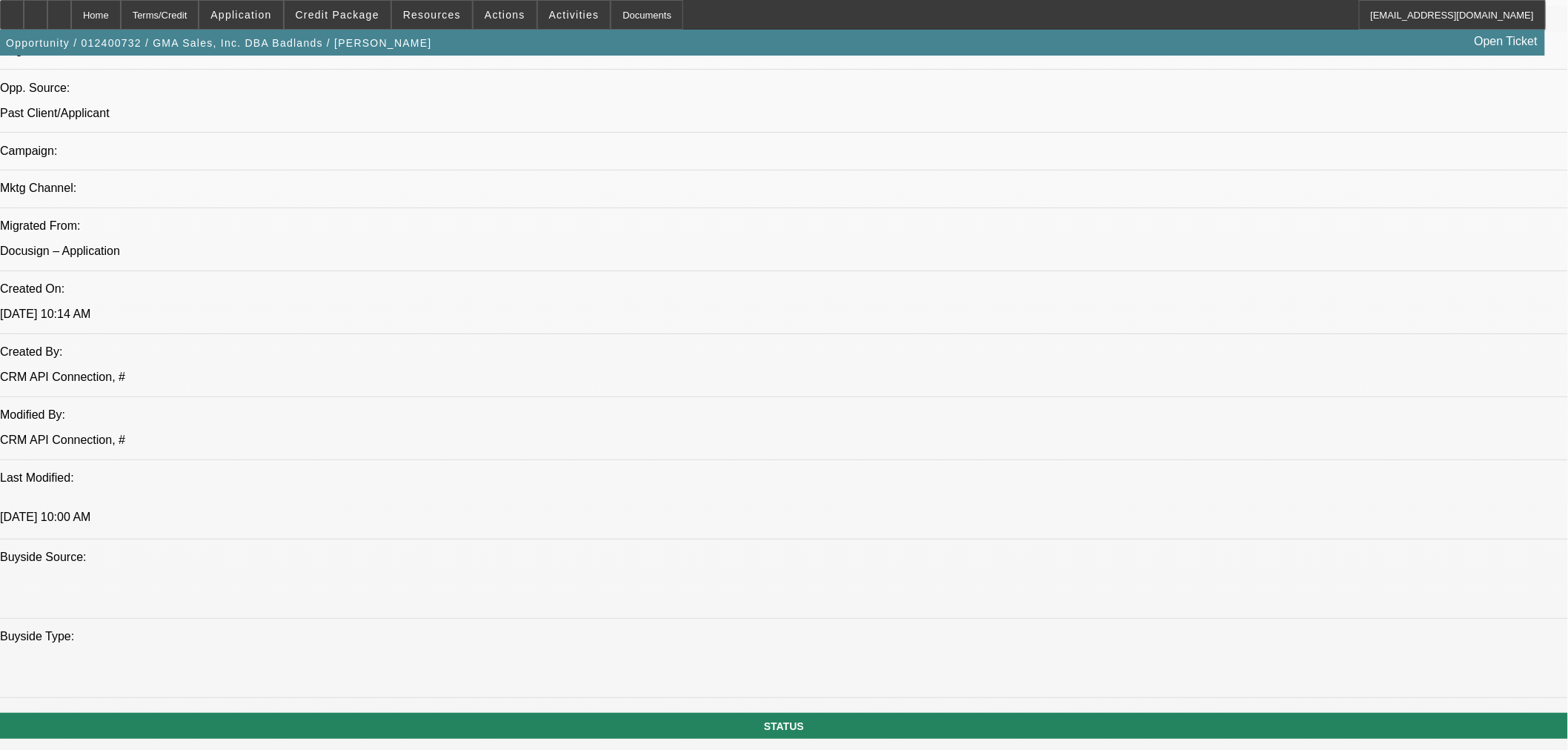
scroll to position [823, 0]
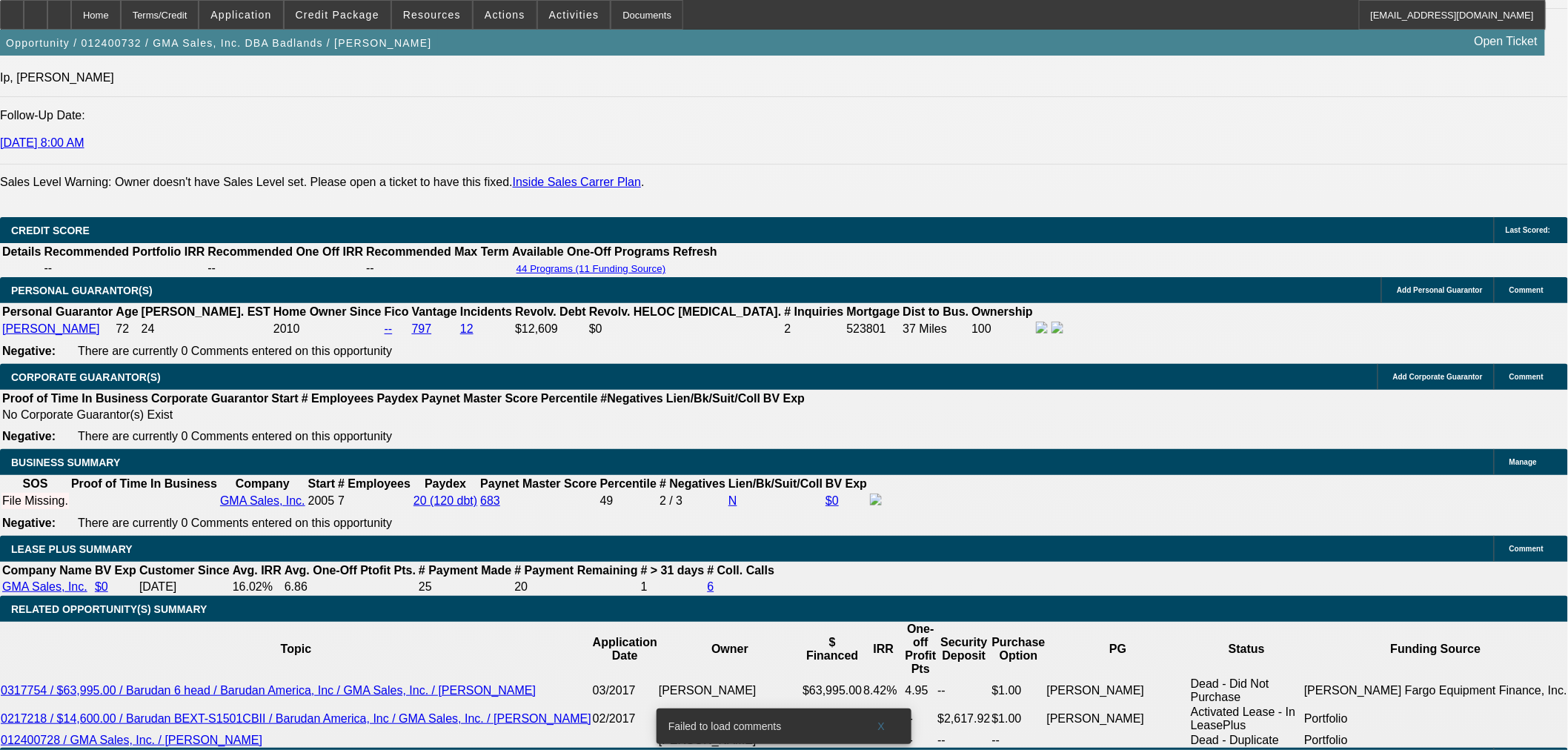
scroll to position [5483, 0]
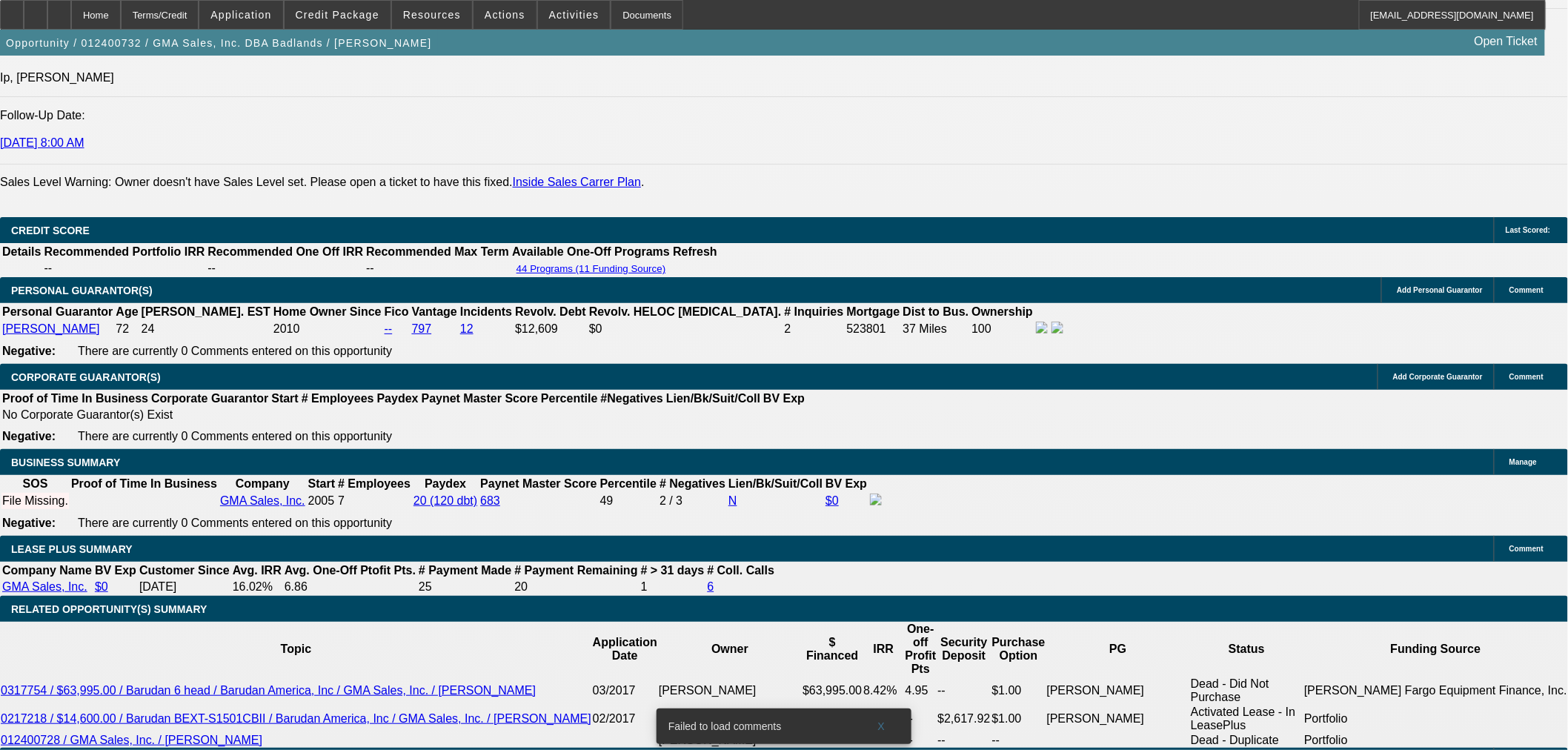
scroll to position [5072, 0]
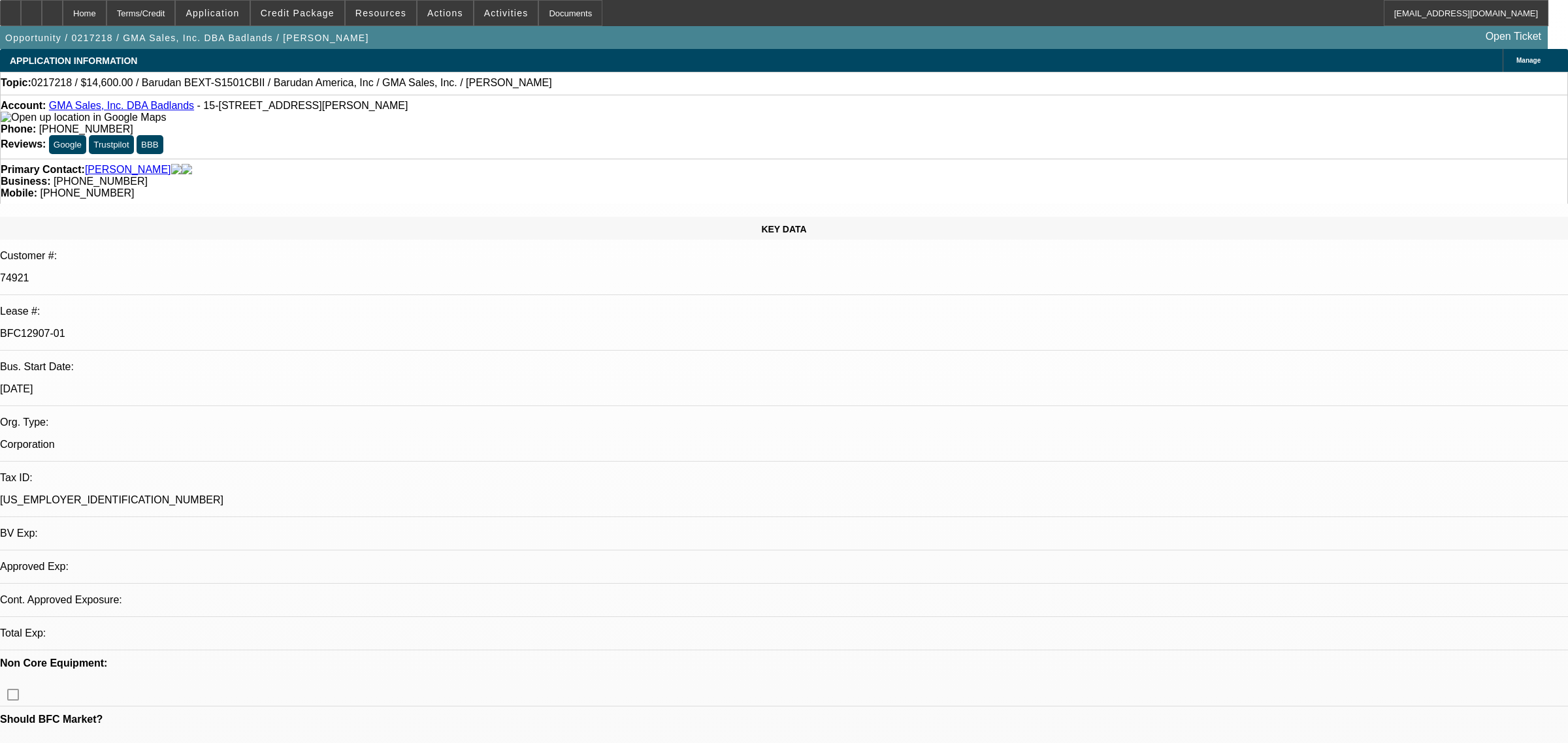
select select "0"
select select "2"
select select "0"
select select "4"
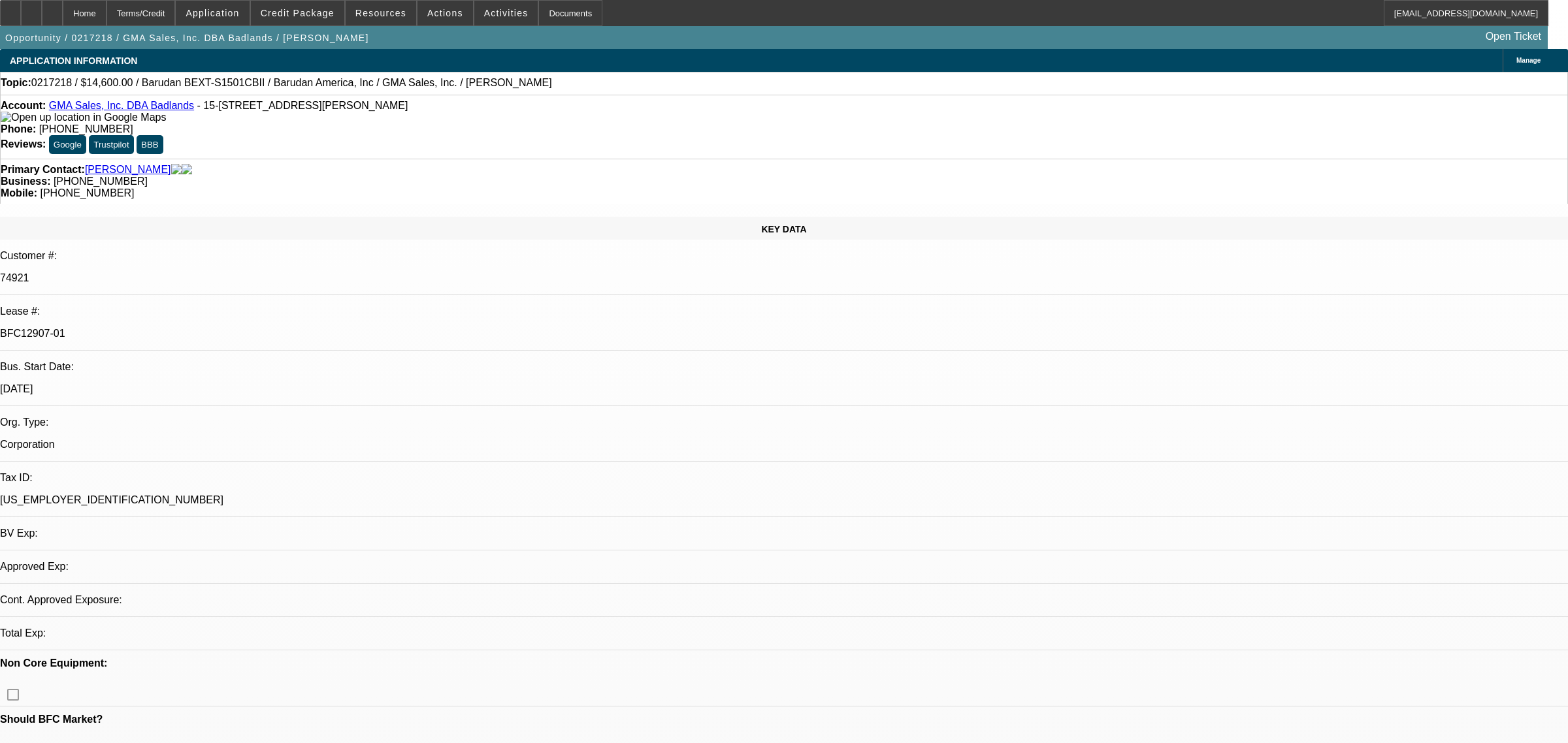
select select "0"
select select "2"
select select "0"
select select "4"
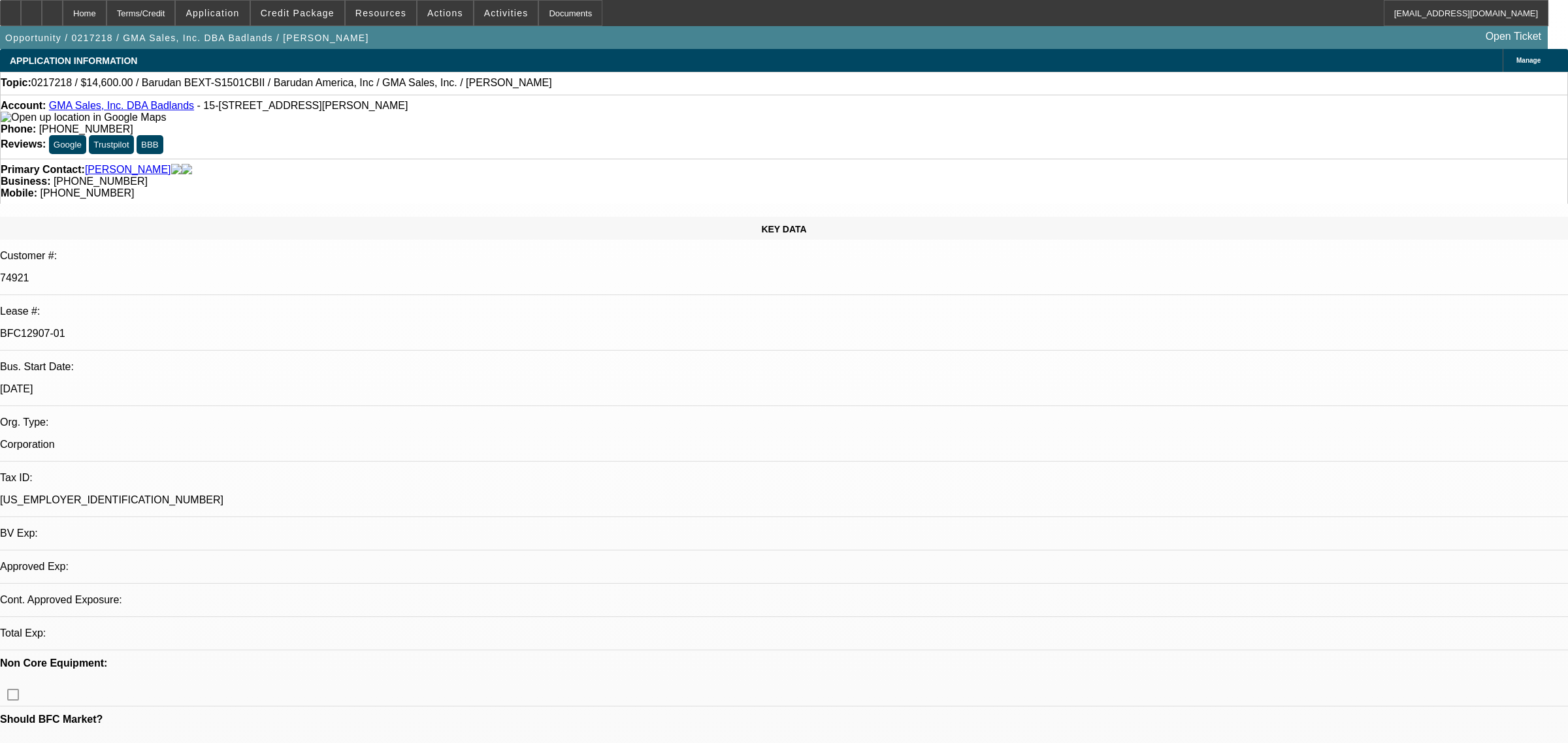
select select "0"
select select "2"
select select "0"
select select "2"
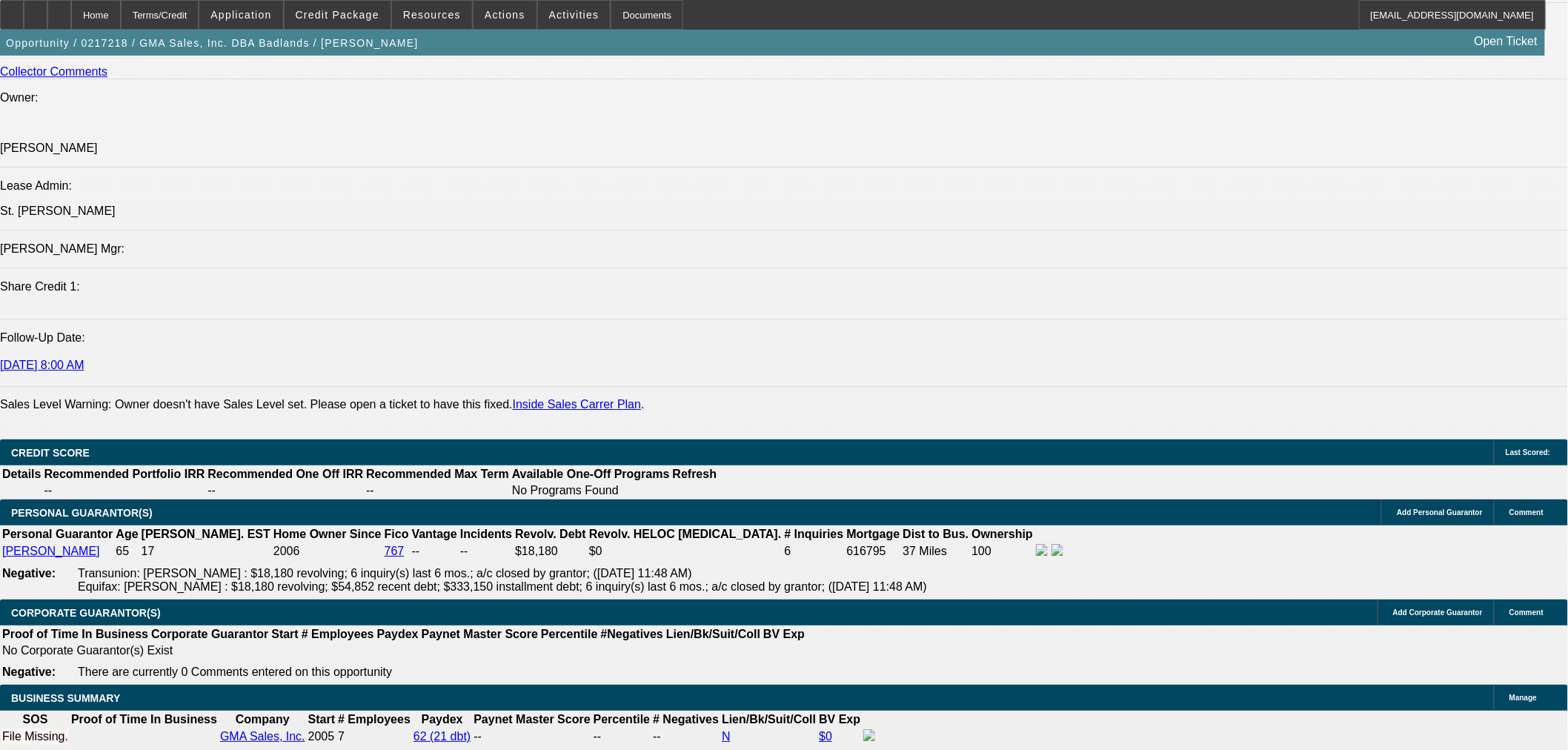
scroll to position [2223, 0]
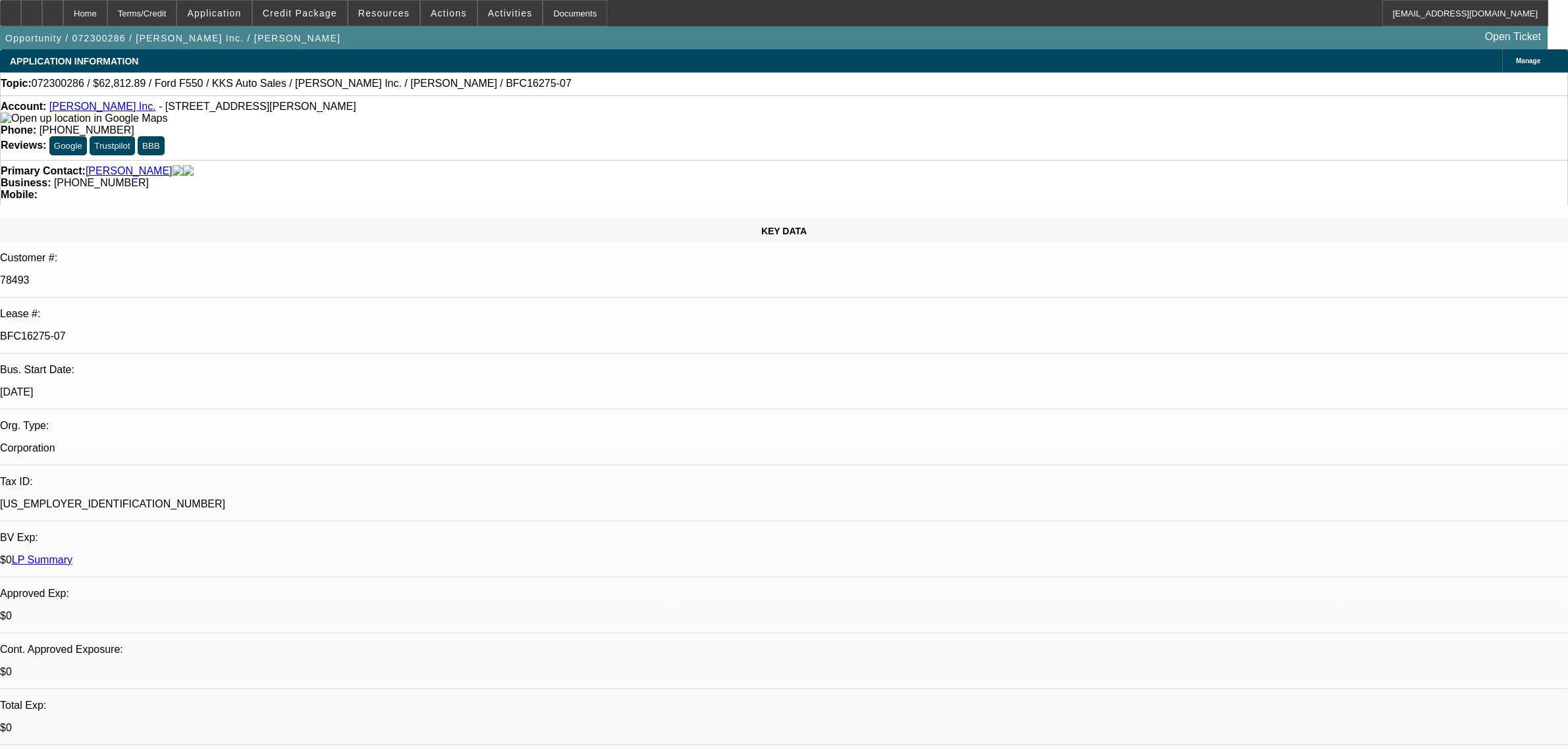
select select "0"
select select "6"
select select "0"
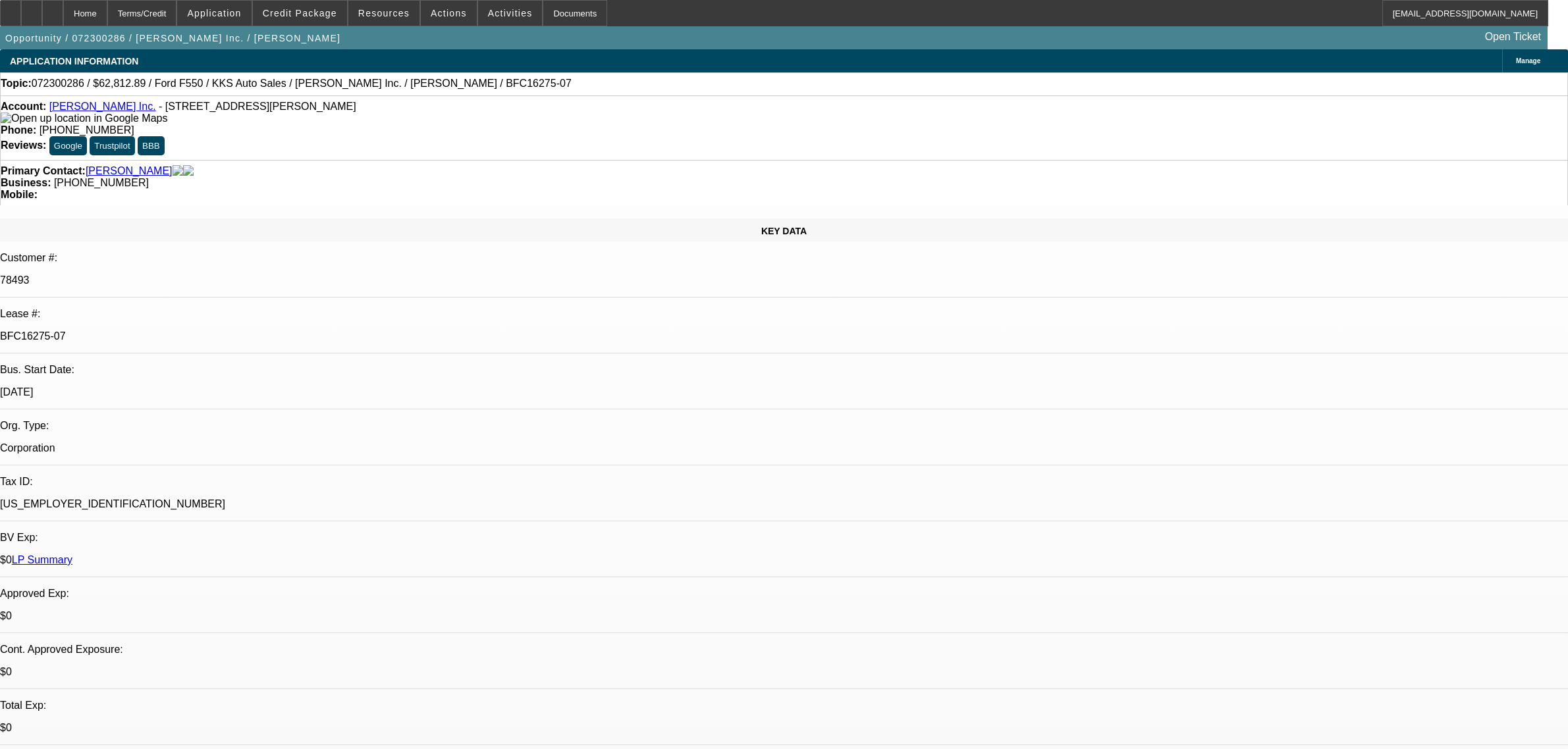
select select "0"
select select "6"
select select "0"
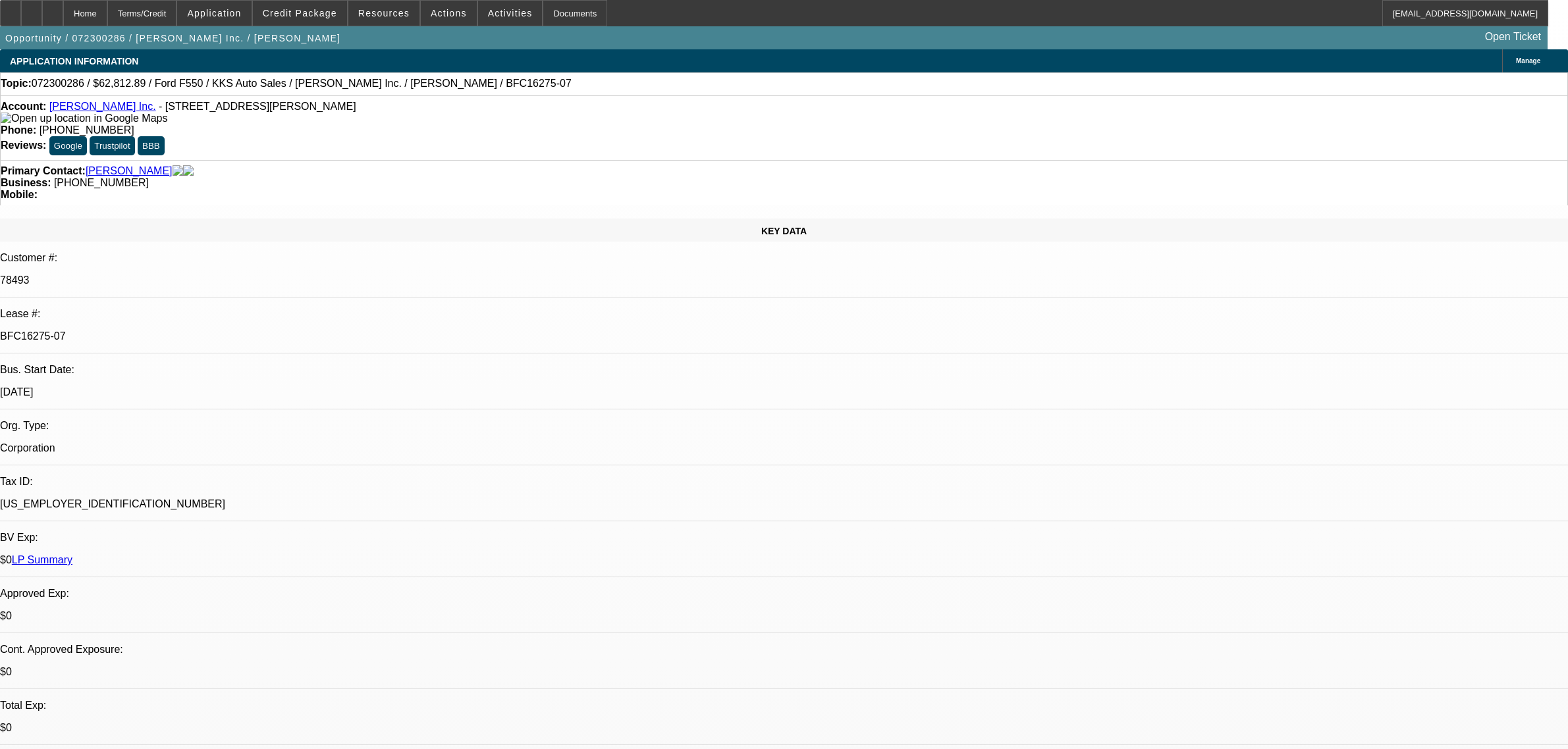
select select "0"
select select "6"
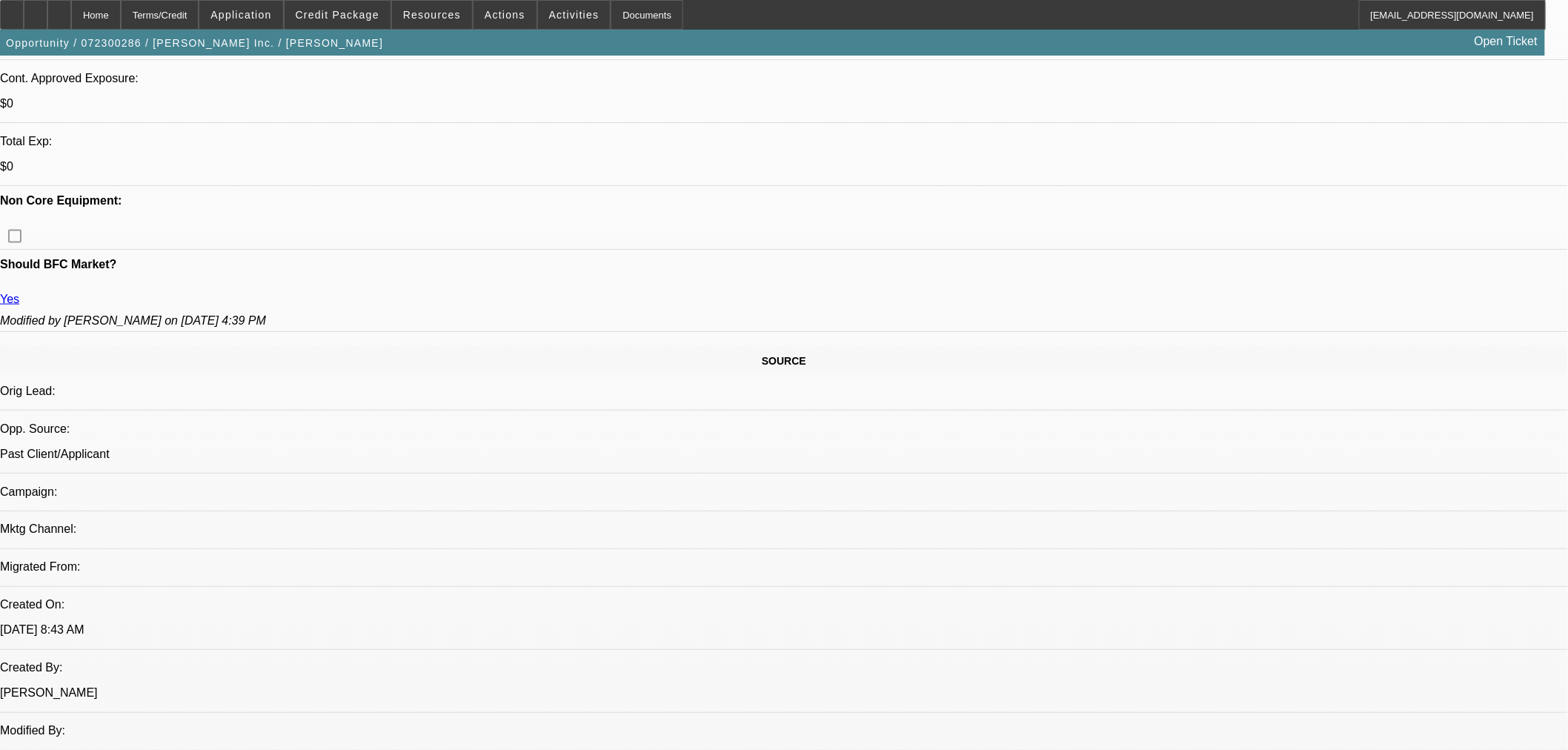
scroll to position [906, 0]
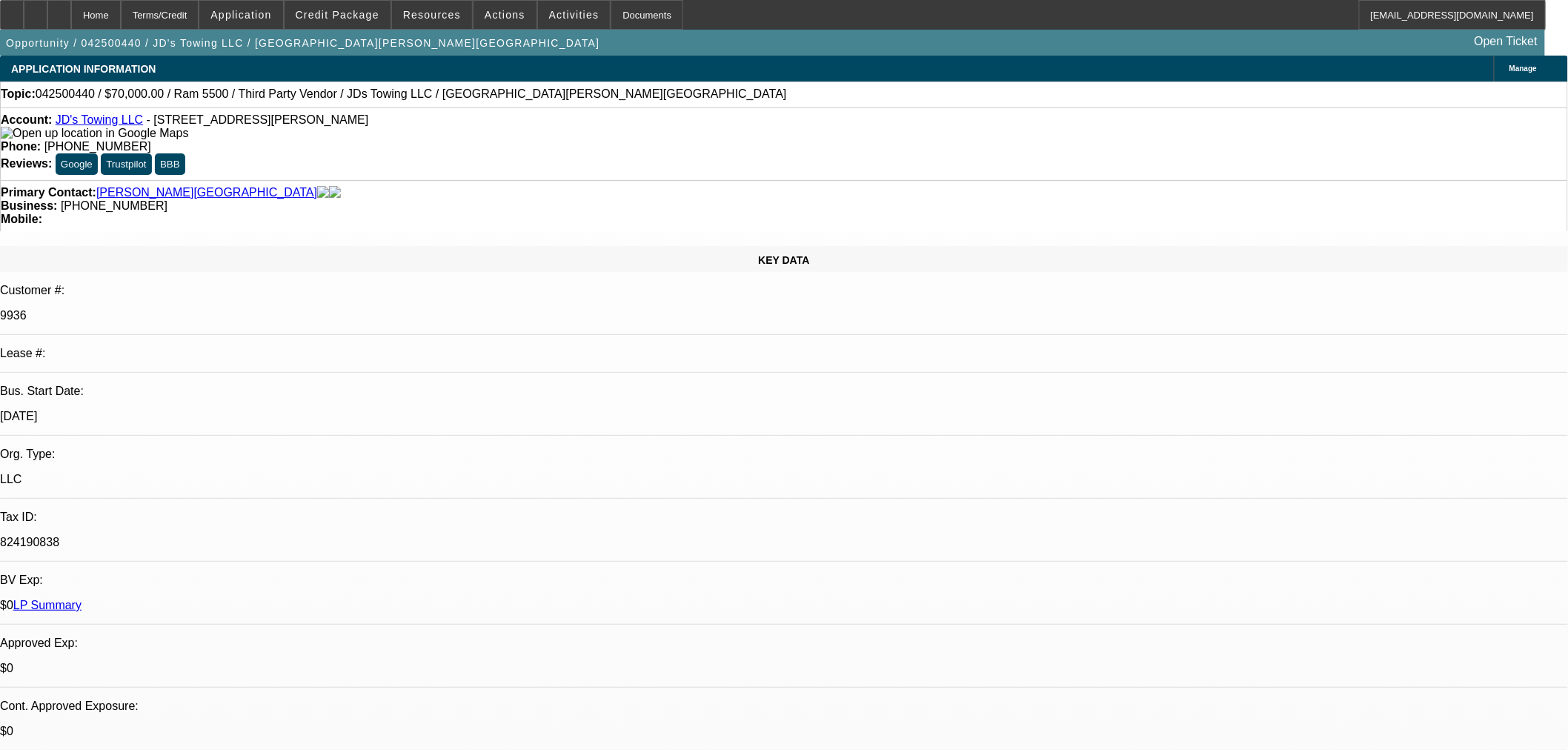
select select "0"
select select "3"
select select "0"
select select "6"
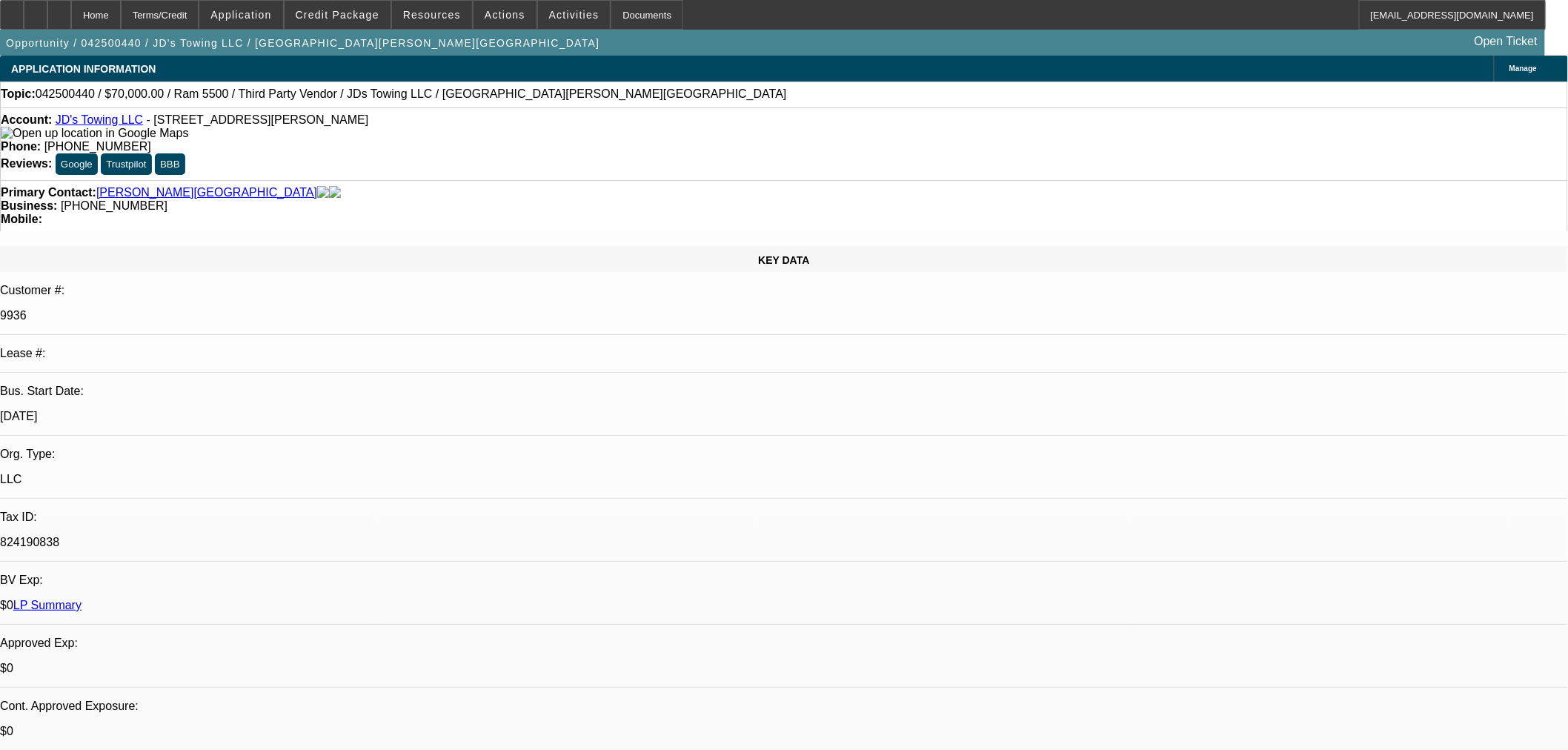
select select "0"
select select "2"
select select "0"
select select "6"
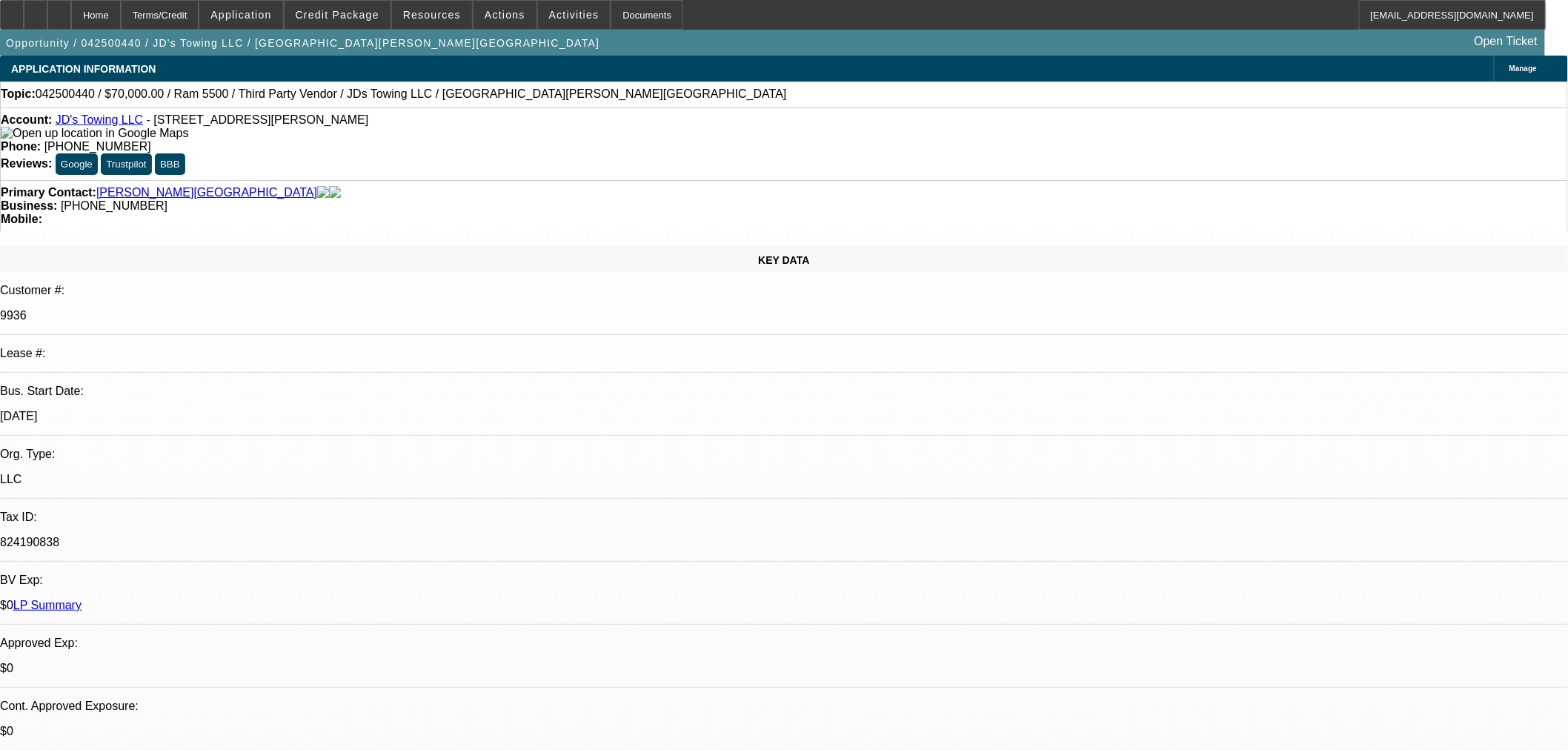
select select "2"
select select "0"
select select "6"
select select "0"
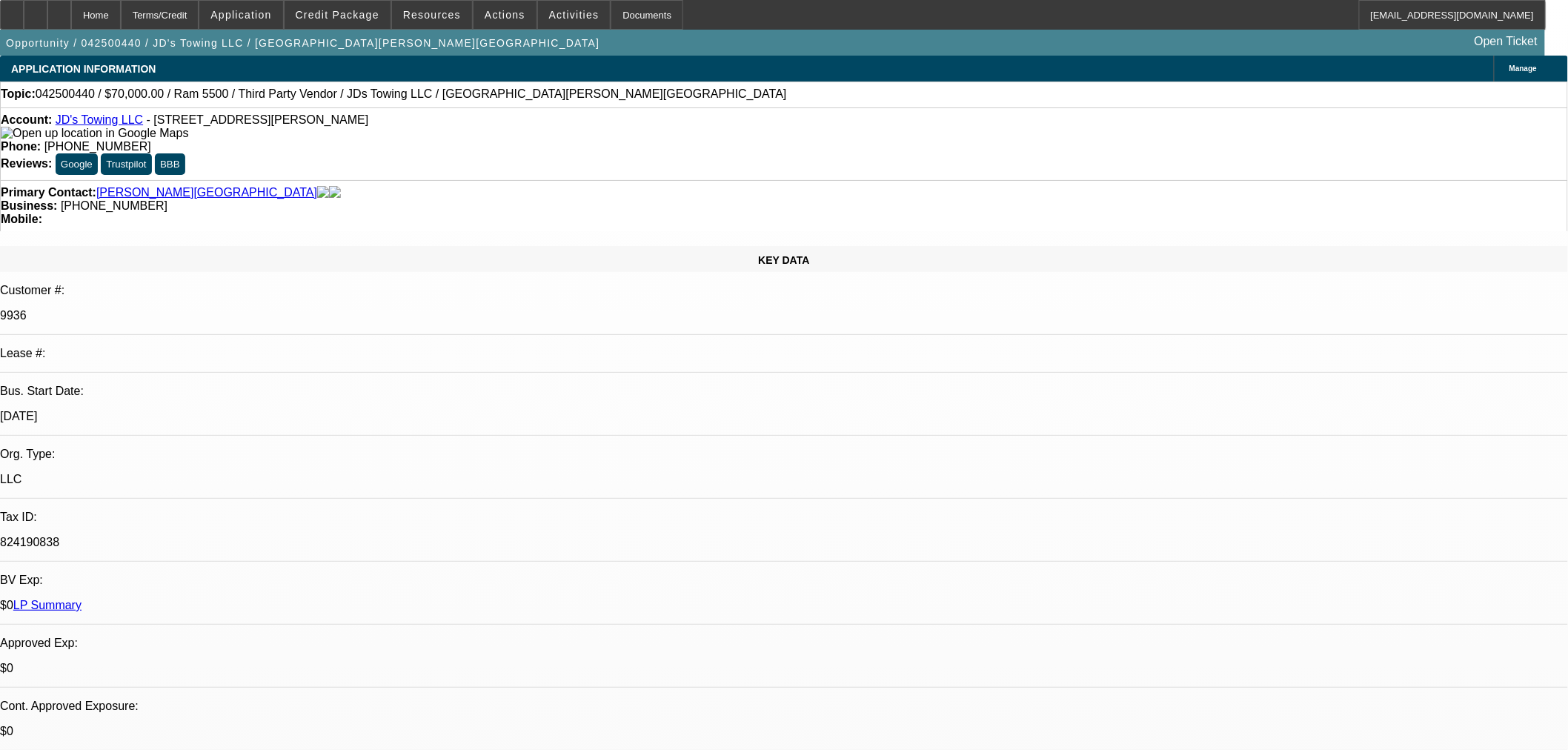
select select "0"
select select "2"
select select "0"
select select "6"
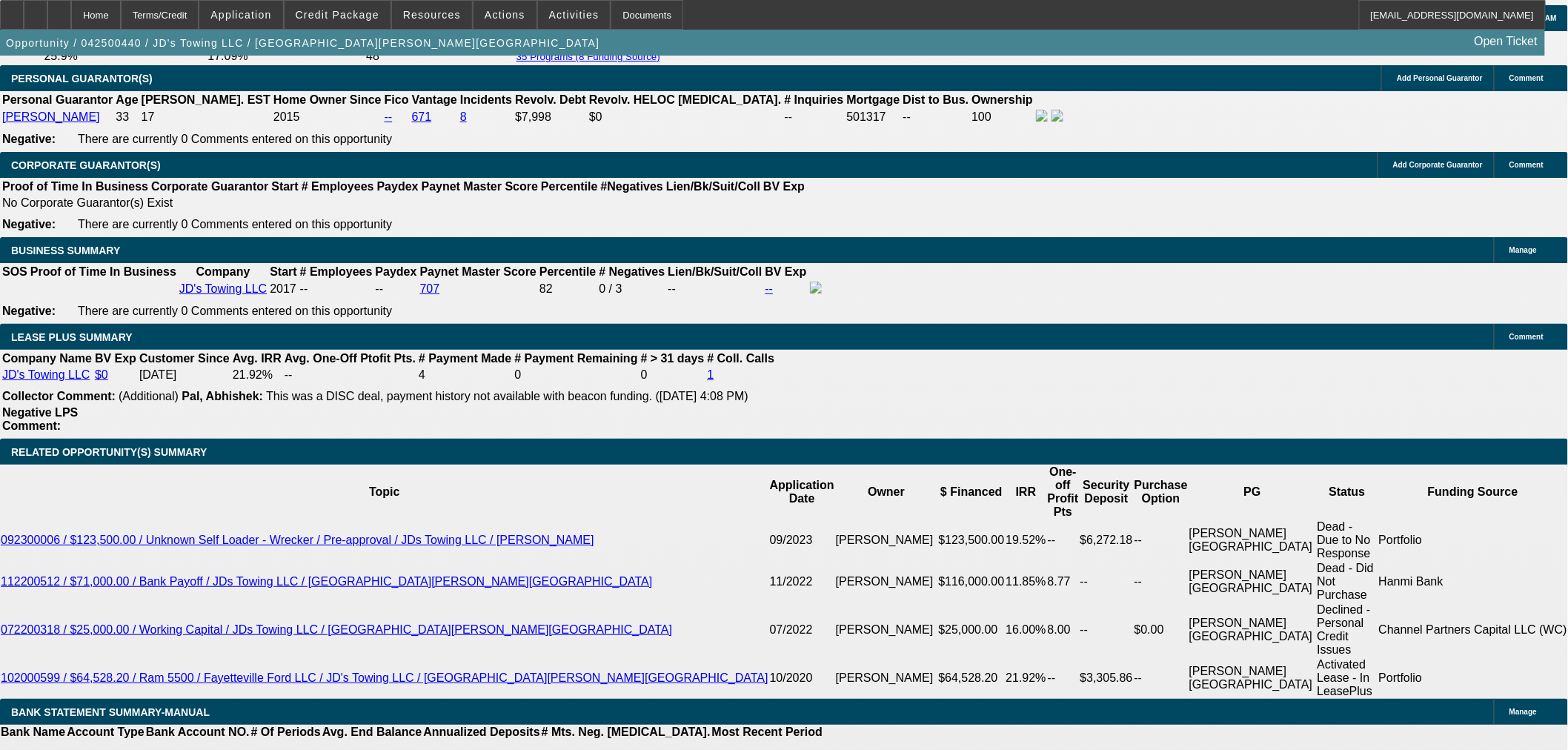
scroll to position [1894, 0]
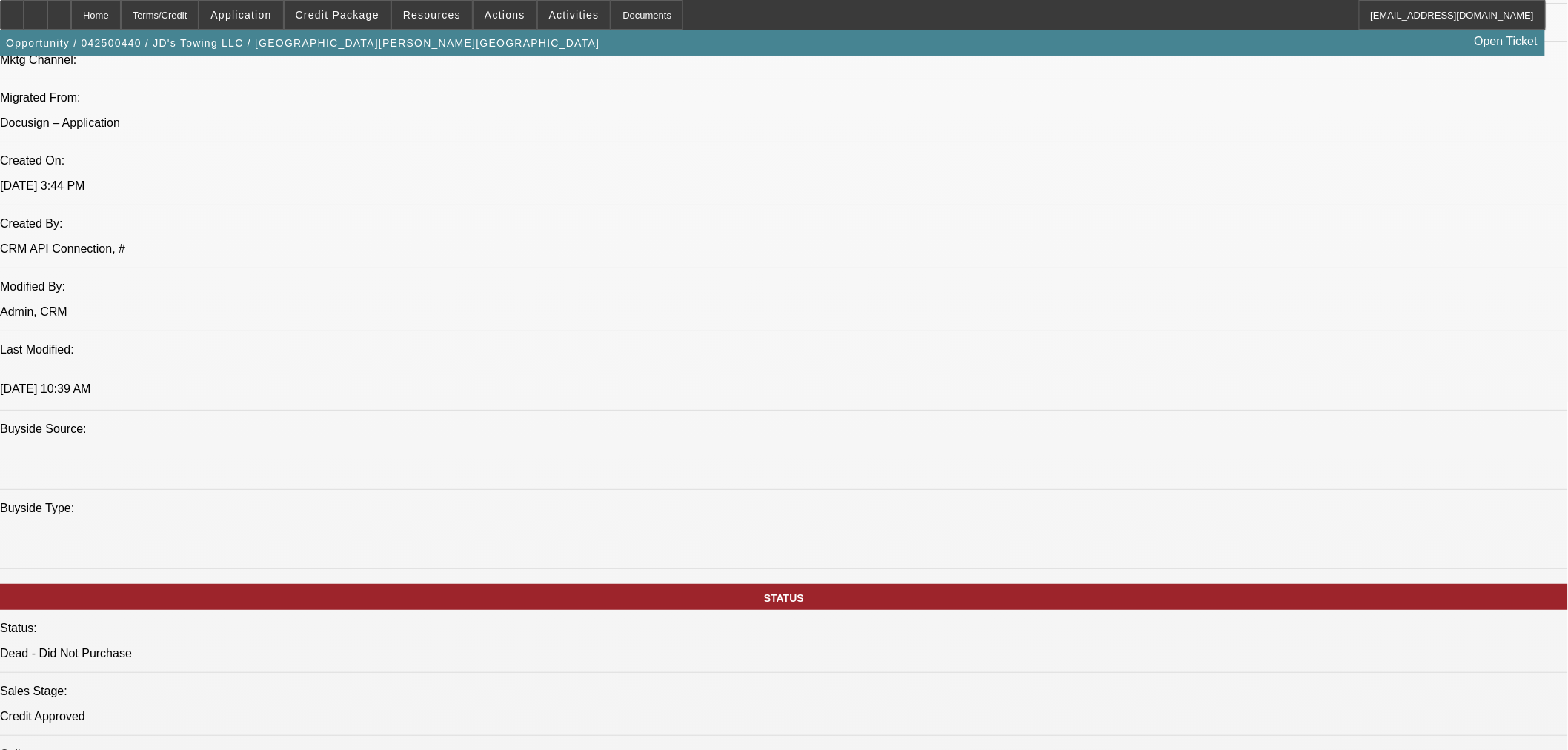
scroll to position [823, 0]
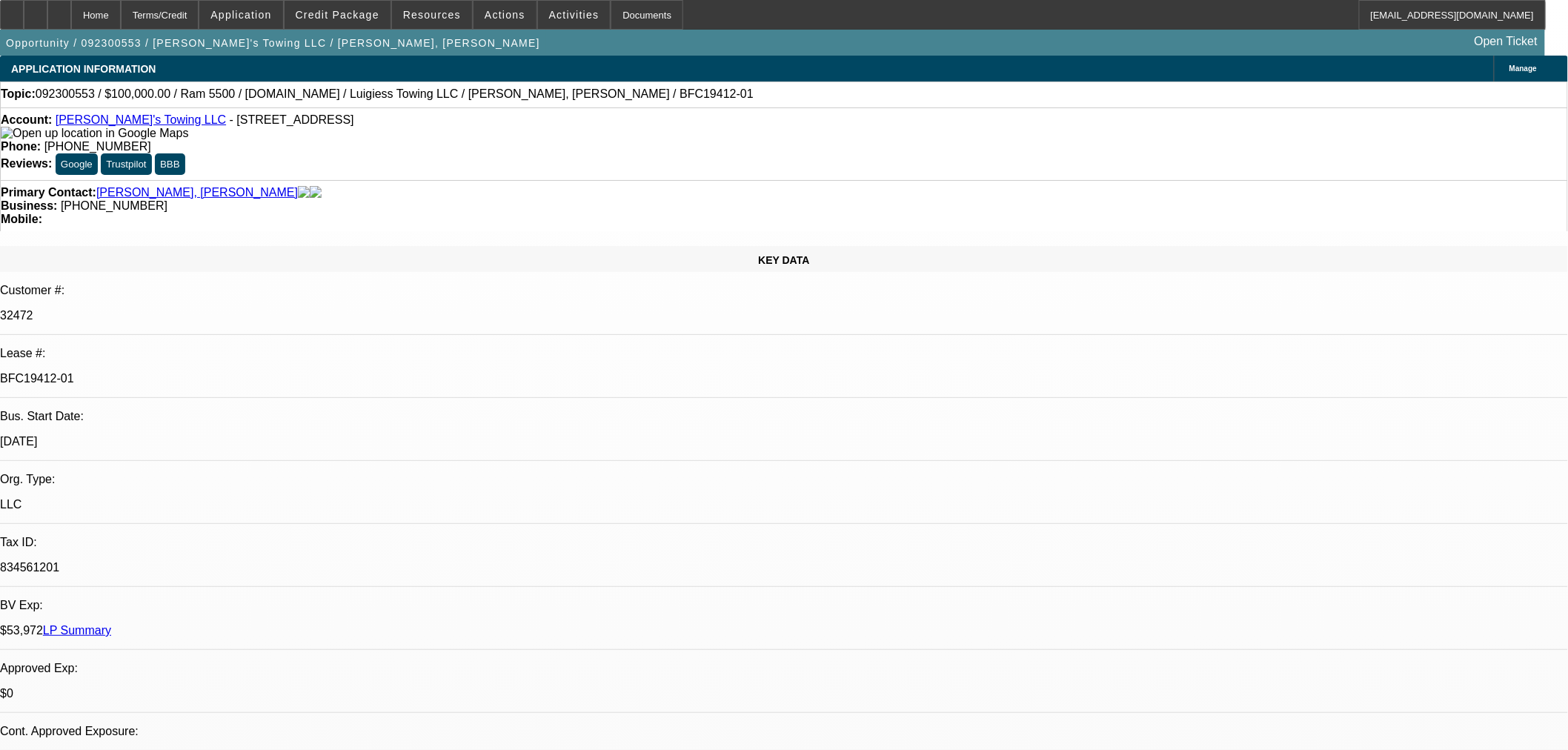
select select "0"
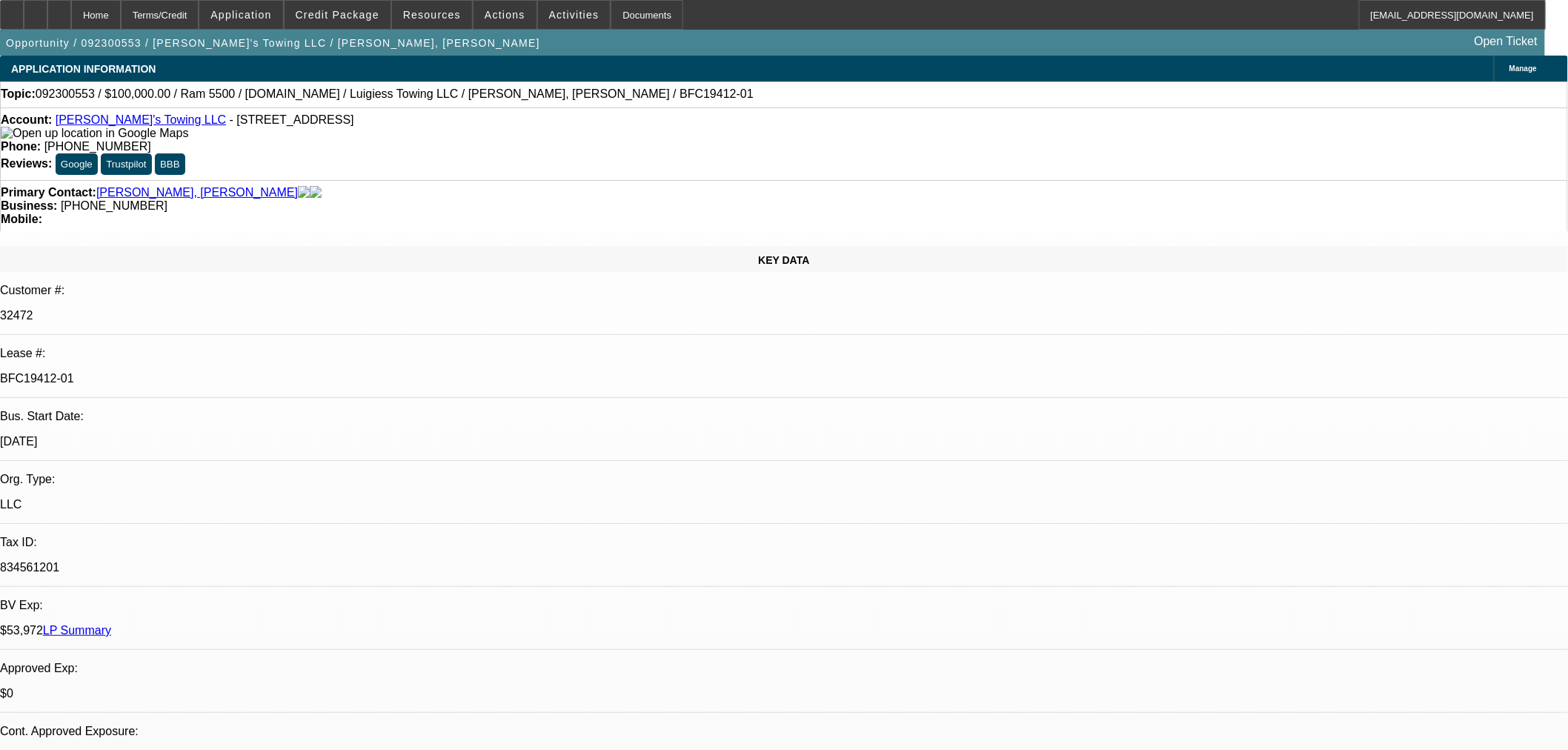
select select "0"
select select "1"
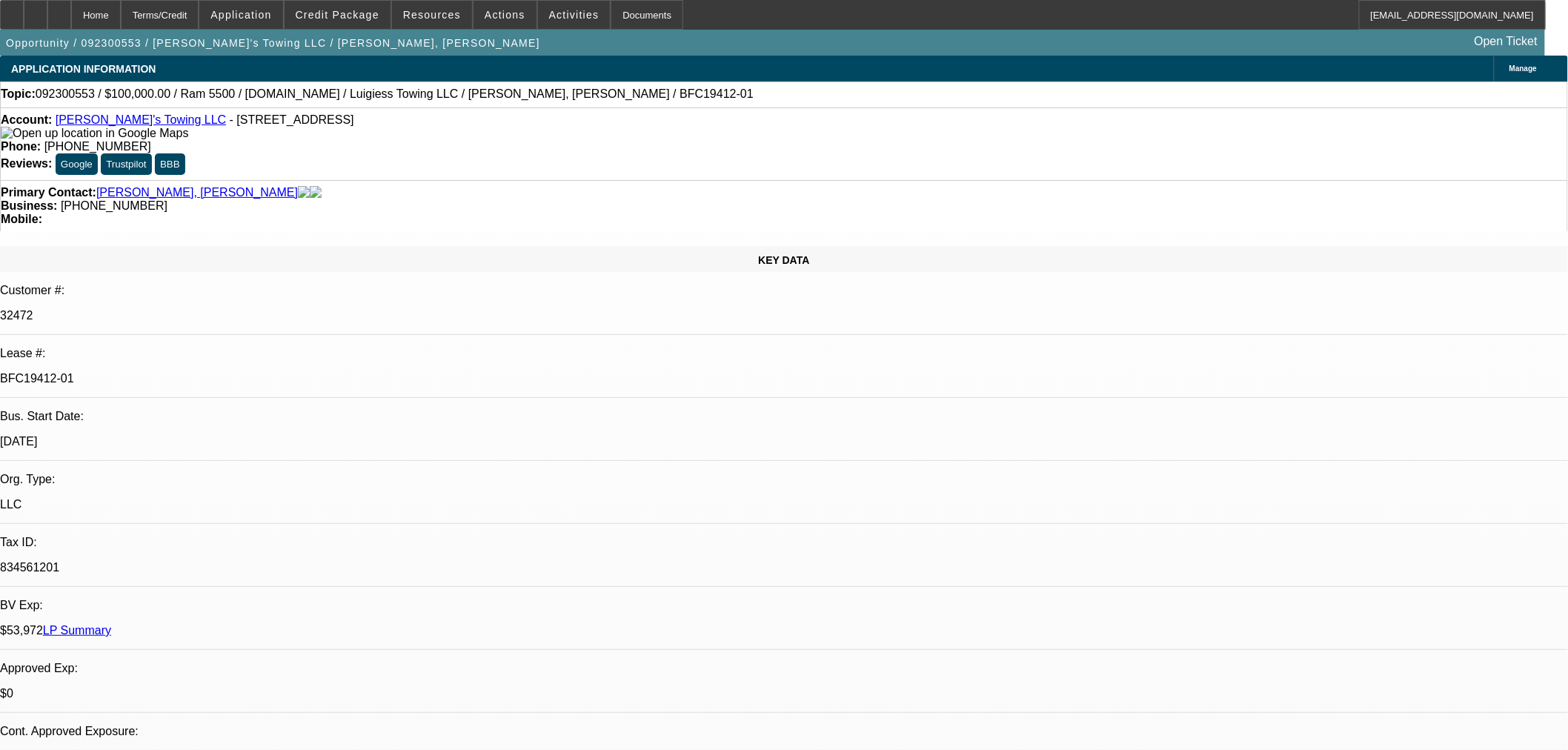
select select "1"
select select "6"
select select "1"
select select "6"
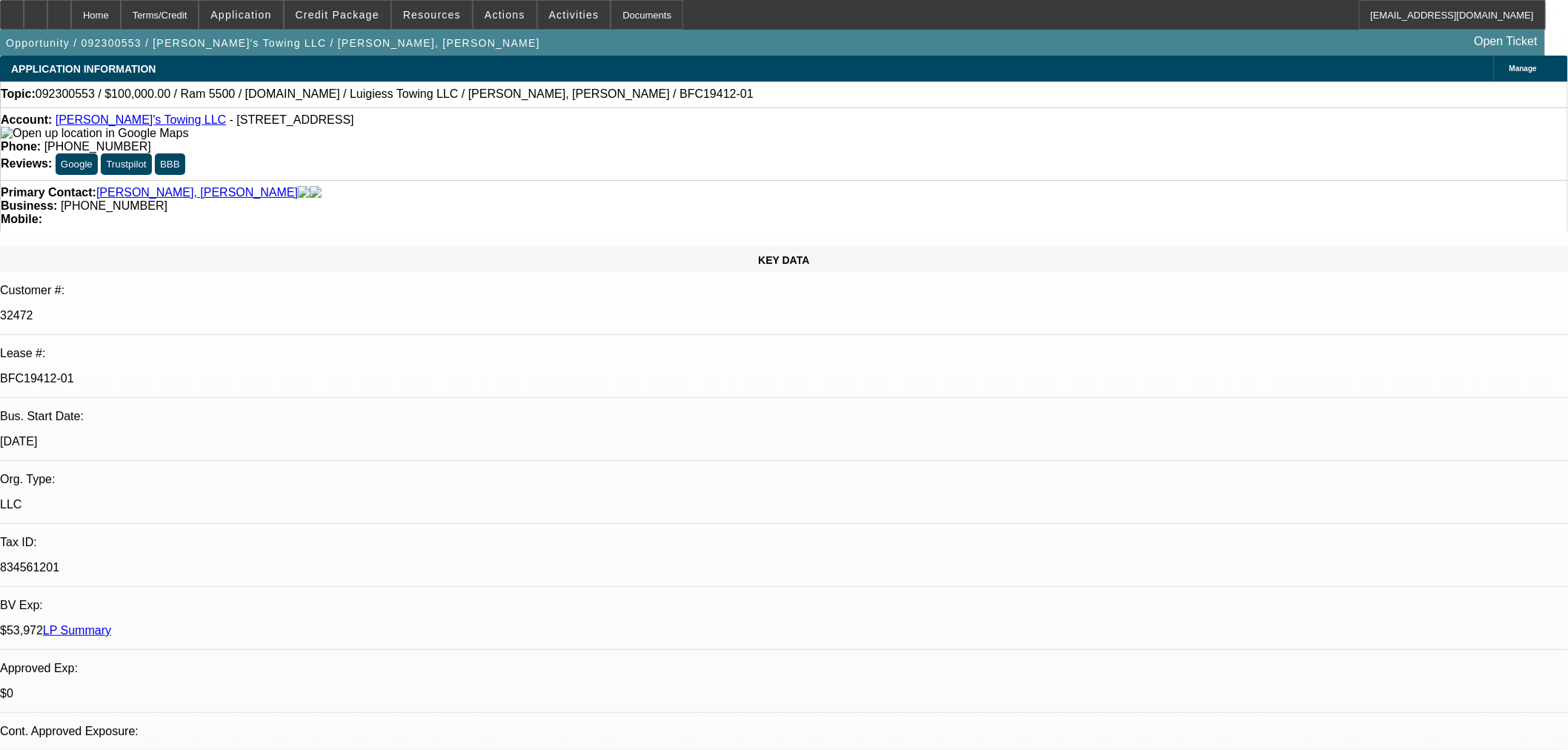
select select "1"
select select "6"
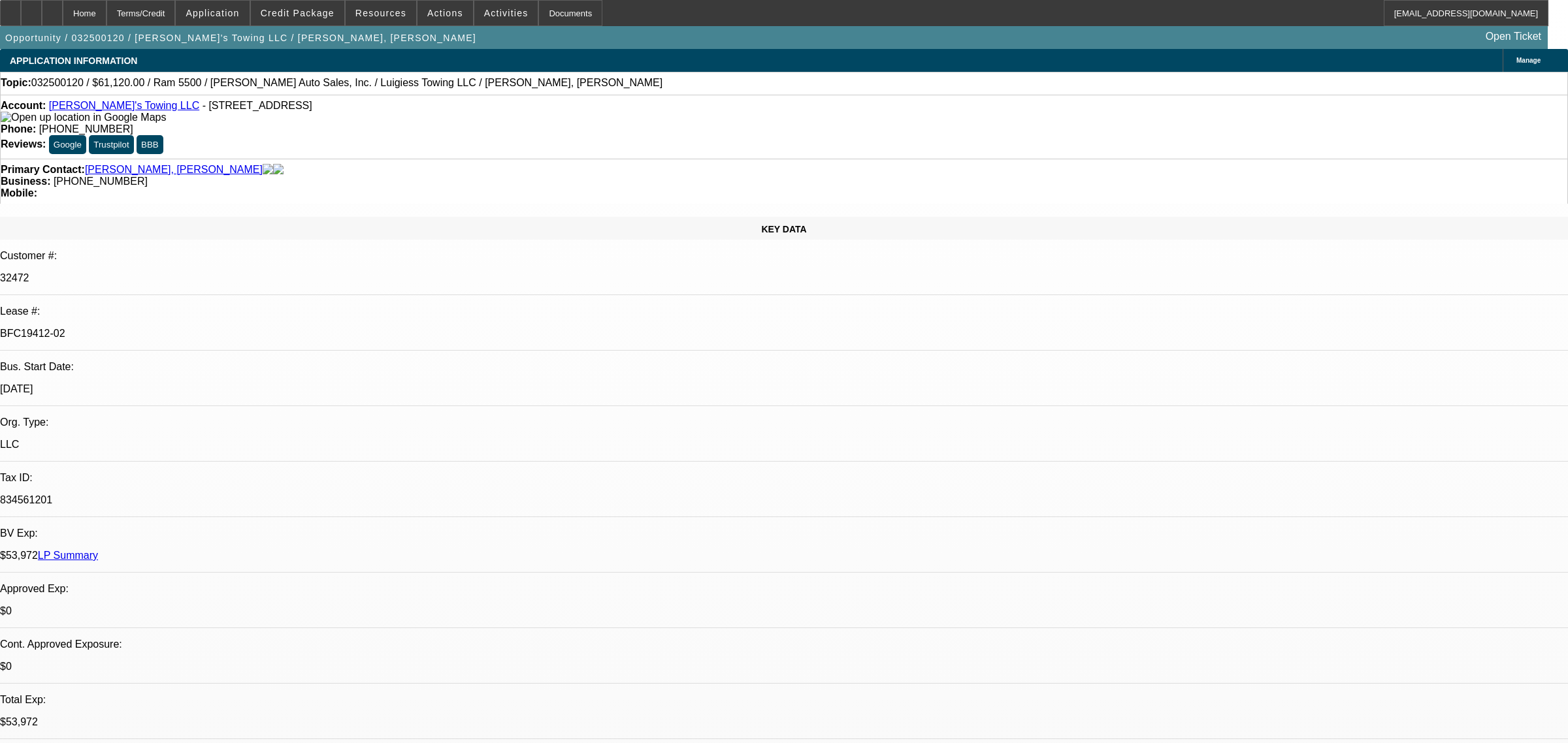
select select "0"
select select "2"
select select "0"
select select "6"
select select "0"
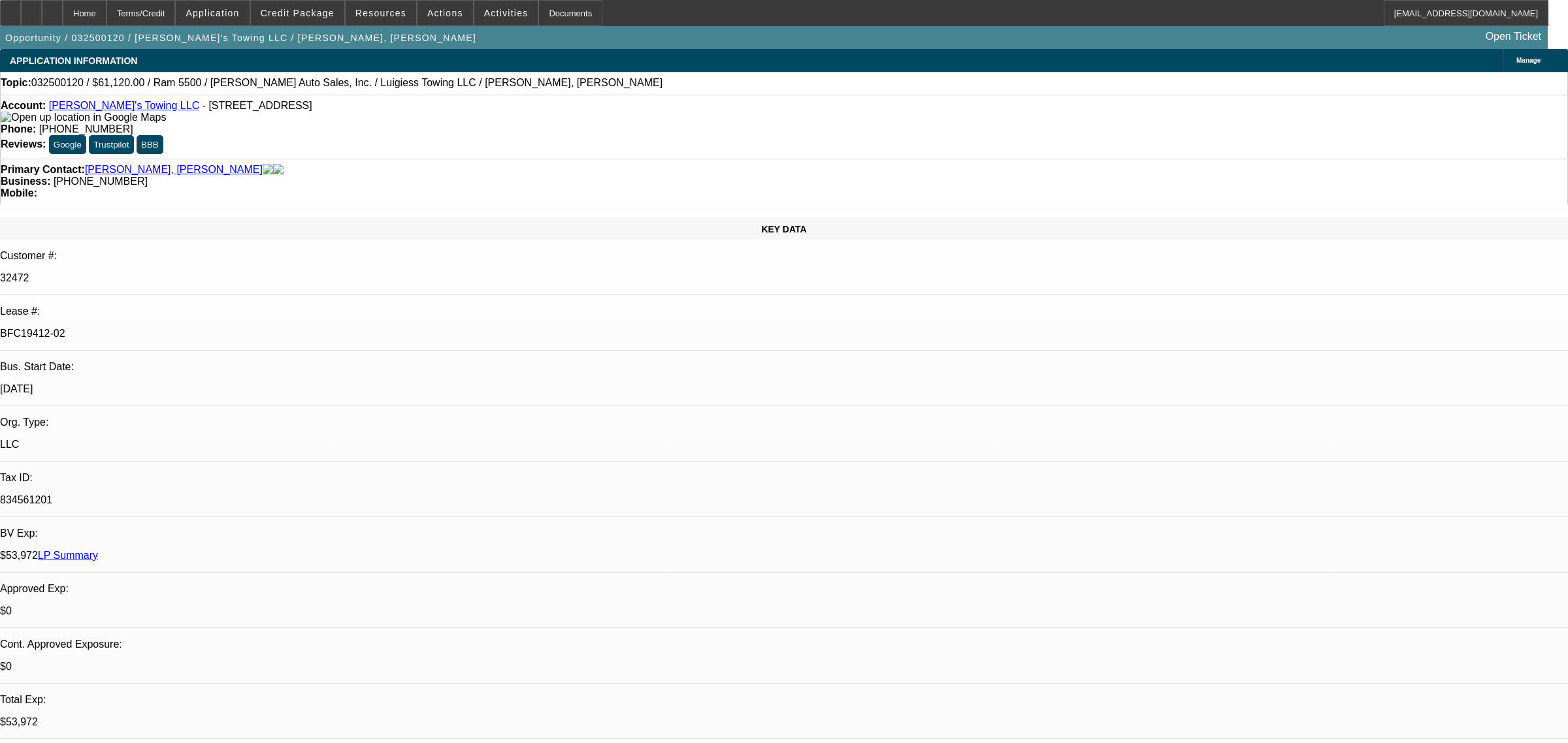
select select "0"
select select "3"
select select "0"
select select "6"
select select "0"
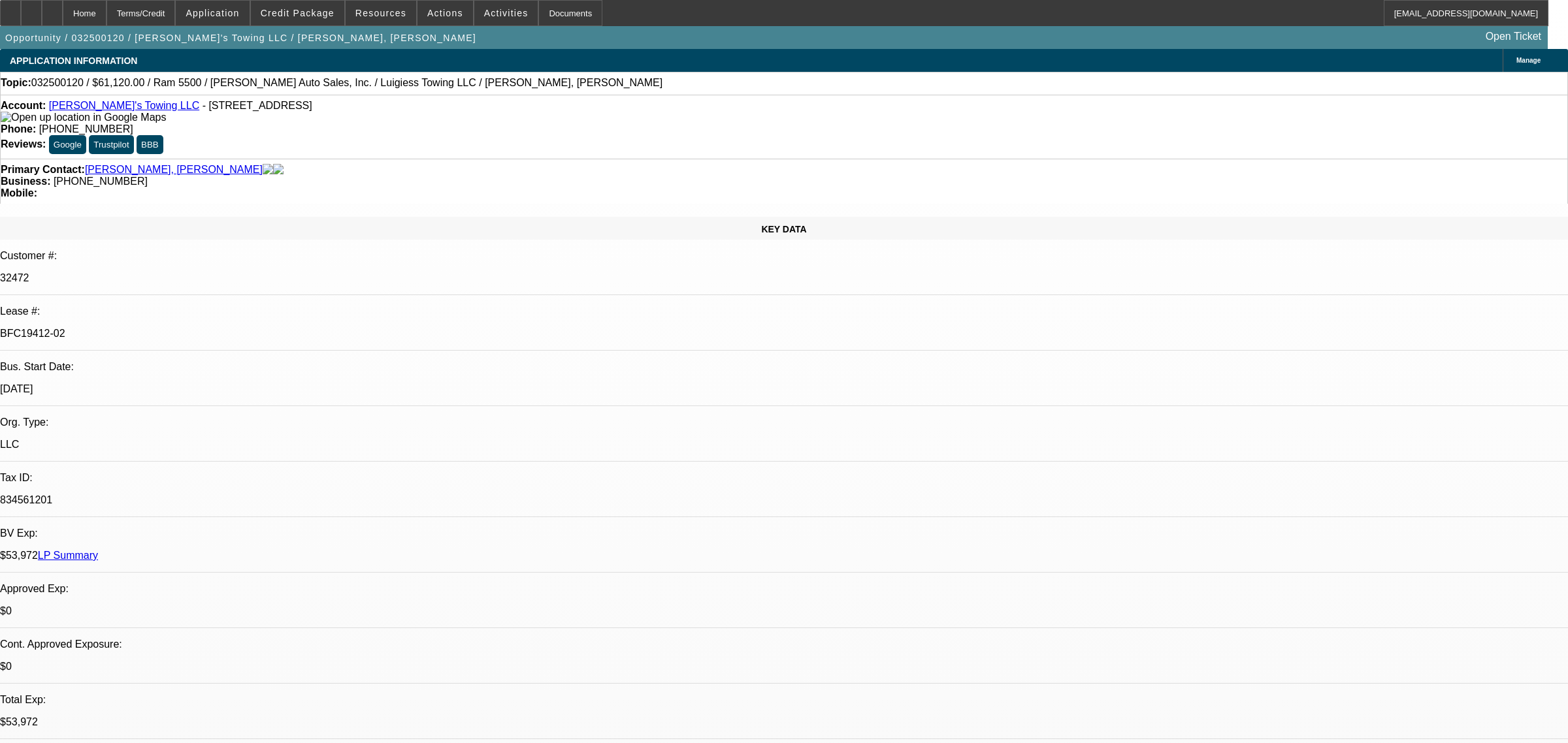
select select "2"
select select "0"
select select "6"
select select "0"
select select "2"
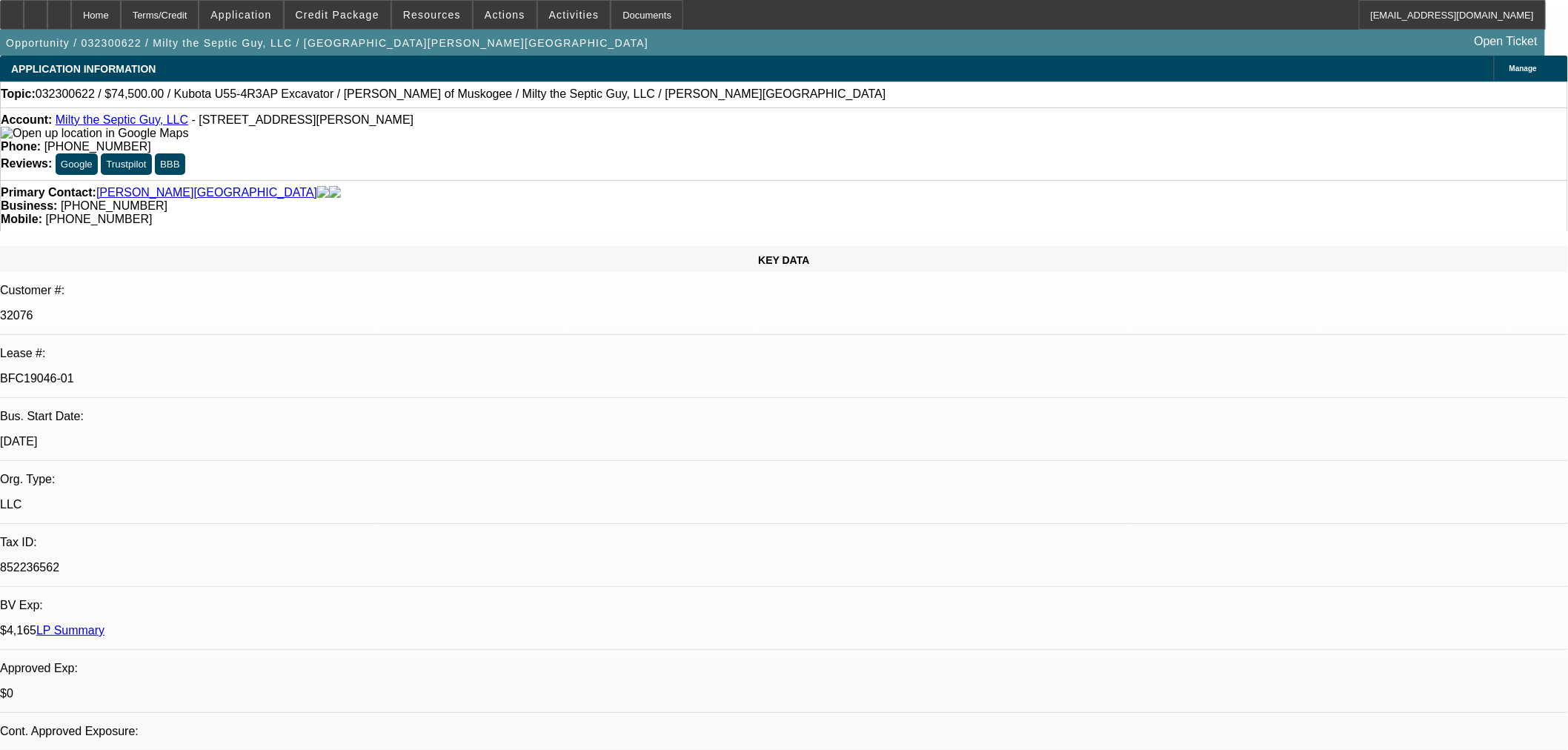
select select "0"
select select "2"
select select "0.1"
select select "4"
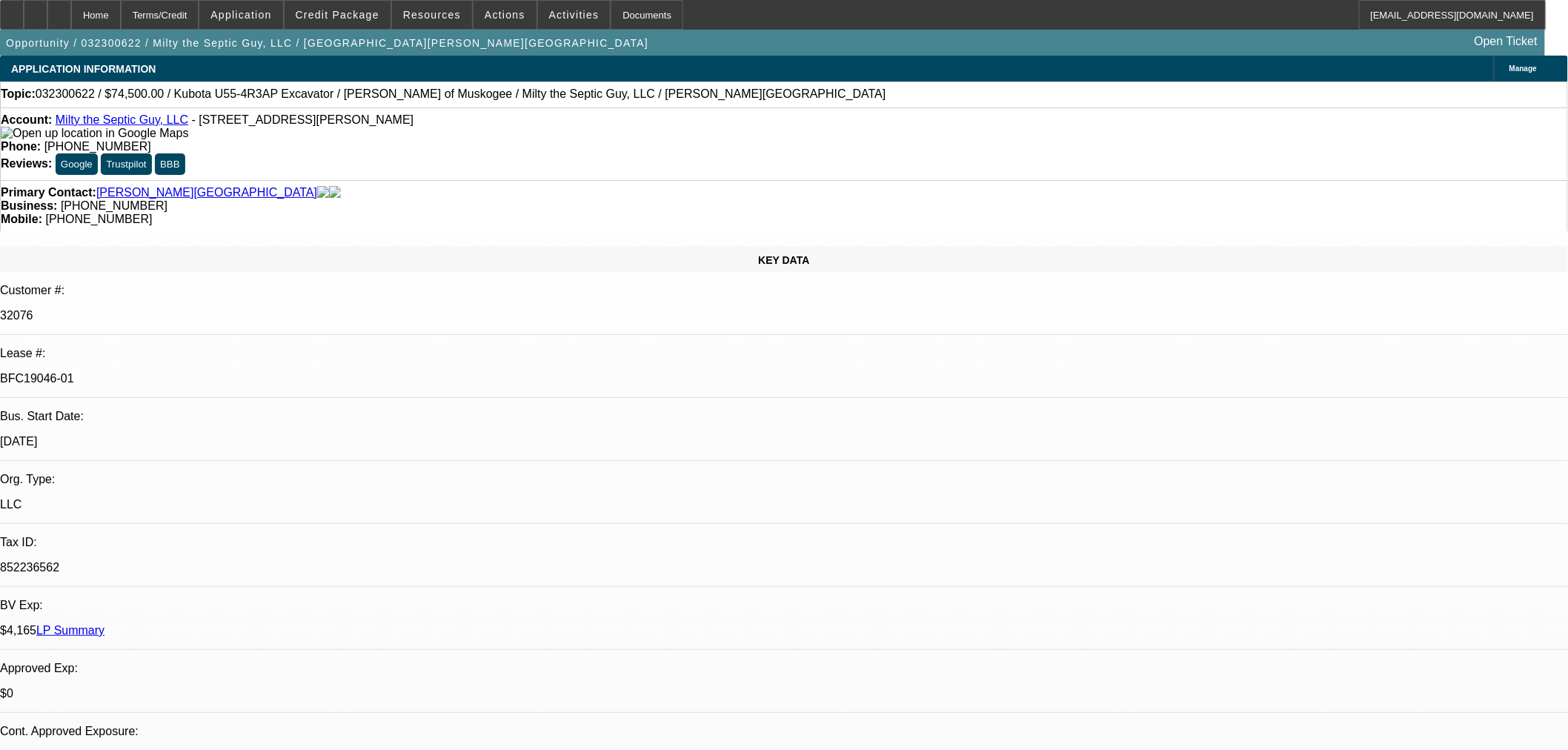
select select "0"
select select "2"
select select "0.1"
select select "4"
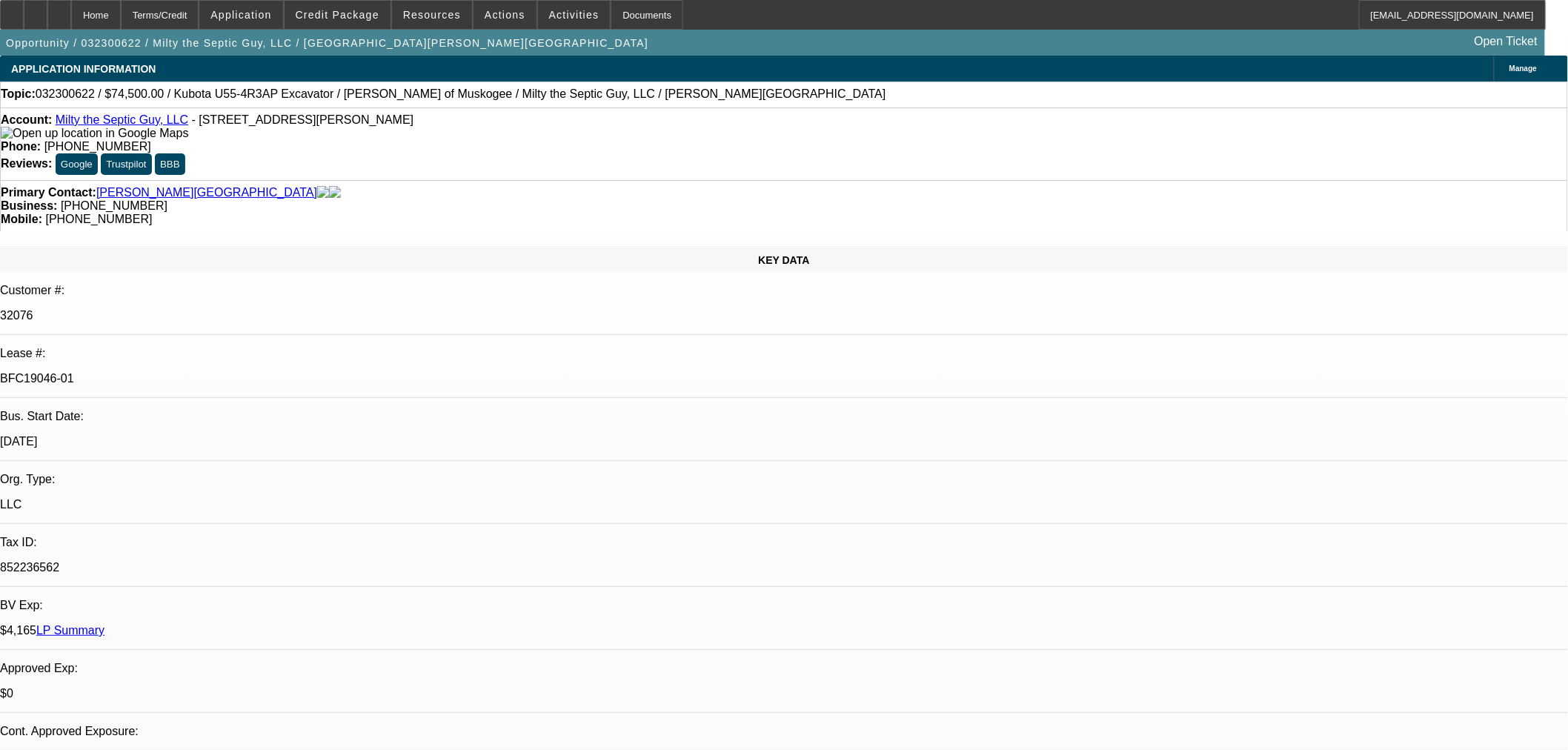
select select "0"
select select "2"
select select "0.1"
select select "4"
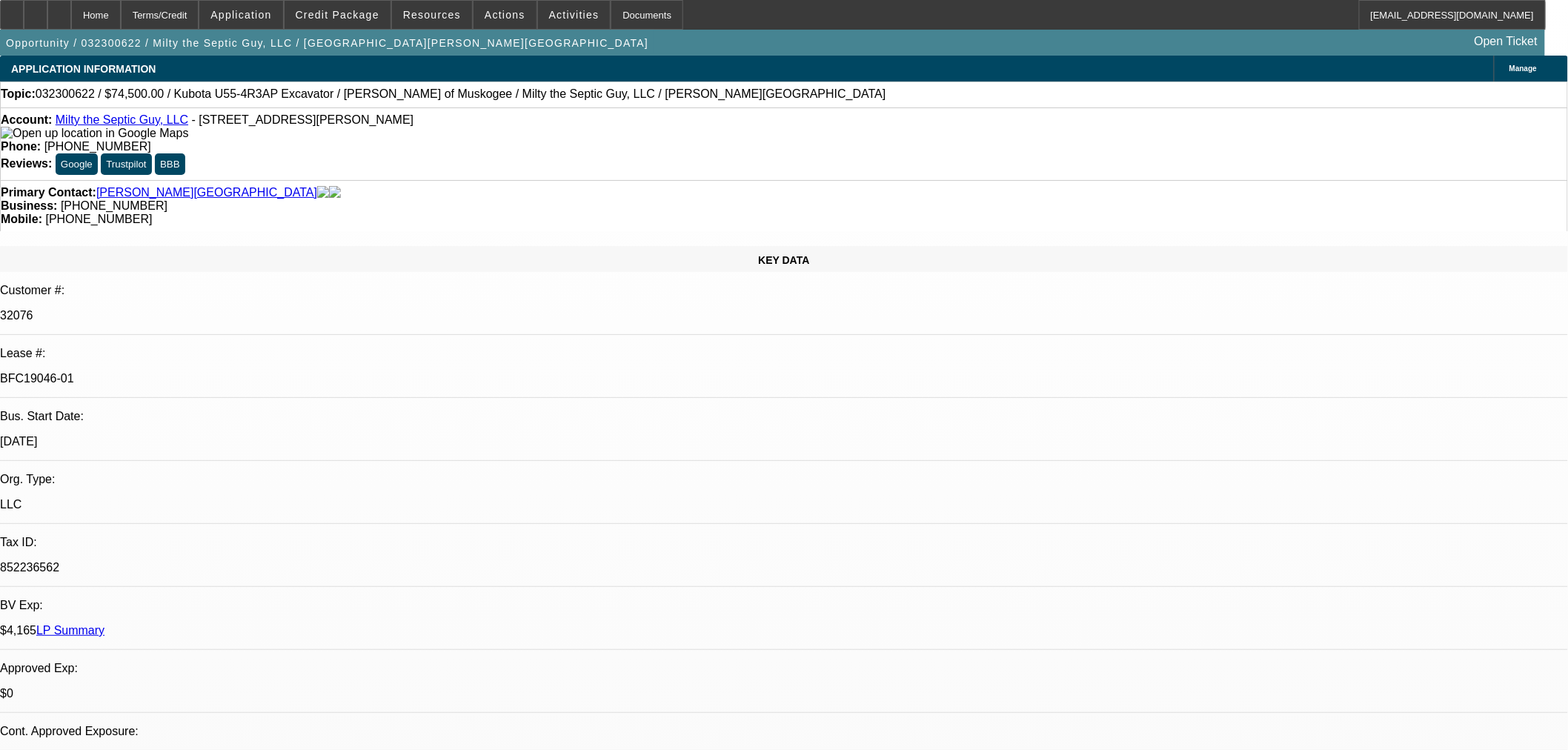
select select "2"
select select "0.1"
select select "4"
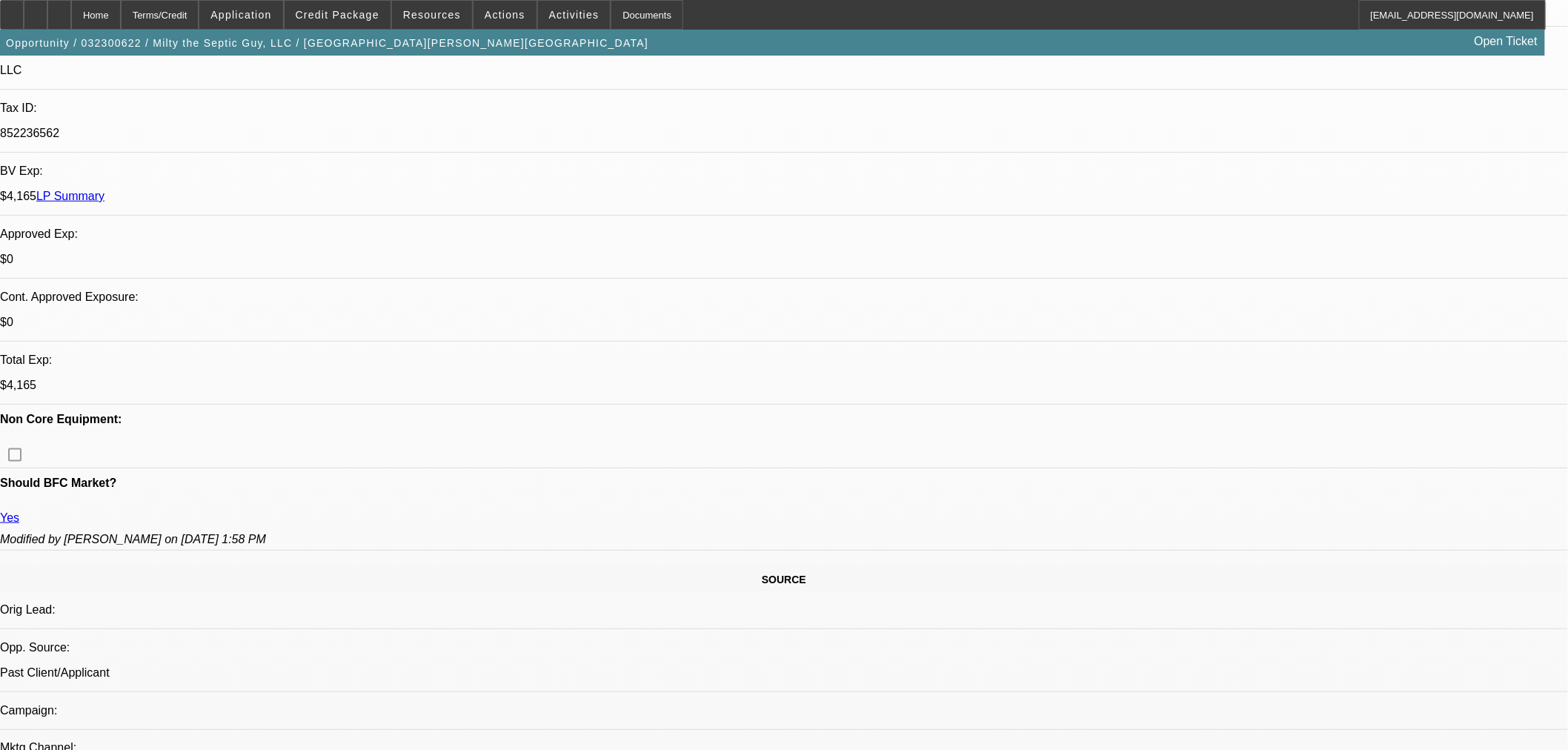
scroll to position [576, 0]
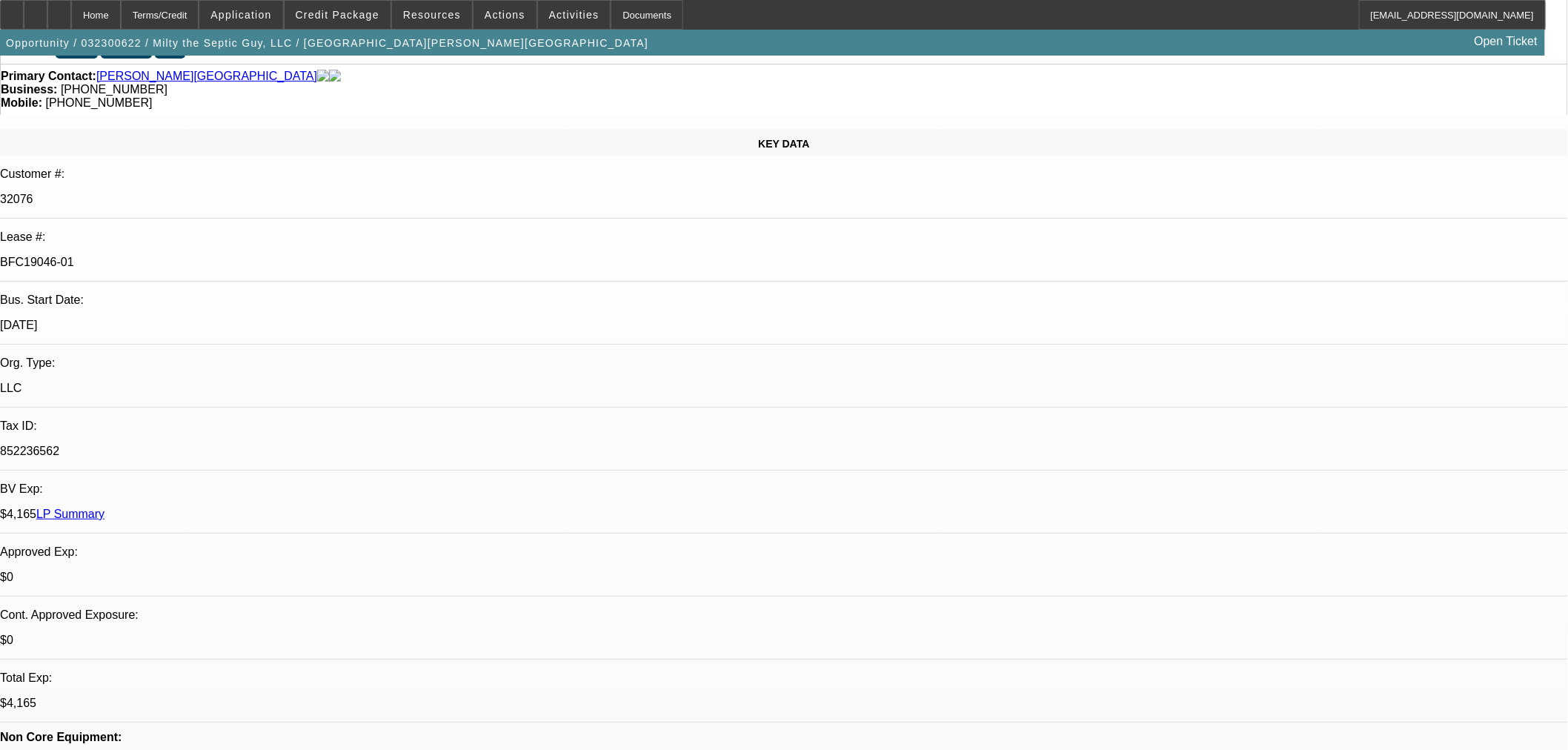
scroll to position [0, 0]
